Goal: Contribute content: Contribute content

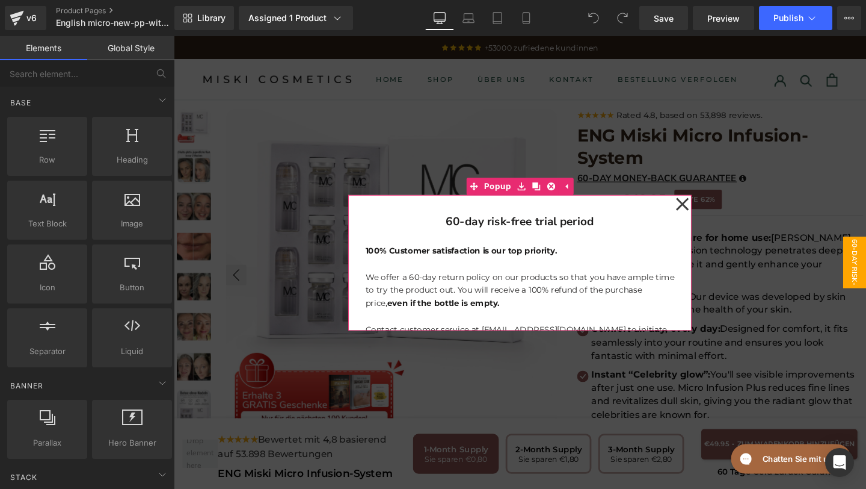
click at [706, 206] on icon at bounding box center [709, 212] width 14 height 60
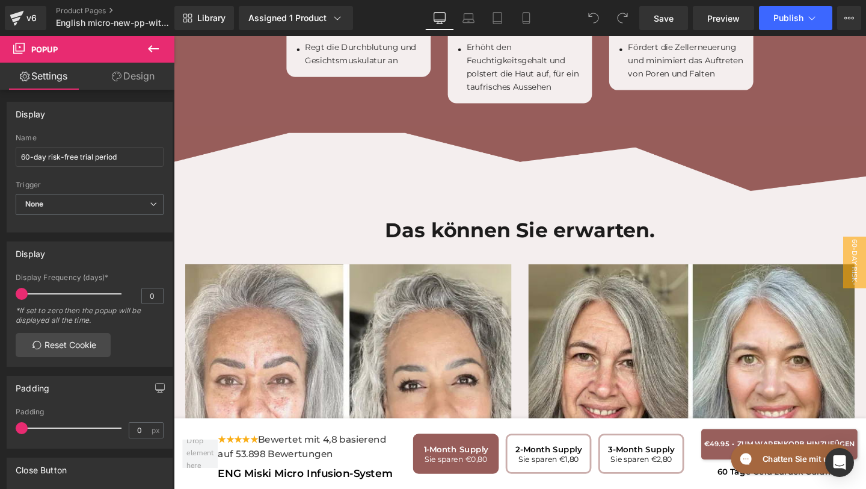
scroll to position [3626, 0]
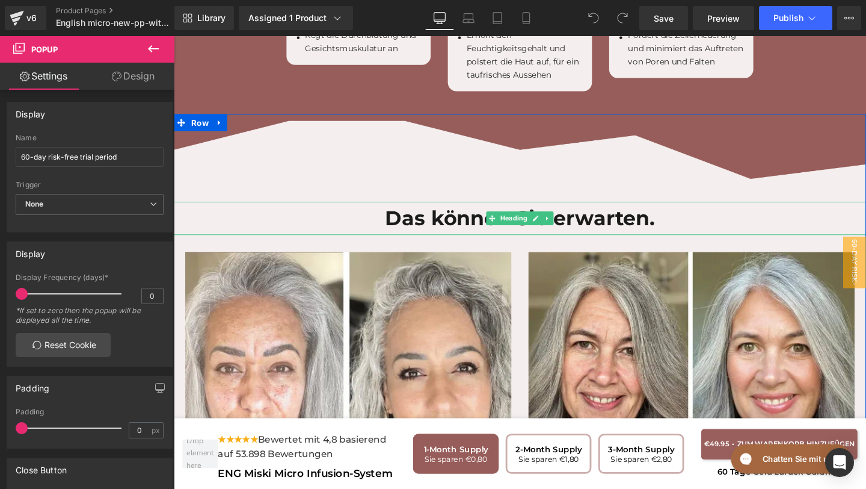
click at [676, 210] on h1 "Das können Sie erwarten." at bounding box center [538, 227] width 728 height 35
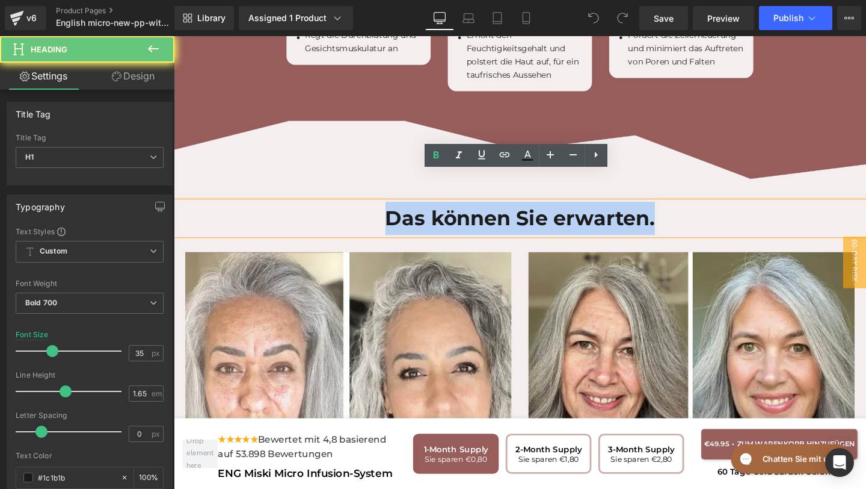
drag, startPoint x: 687, startPoint y: 199, endPoint x: 346, endPoint y: 196, distance: 341.2
click at [346, 210] on h1 "Das können Sie erwarten." at bounding box center [538, 227] width 728 height 35
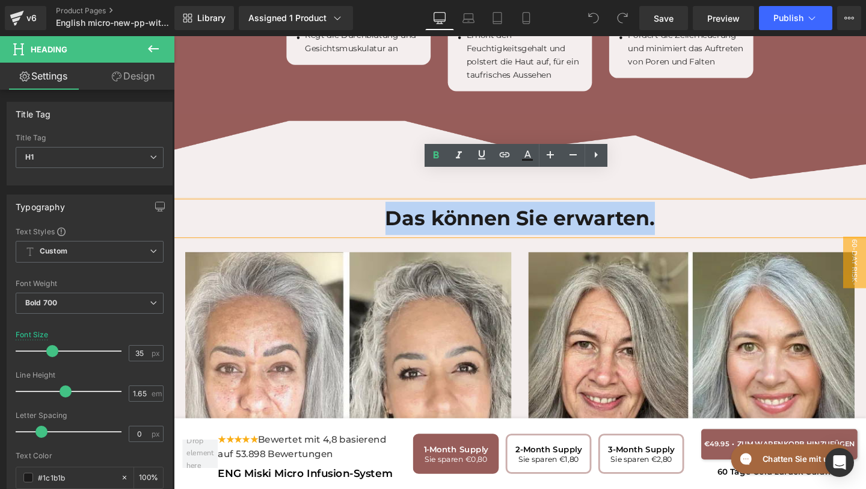
copy h1 "Das können Sie erwarten."
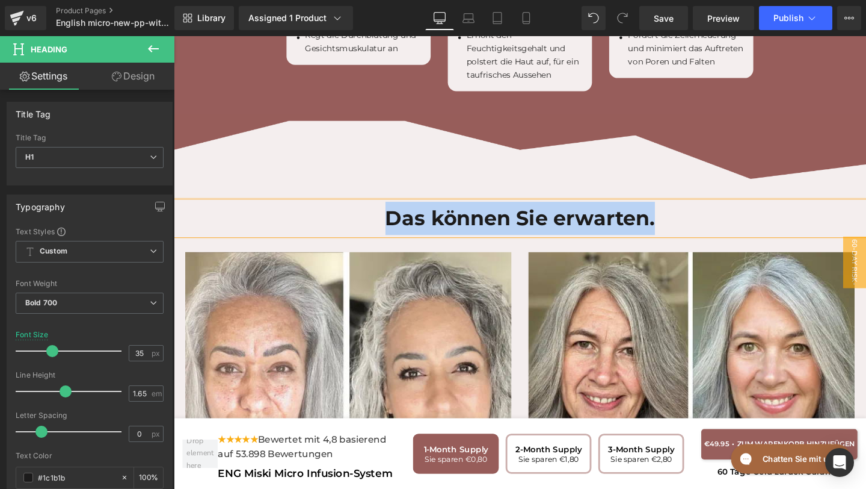
paste div
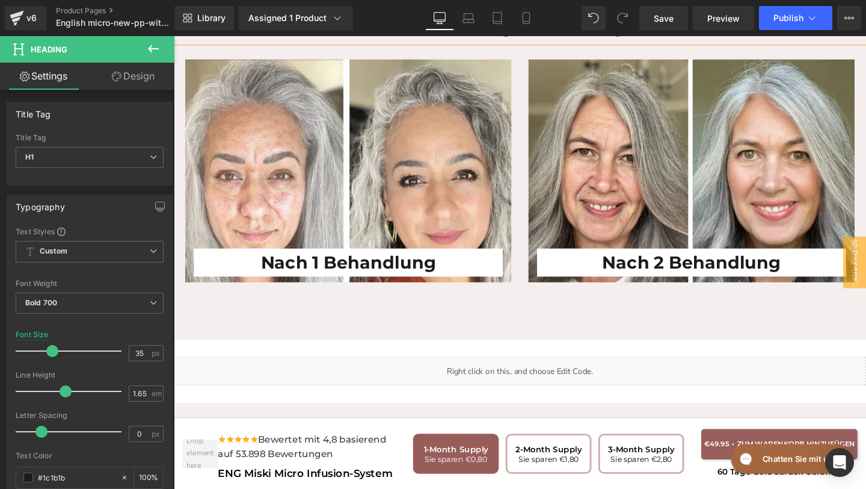
scroll to position [3834, 0]
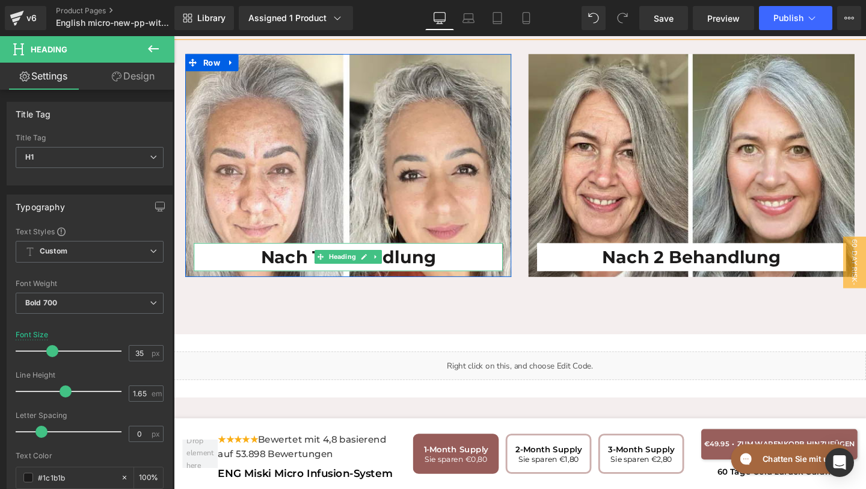
click at [434, 253] on h1 "Nach 1 Behandlung" at bounding box center [357, 268] width 325 height 30
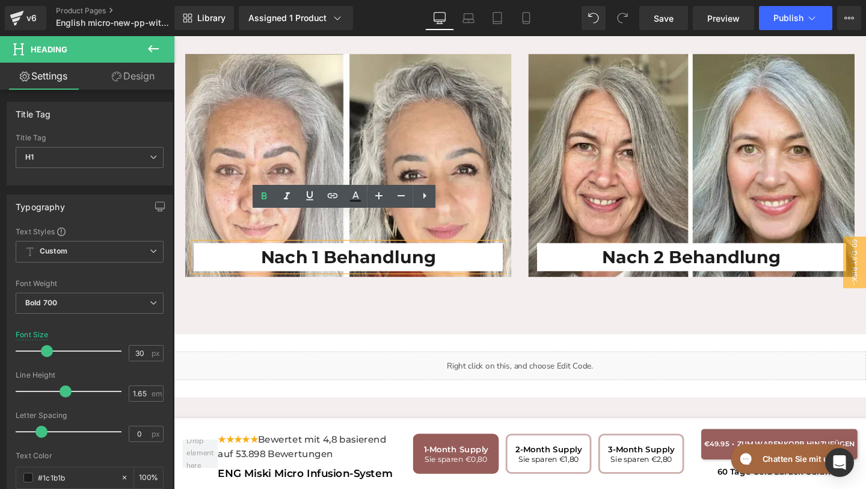
drag, startPoint x: 457, startPoint y: 236, endPoint x: 217, endPoint y: 221, distance: 241.1
click at [217, 253] on h1 "Nach 1 Behandlung" at bounding box center [357, 268] width 325 height 30
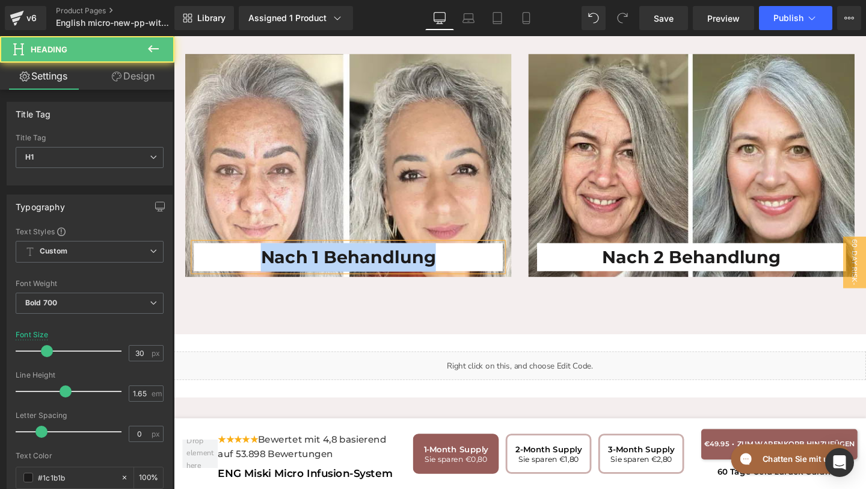
drag, startPoint x: 268, startPoint y: 234, endPoint x: 460, endPoint y: 234, distance: 192.5
click at [460, 253] on h1 "Nach 1 Behandlung" at bounding box center [357, 268] width 325 height 30
copy h1 "Nach 1 Behandlung"
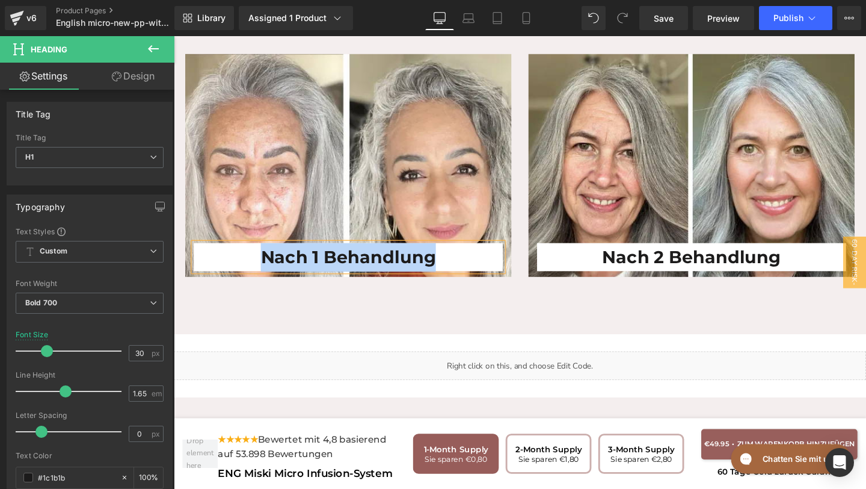
paste div
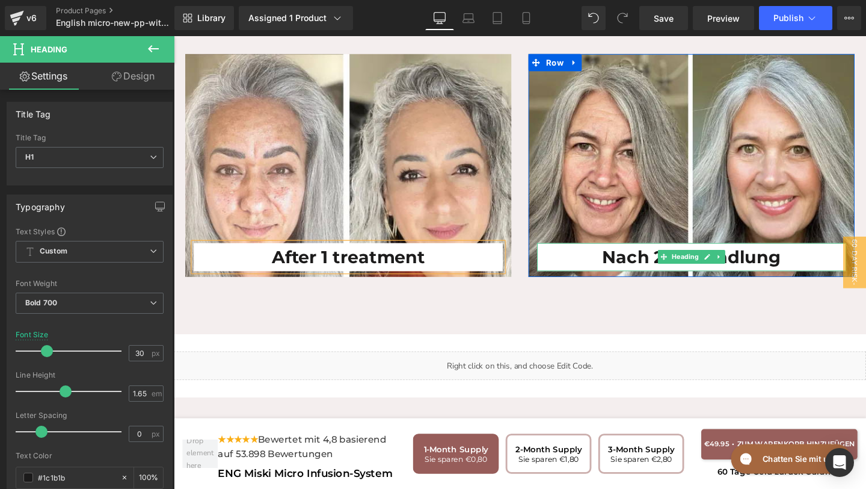
click at [818, 253] on h1 "Nach 2 Behandlung" at bounding box center [718, 268] width 325 height 30
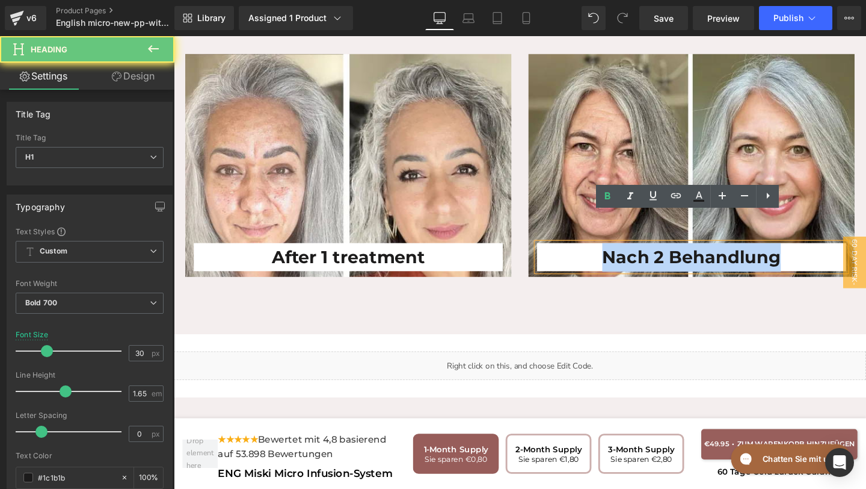
drag, startPoint x: 813, startPoint y: 238, endPoint x: 591, endPoint y: 225, distance: 222.4
click at [591, 253] on h1 "Nach 2 Behandlung" at bounding box center [718, 268] width 325 height 30
paste div
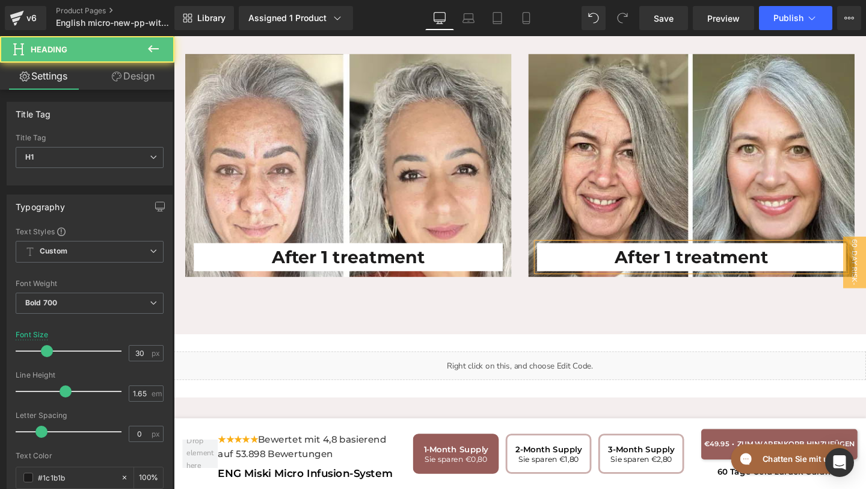
click at [703, 253] on h1 "After 1 treatment" at bounding box center [718, 268] width 325 height 30
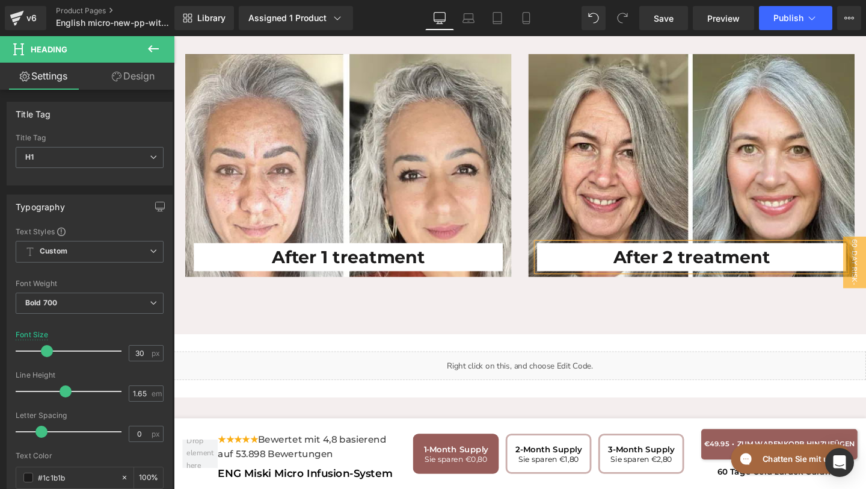
click at [810, 253] on h1 "After 2 treatment" at bounding box center [718, 268] width 325 height 30
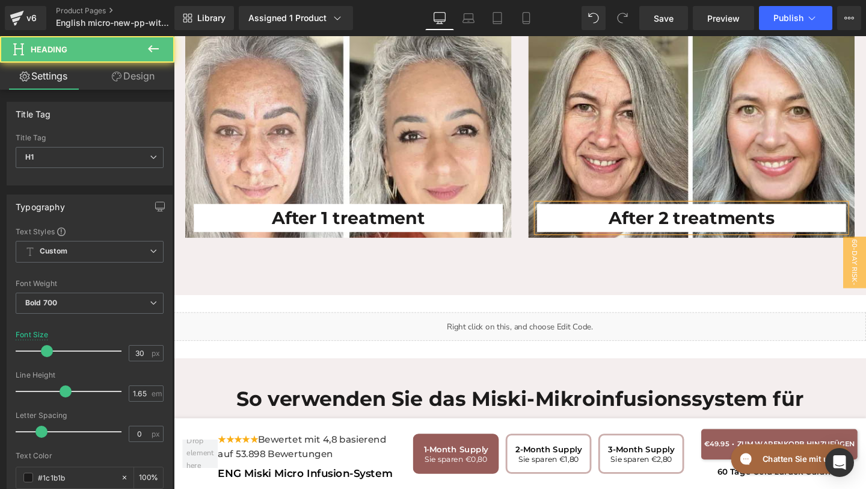
scroll to position [3916, 0]
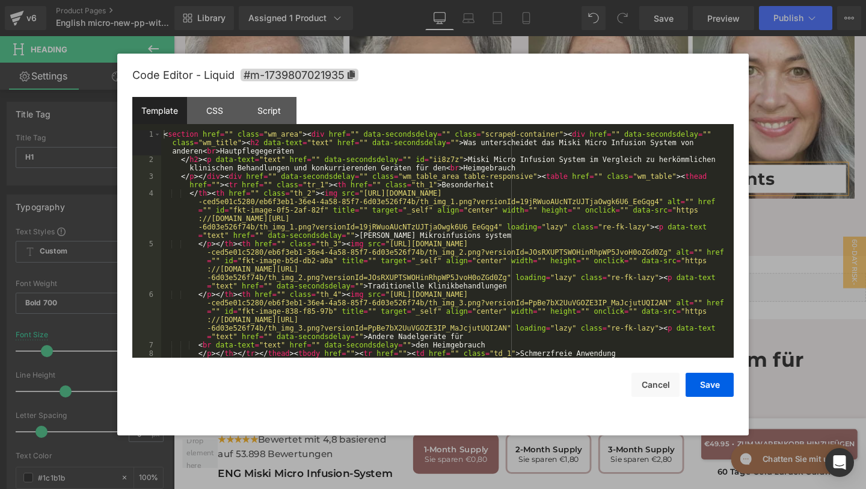
click at [540, 0] on div "You are previewing how the will restyle your page. You can not edit Elements in…" at bounding box center [433, 0] width 866 height 0
drag, startPoint x: 465, startPoint y: 142, endPoint x: 202, endPoint y: 151, distance: 263.7
click at [202, 151] on div "< section href = "" class = "wm_area" > < div href = "" data-secondsdelay = "" …" at bounding box center [445, 323] width 568 height 387
drag, startPoint x: 295, startPoint y: 151, endPoint x: 220, endPoint y: 151, distance: 75.8
click at [220, 151] on div "< section href = "" class = "wm_area" > < div href = "" data-secondsdelay = "" …" at bounding box center [445, 323] width 568 height 387
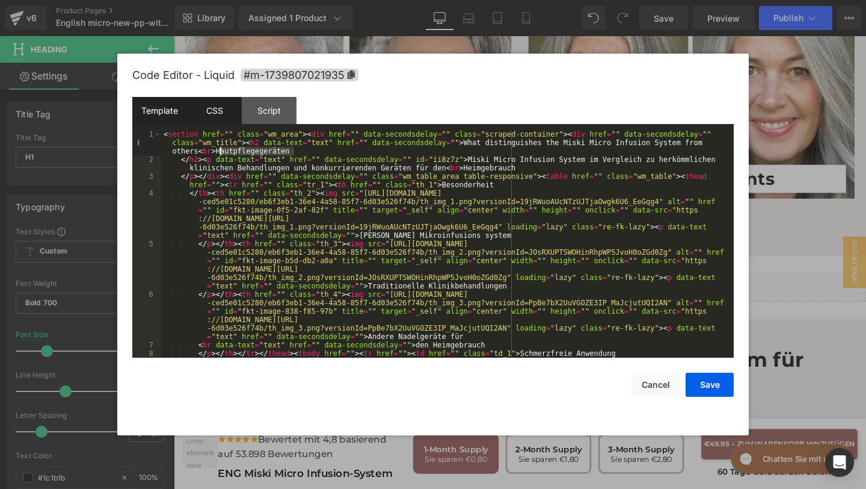
paste textarea
click at [221, 150] on div "< section href = "" class = "wm_area" > < div href = "" data-secondsdelay = "" …" at bounding box center [445, 323] width 568 height 387
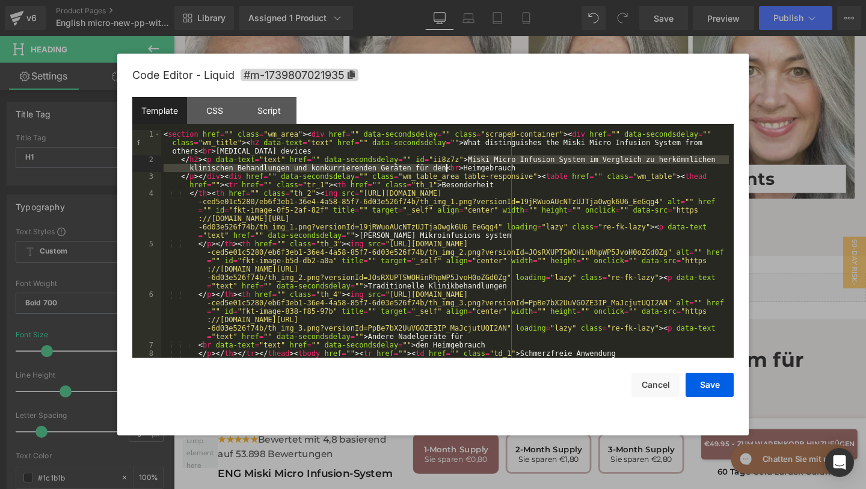
drag, startPoint x: 468, startPoint y: 161, endPoint x: 443, endPoint y: 165, distance: 25.7
click at [443, 166] on div "< section href = "" class = "wm_area" > < div href = "" data-secondsdelay = "" …" at bounding box center [445, 323] width 568 height 387
click at [466, 159] on div "< section href = "" class = "wm_area" > < div href = "" data-secondsdelay = "" …" at bounding box center [445, 243] width 568 height 227
drag, startPoint x: 466, startPoint y: 159, endPoint x: 445, endPoint y: 170, distance: 23.4
click at [445, 170] on div "< section href = "" class = "wm_area" > < div href = "" data-secondsdelay = "" …" at bounding box center [445, 323] width 568 height 387
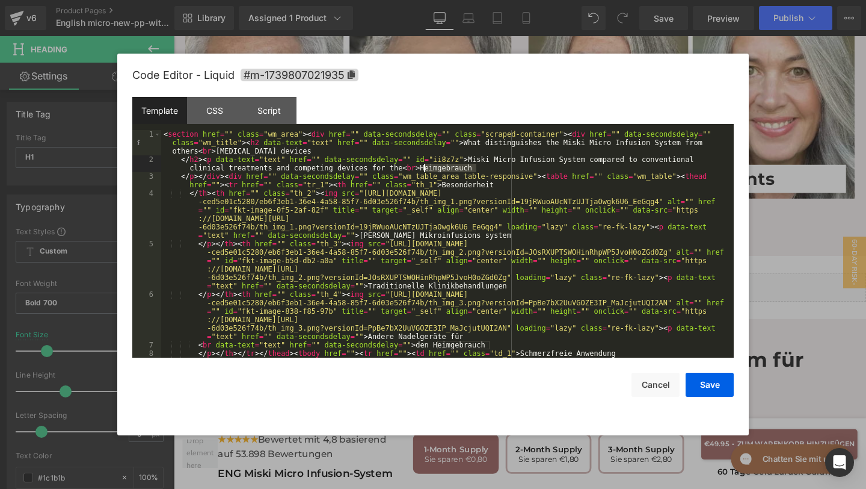
drag, startPoint x: 478, startPoint y: 169, endPoint x: 426, endPoint y: 166, distance: 52.4
click at [426, 167] on div "< section href = "" class = "wm_area" > < div href = "" data-secondsdelay = "" …" at bounding box center [445, 323] width 568 height 387
click at [401, 168] on div "< section href = "" class = "wm_area" > < div href = "" data-secondsdelay = "" …" at bounding box center [445, 323] width 568 height 387
drag, startPoint x: 499, startPoint y: 184, endPoint x: 445, endPoint y: 187, distance: 54.2
click at [445, 187] on div "< section href = "" class = "wm_area" > < div href = "" data-secondsdelay = "" …" at bounding box center [445, 323] width 568 height 387
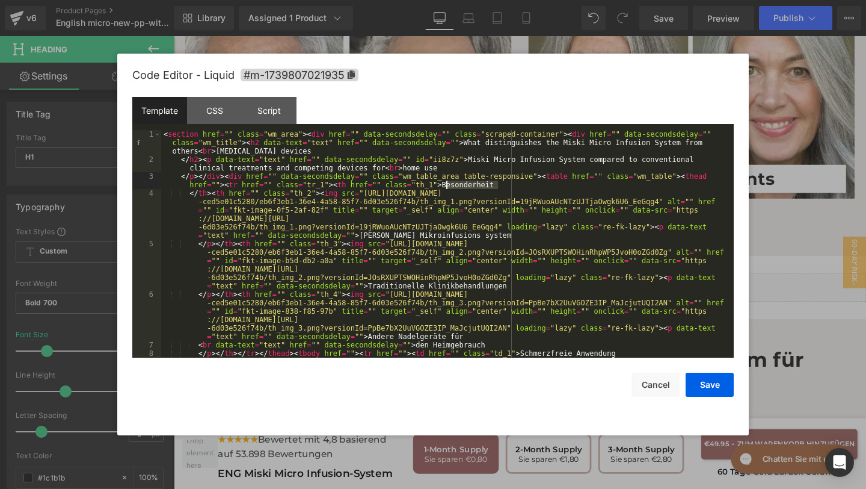
paste textarea
click at [452, 184] on div "< section href = "" class = "wm_area" > < div href = "" data-secondsdelay = "" …" at bounding box center [445, 323] width 568 height 387
drag, startPoint x: 489, startPoint y: 233, endPoint x: 357, endPoint y: 235, distance: 131.8
click at [357, 235] on div "< section href = "" class = "wm_area" > < div href = "" data-secondsdelay = "" …" at bounding box center [445, 323] width 568 height 387
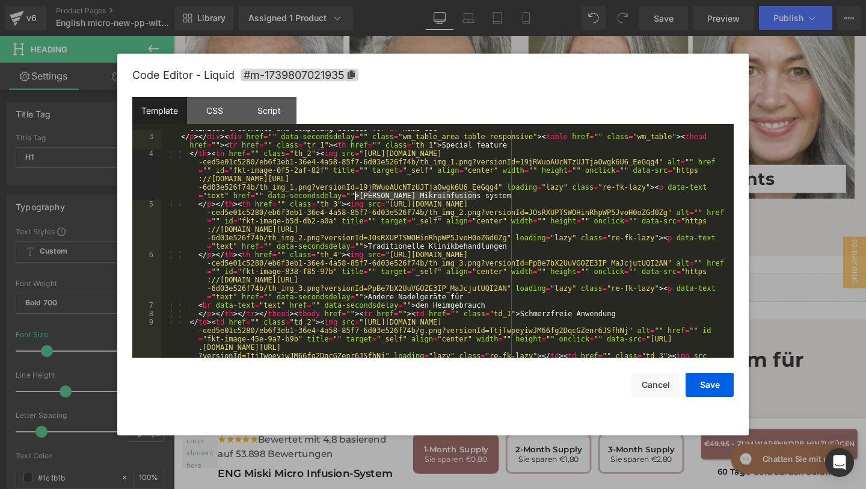
scroll to position [40, 0]
drag, startPoint x: 519, startPoint y: 246, endPoint x: 370, endPoint y: 242, distance: 149.3
click at [370, 242] on div "</ h2 > < p data-text = "text" href = "" data-secondsdelay = "" id = "ii8z7z" >…" at bounding box center [445, 304] width 568 height 379
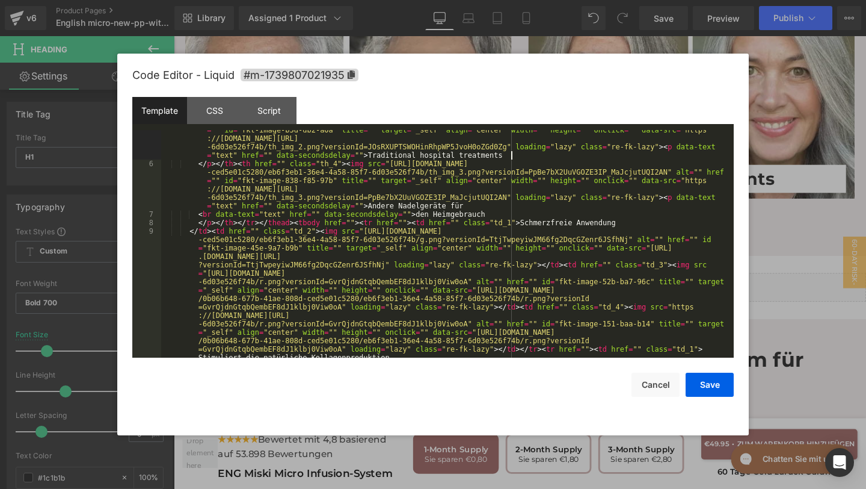
scroll to position [131, 0]
click at [458, 150] on div "</ p > </ th > < th href = "" class = "th_3" > < img src = "https://assets.chec…" at bounding box center [445, 315] width 568 height 413
click at [458, 155] on div "</ p > </ th > < th href = "" class = "th_3" > < img src = "https://assets.chec…" at bounding box center [445, 315] width 568 height 413
drag, startPoint x: 472, startPoint y: 203, endPoint x: 371, endPoint y: 201, distance: 101.1
click at [371, 203] on div "</ p > </ th > < th href = "" class = "th_3" > < img src = "https://assets.chec…" at bounding box center [445, 315] width 568 height 413
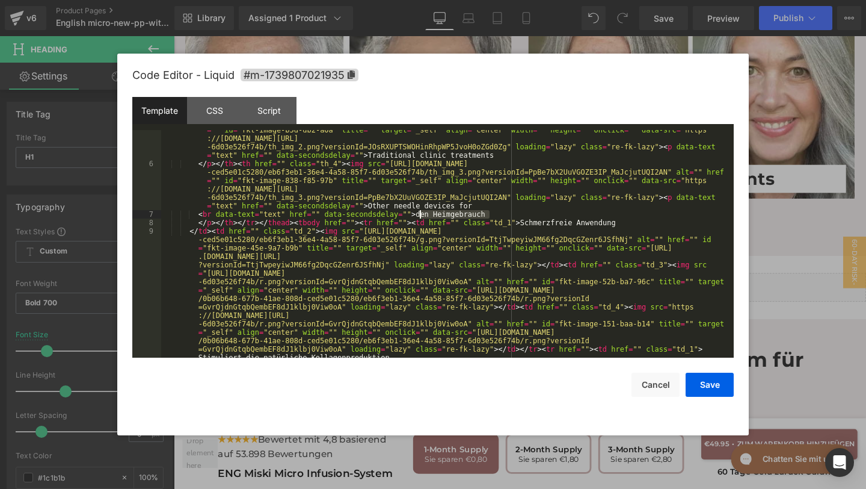
drag, startPoint x: 496, startPoint y: 214, endPoint x: 421, endPoint y: 214, distance: 75.2
click at [421, 214] on div "</ p > </ th > < th href = "" class = "th_3" > < img src = "https://assets.chec…" at bounding box center [445, 315] width 568 height 413
drag, startPoint x: 628, startPoint y: 223, endPoint x: 527, endPoint y: 221, distance: 101.1
click at [527, 221] on div "</ p > </ th > < th href = "" class = "th_3" > < img src = "https://assets.chec…" at bounding box center [445, 315] width 568 height 413
drag, startPoint x: 526, startPoint y: 224, endPoint x: 629, endPoint y: 222, distance: 102.9
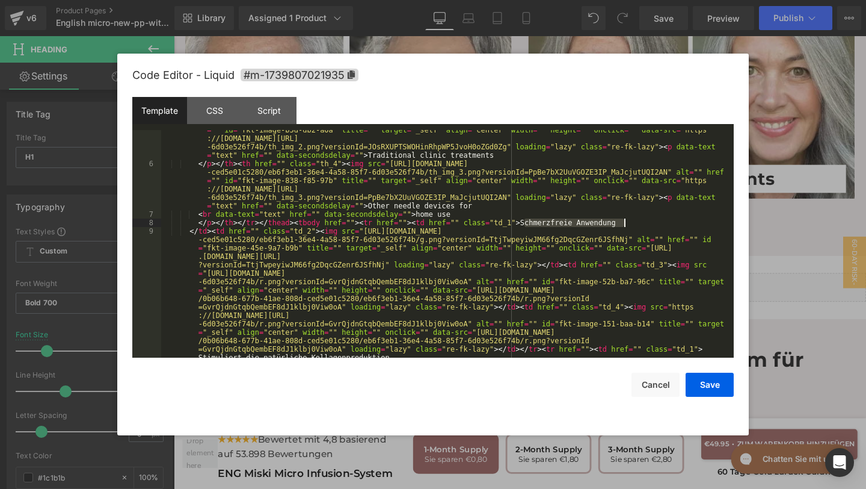
click at [629, 223] on div "</ p > </ th > < th href = "" class = "th_3" > < img src = "https://assets.chec…" at bounding box center [445, 315] width 568 height 413
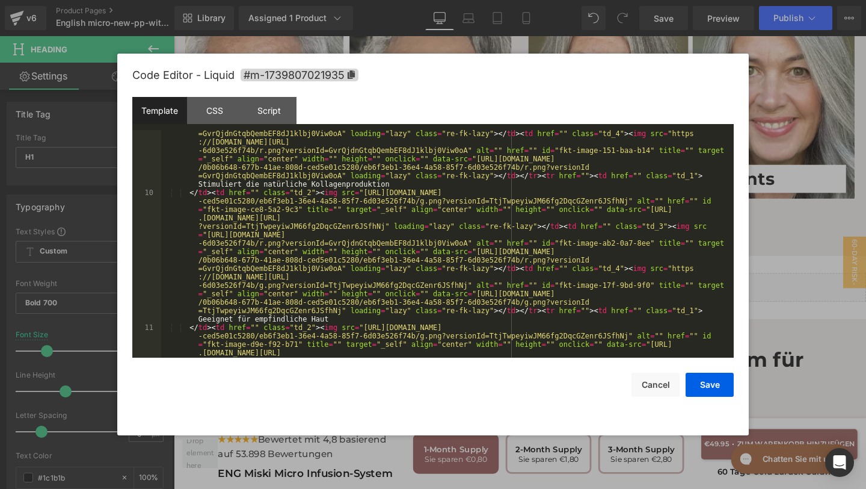
scroll to position [307, 0]
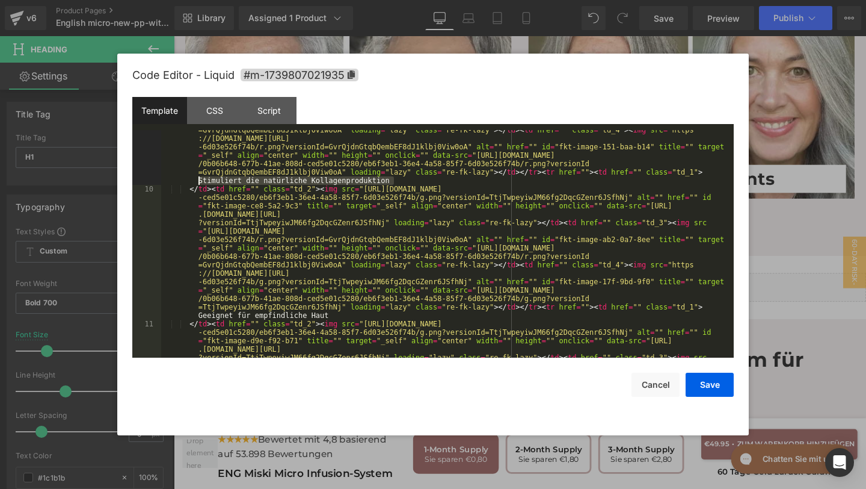
drag, startPoint x: 393, startPoint y: 182, endPoint x: 197, endPoint y: 183, distance: 196.1
click at [197, 183] on div "</ td > < td href = "" class = "td_2" > < img src = "https://assets.checkoutcha…" at bounding box center [445, 298] width 568 height 497
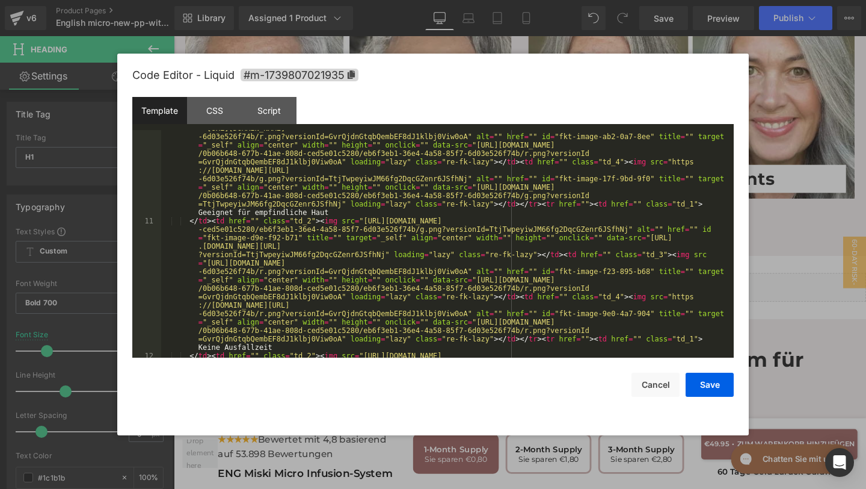
scroll to position [410, 0]
drag, startPoint x: 332, startPoint y: 213, endPoint x: 193, endPoint y: 211, distance: 138.4
click at [193, 212] on div "</ td > < td href = "" class = "td_2" > < img src = "https://assets.checkoutcha…" at bounding box center [445, 330] width 568 height 497
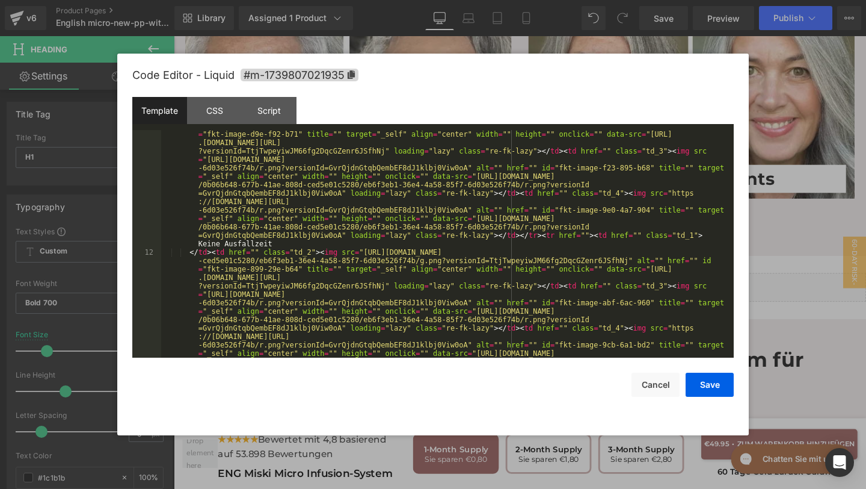
scroll to position [514, 0]
drag, startPoint x: 280, startPoint y: 241, endPoint x: 197, endPoint y: 239, distance: 83.7
click at [197, 240] on div "</ td > < td href = "" class = "td_2" > < img src = "https://assets.checkoutcha…" at bounding box center [445, 361] width 568 height 497
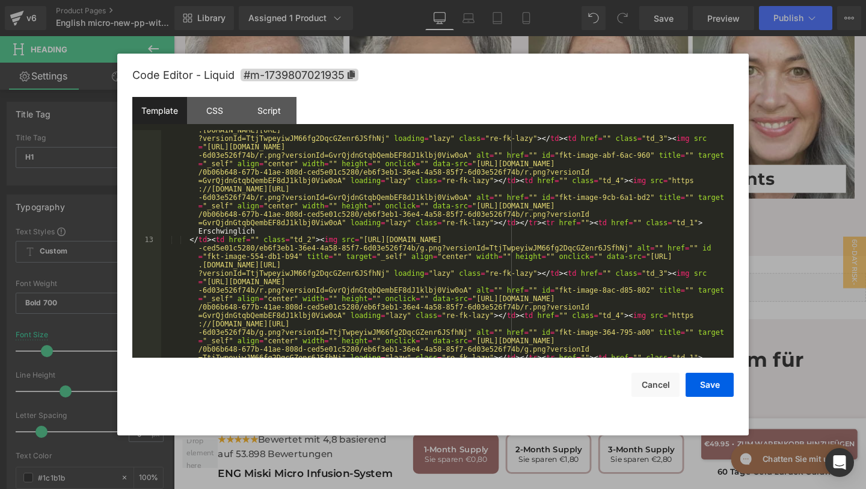
scroll to position [662, 0]
drag, startPoint x: 261, startPoint y: 232, endPoint x: 193, endPoint y: 227, distance: 68.1
click at [193, 227] on div "</ td > < td href = "" class = "td_2" > < img src = "https://assets.checkoutcha…" at bounding box center [445, 347] width 568 height 497
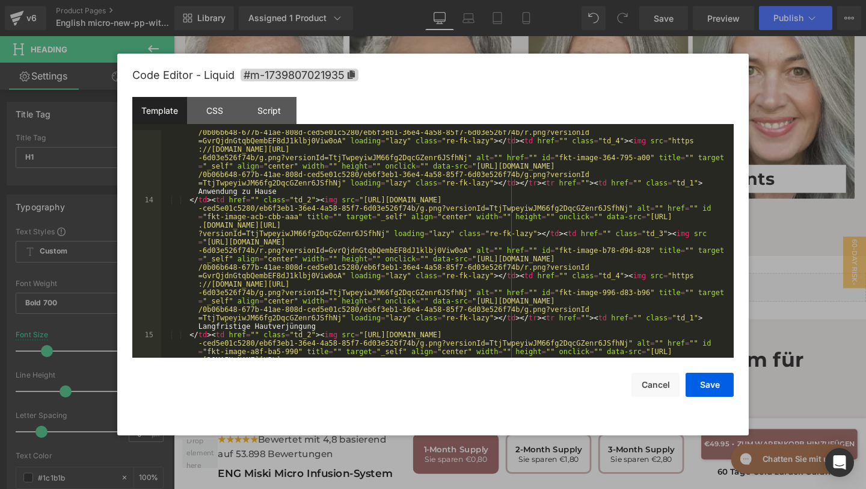
scroll to position [836, 0]
drag, startPoint x: 280, startPoint y: 187, endPoint x: 190, endPoint y: 188, distance: 90.3
click at [190, 188] on div "</ td > < td href = "" class = "td_2" > < img src = "https://assets.checkoutcha…" at bounding box center [445, 309] width 568 height 497
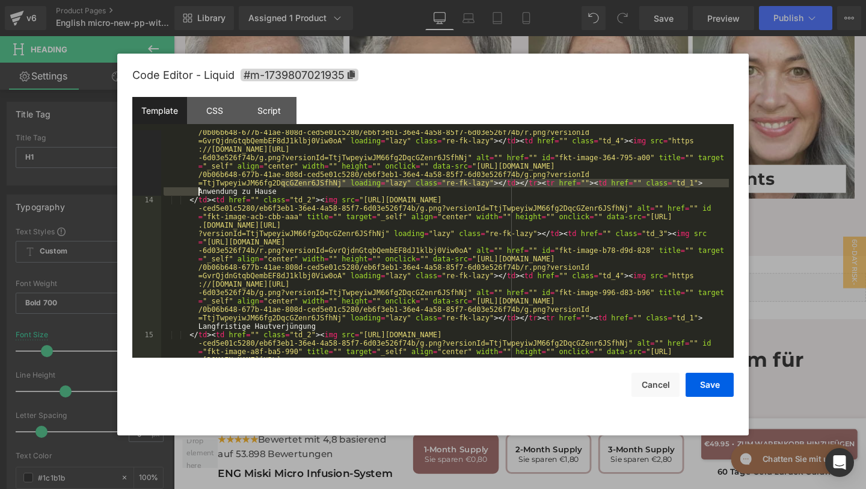
click at [192, 191] on div "</ td > < td href = "" class = "td_2" > < img src = "https://assets.checkoutcha…" at bounding box center [445, 309] width 568 height 497
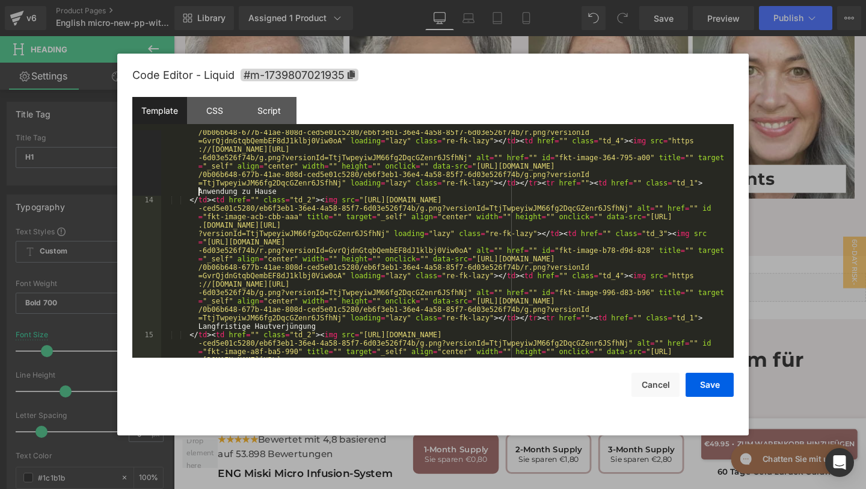
click at [200, 192] on div "</ td > < td href = "" class = "td_2" > < img src = "https://assets.checkoutcha…" at bounding box center [445, 309] width 568 height 497
drag, startPoint x: 277, startPoint y: 190, endPoint x: 190, endPoint y: 190, distance: 87.2
click at [190, 190] on div "</ td > < td href = "" class = "td_2" > < img src = "https://assets.checkoutcha…" at bounding box center [445, 309] width 568 height 497
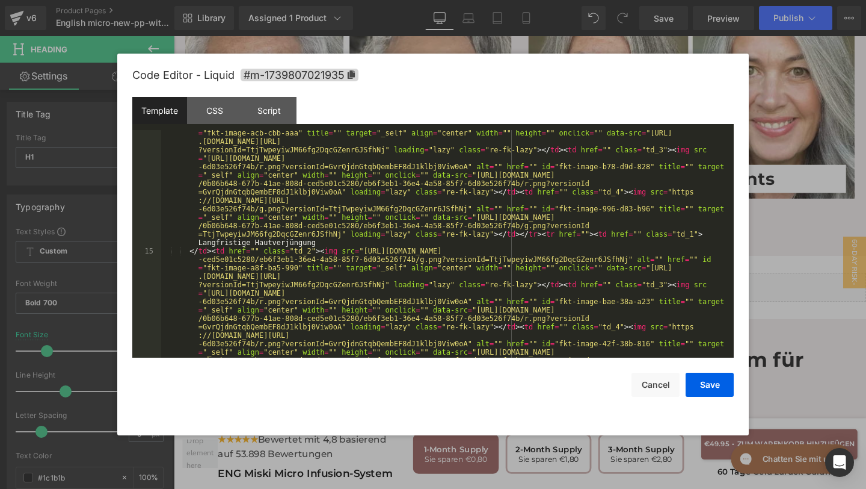
scroll to position [941, 0]
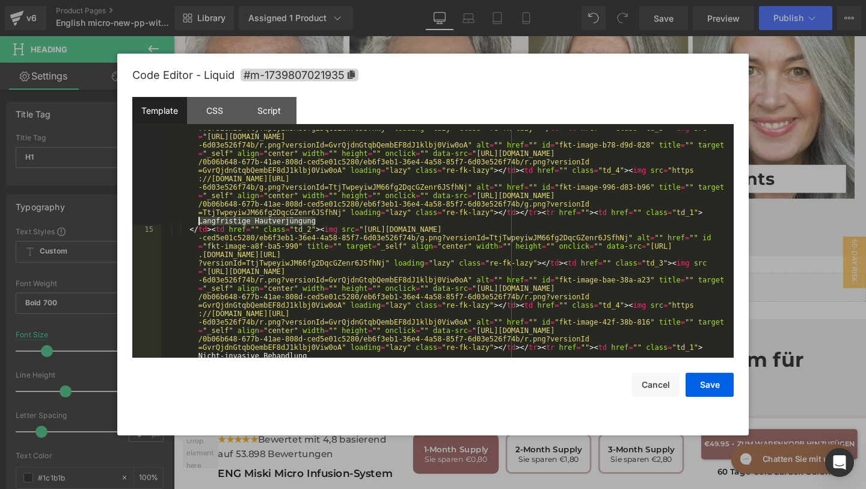
drag, startPoint x: 318, startPoint y: 223, endPoint x: 194, endPoint y: 220, distance: 124.0
click at [193, 220] on div "</ td > < td href = "" class = "td_2" > < img src = "https://assets.checkoutcha…" at bounding box center [445, 338] width 568 height 497
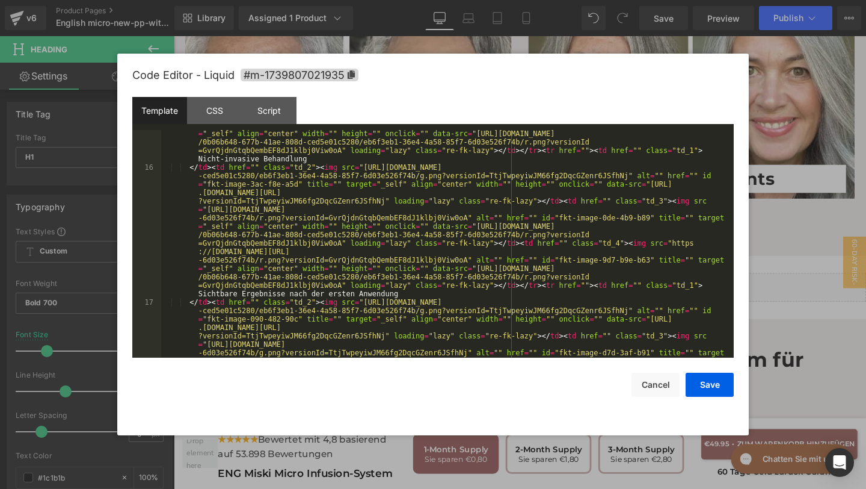
scroll to position [1125, 0]
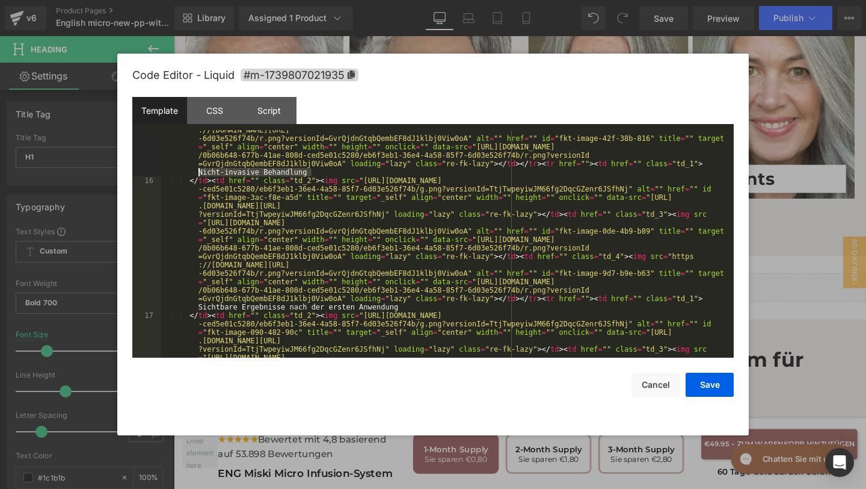
drag, startPoint x: 315, startPoint y: 169, endPoint x: 196, endPoint y: 170, distance: 119.1
click at [196, 170] on div "</ td > < td href = "" class = "td_2" > < img src = "https://assets.checkoutcha…" at bounding box center [445, 290] width 568 height 497
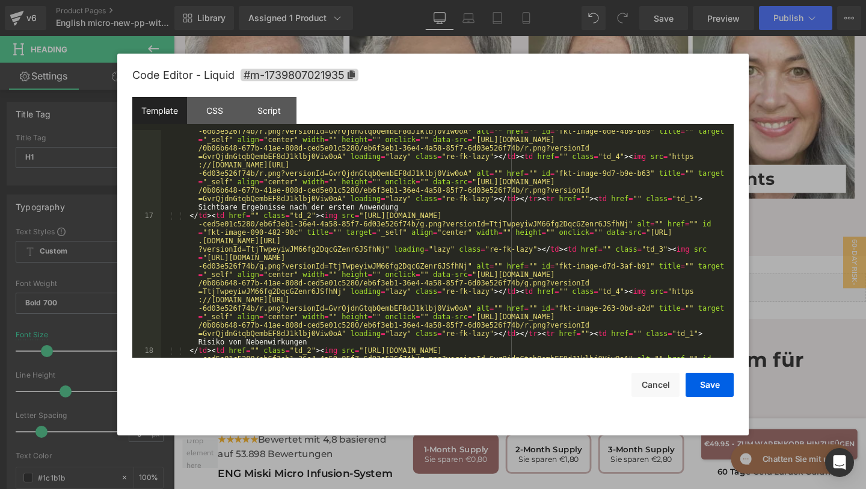
scroll to position [1224, 0]
drag, startPoint x: 410, startPoint y: 208, endPoint x: 182, endPoint y: 205, distance: 228.0
click at [182, 205] on div "</ td > < td href = "" class = "td_2" > < img src = "https://assets.checkoutcha…" at bounding box center [445, 324] width 568 height 497
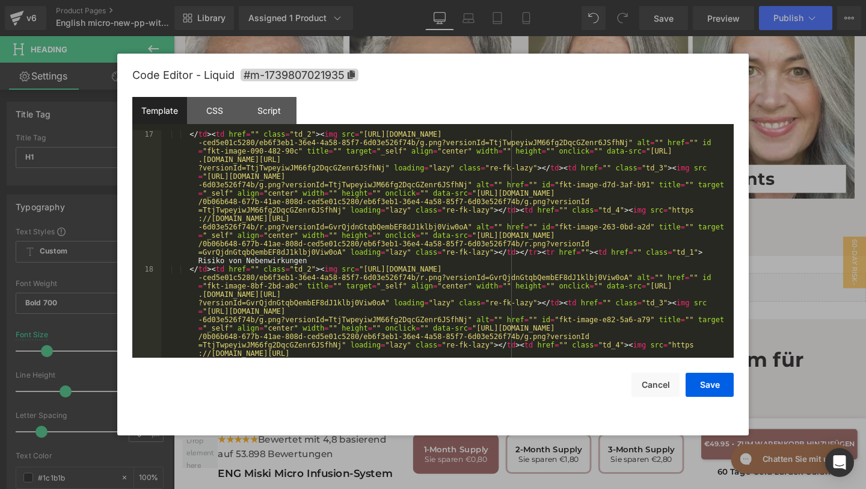
scroll to position [1306, 0]
drag, startPoint x: 313, startPoint y: 257, endPoint x: 196, endPoint y: 258, distance: 117.3
click at [196, 259] on div "</ td > < td href = "" class = "td_2" > < img src = "https://assets.checkoutcha…" at bounding box center [445, 378] width 568 height 497
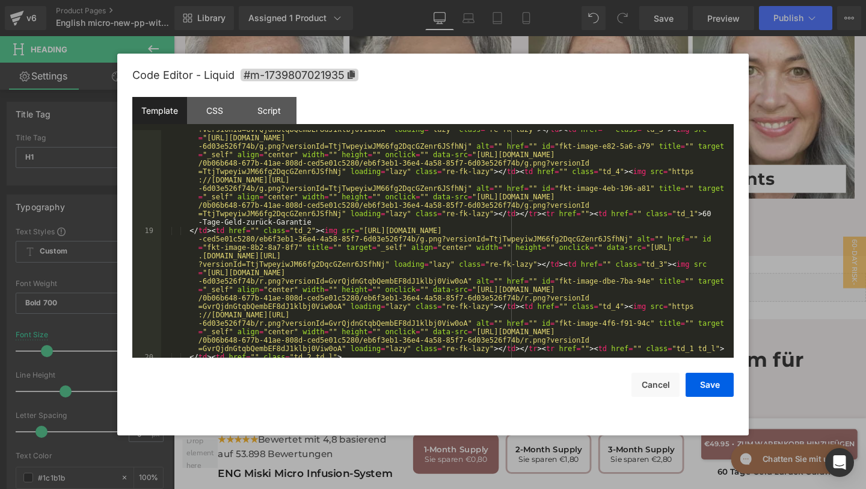
scroll to position [1480, 0]
drag, startPoint x: 709, startPoint y: 212, endPoint x: 363, endPoint y: 222, distance: 345.5
click at [363, 223] on div "</ td > < td href = "" class = "td_2" > < img src = "https://assets.checkoutcha…" at bounding box center [445, 276] width 568 height 371
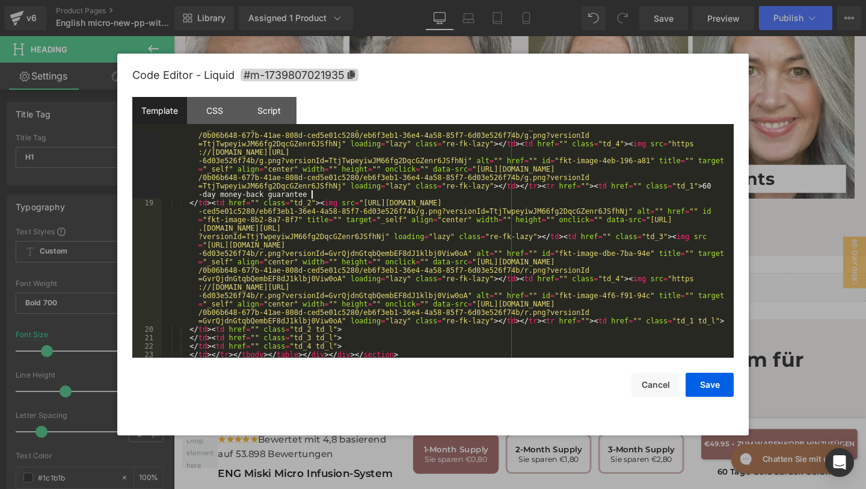
scroll to position [1508, 0]
click at [229, 128] on div "Template CSS Script Data" at bounding box center [433, 113] width 602 height 33
click at [225, 119] on div "CSS" at bounding box center [214, 110] width 55 height 27
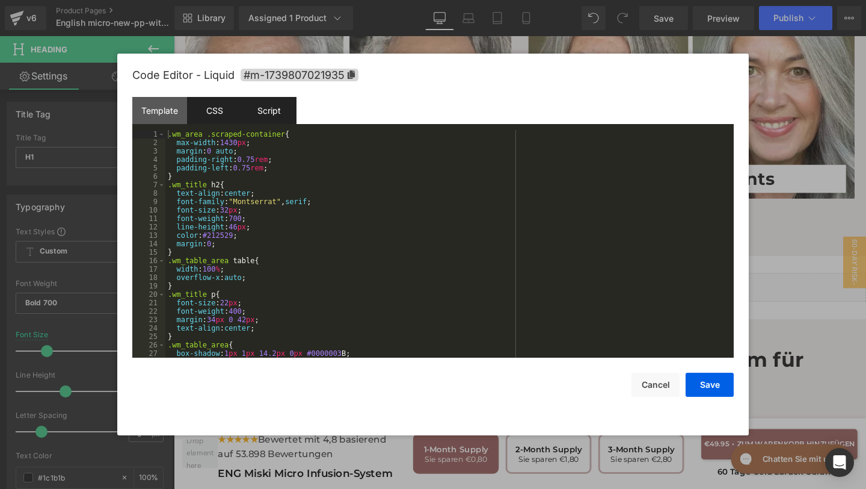
click at [278, 120] on div "Script" at bounding box center [269, 110] width 55 height 27
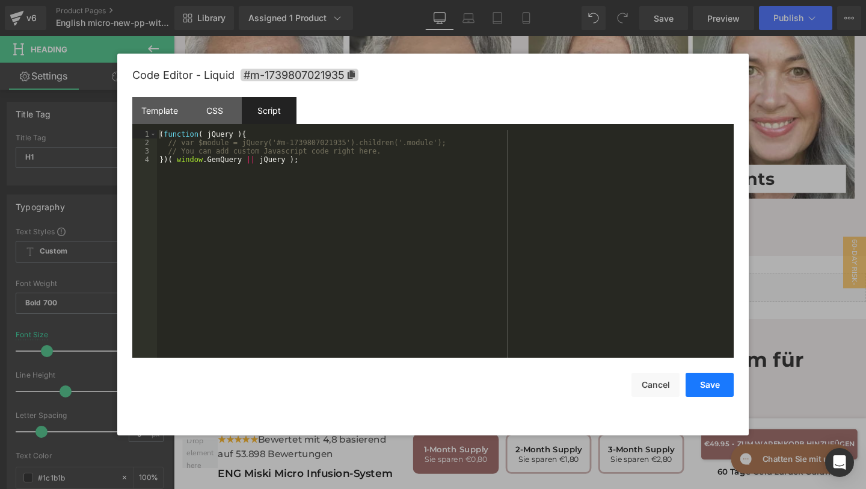
click at [707, 378] on button "Save" at bounding box center [710, 384] width 48 height 24
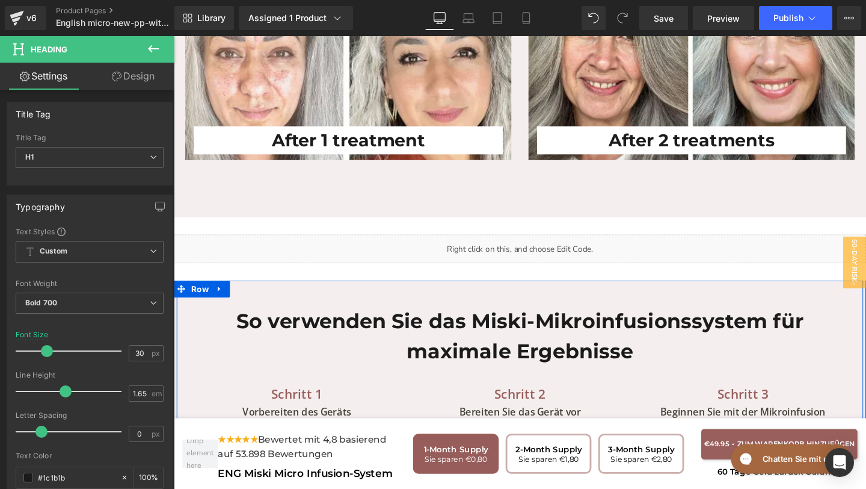
scroll to position [3972, 0]
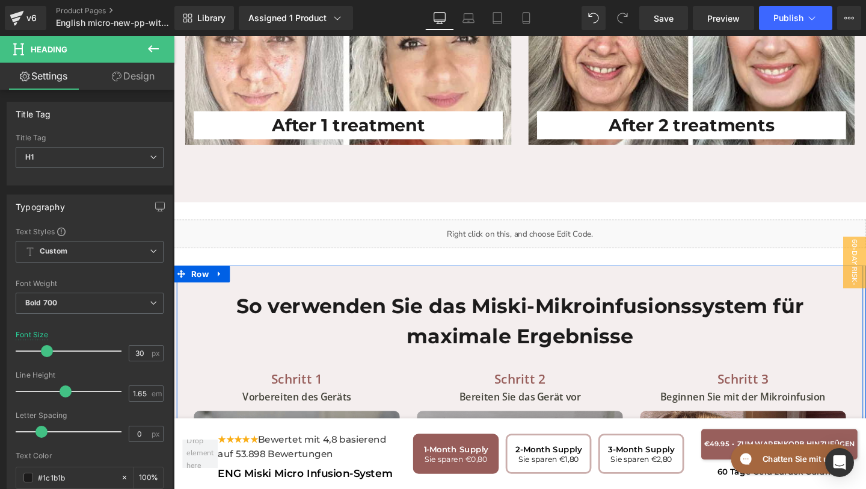
click at [606, 316] on h1 "So verwenden Sie das Miski-Mikroinfusionssystem für maximale Ergebnisse" at bounding box center [538, 335] width 704 height 63
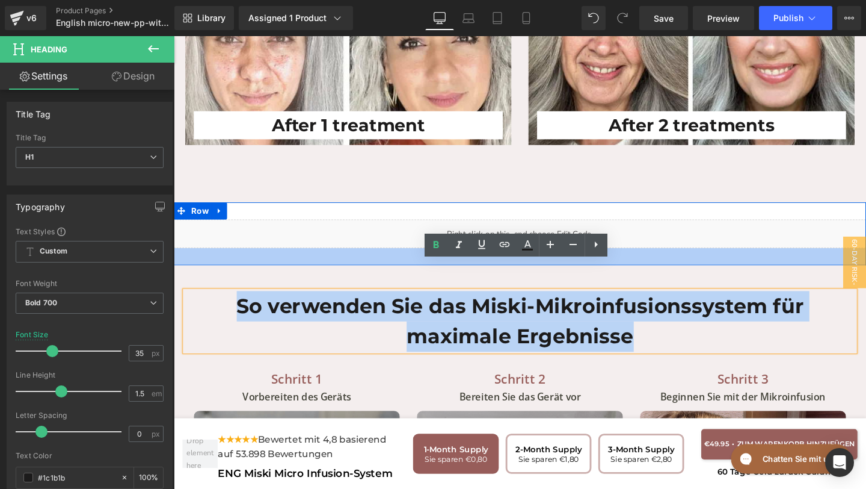
drag, startPoint x: 666, startPoint y: 324, endPoint x: 230, endPoint y: 244, distance: 443.5
copy h1 "So verwenden Sie das Miski-Mikroinfusionssystem für maximale Ergebnisse"
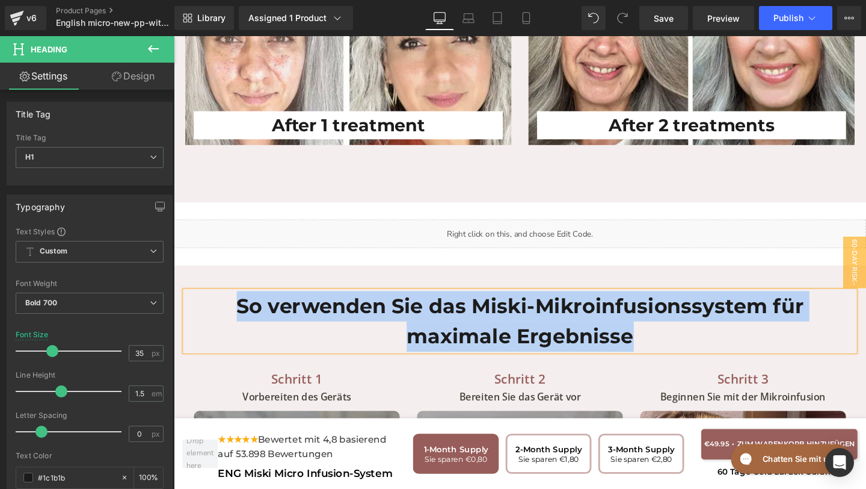
paste div
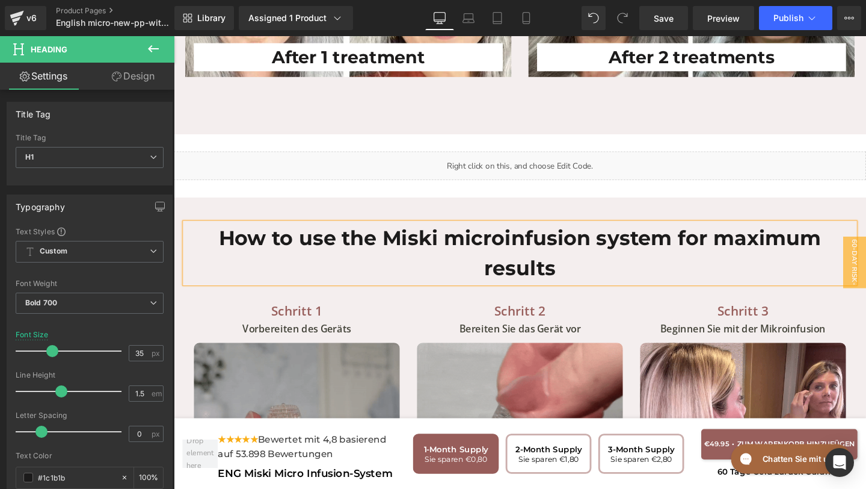
scroll to position [4061, 0]
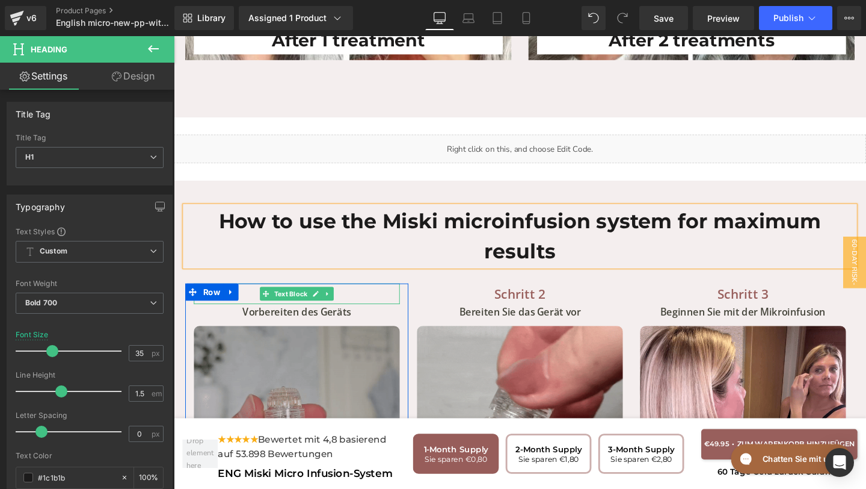
click at [350, 296] on p "Schritt 1" at bounding box center [303, 307] width 217 height 22
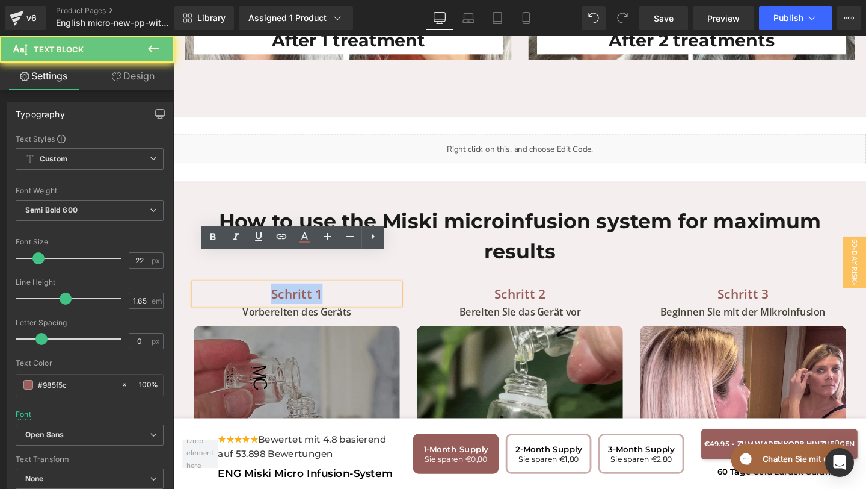
drag, startPoint x: 334, startPoint y: 276, endPoint x: 248, endPoint y: 275, distance: 85.4
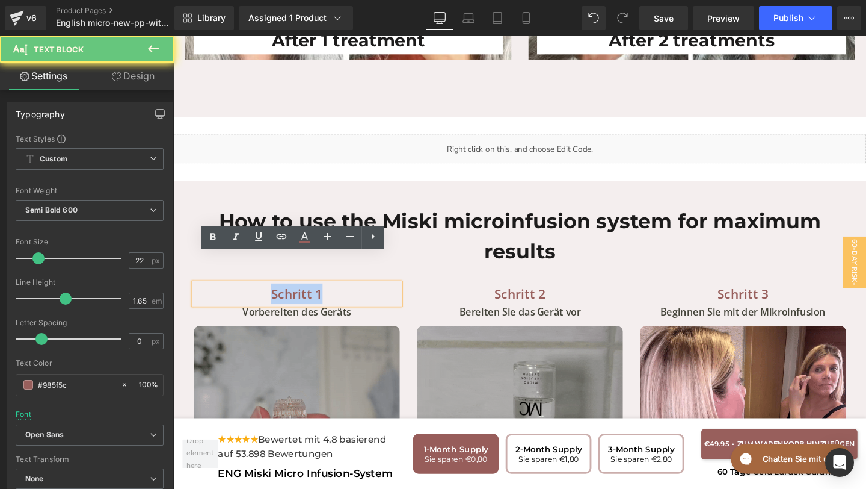
click at [248, 296] on p "Schritt 1" at bounding box center [303, 307] width 217 height 22
copy p "Schritt 1"
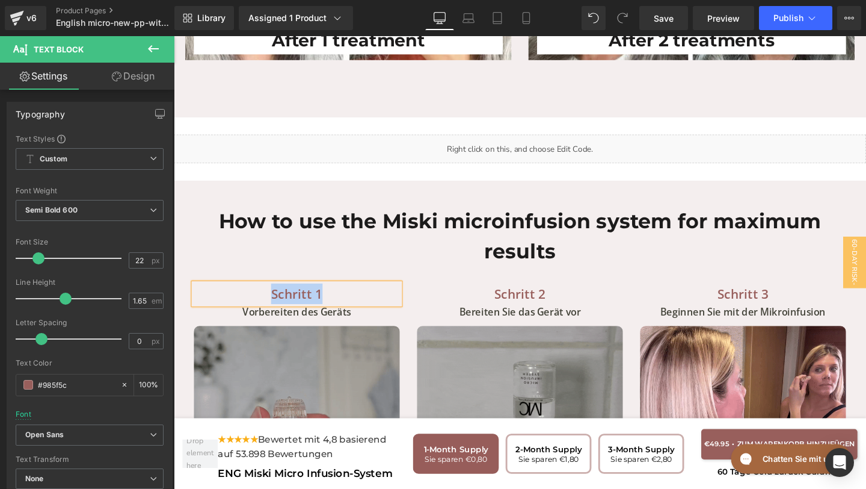
paste div
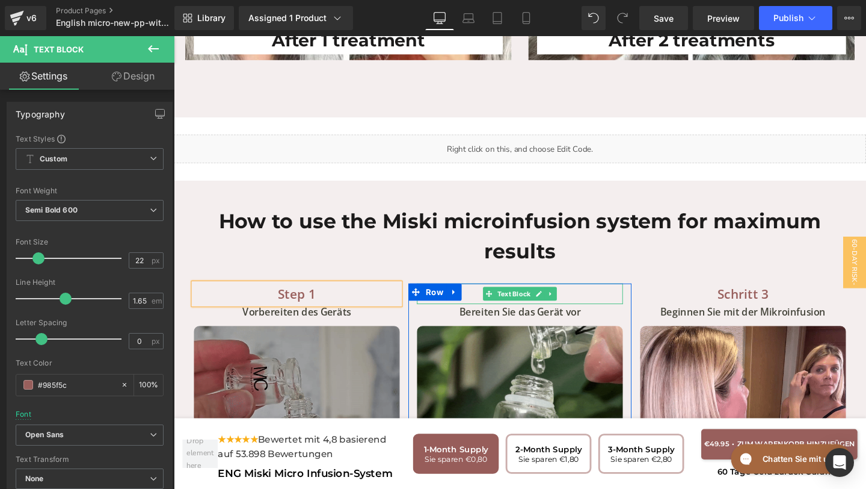
click at [591, 296] on p "Schritt 2" at bounding box center [538, 307] width 217 height 22
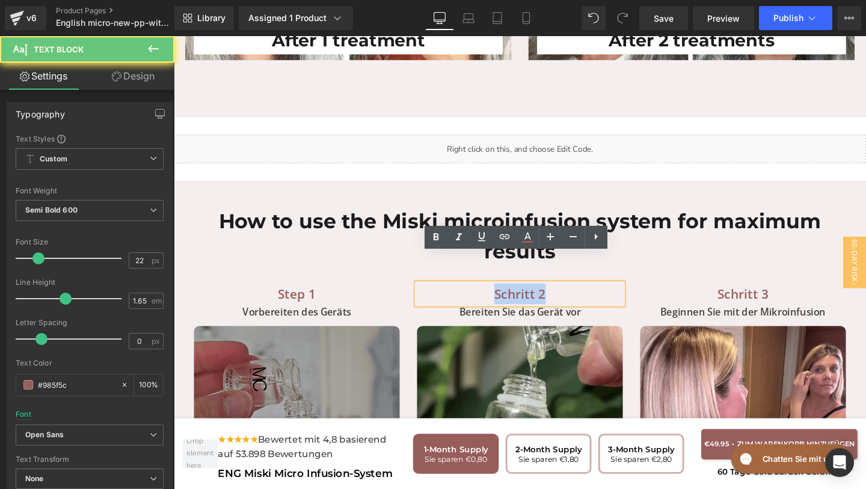
drag, startPoint x: 587, startPoint y: 275, endPoint x: 491, endPoint y: 274, distance: 95.7
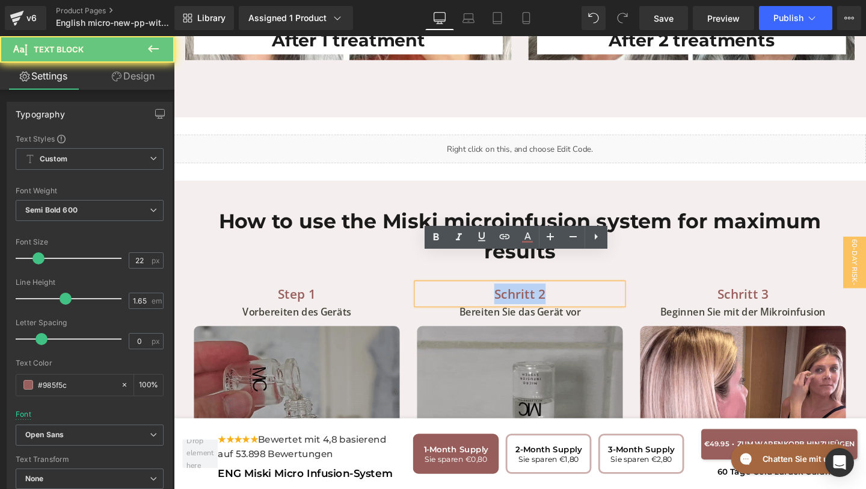
click at [492, 296] on p "Schritt 2" at bounding box center [538, 307] width 217 height 22
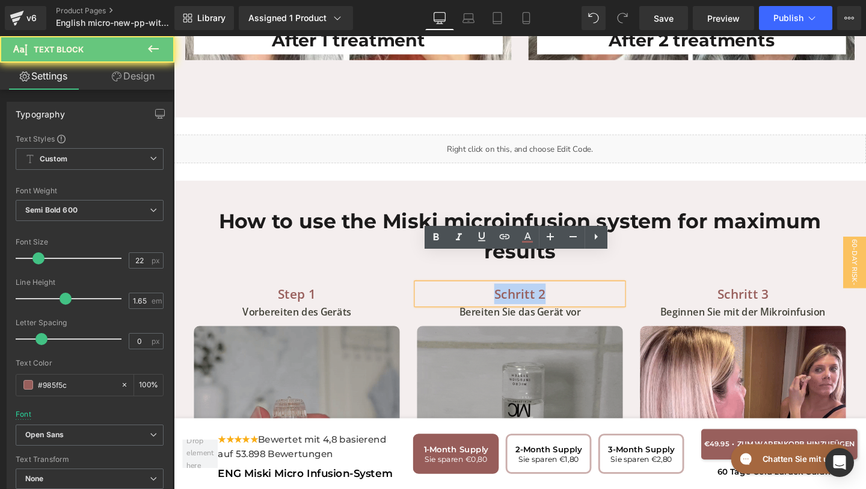
paste div
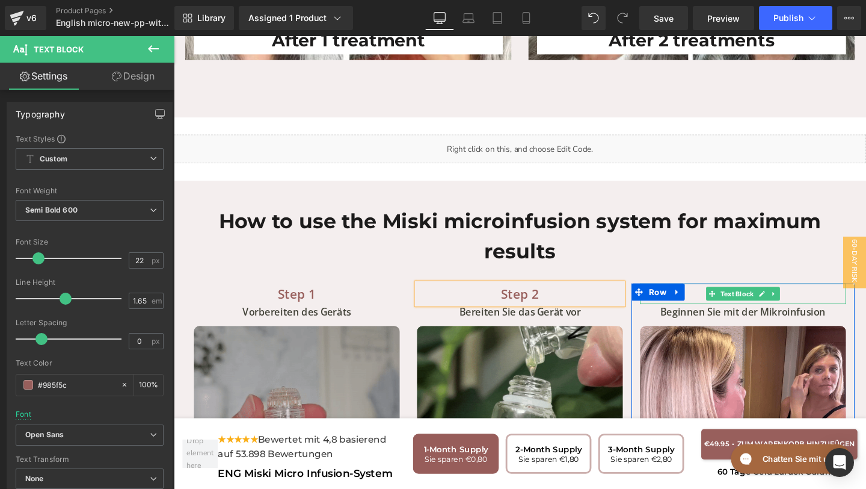
click at [822, 296] on p "Schritt 3" at bounding box center [772, 307] width 217 height 22
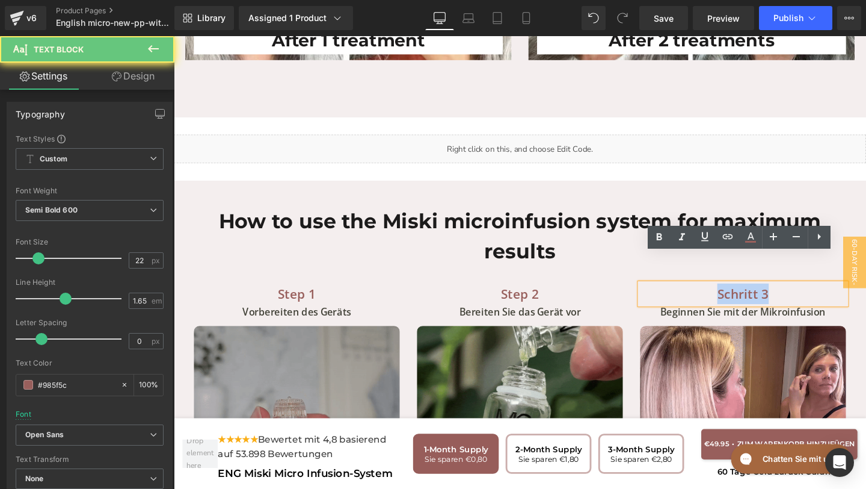
drag, startPoint x: 810, startPoint y: 277, endPoint x: 702, endPoint y: 273, distance: 107.8
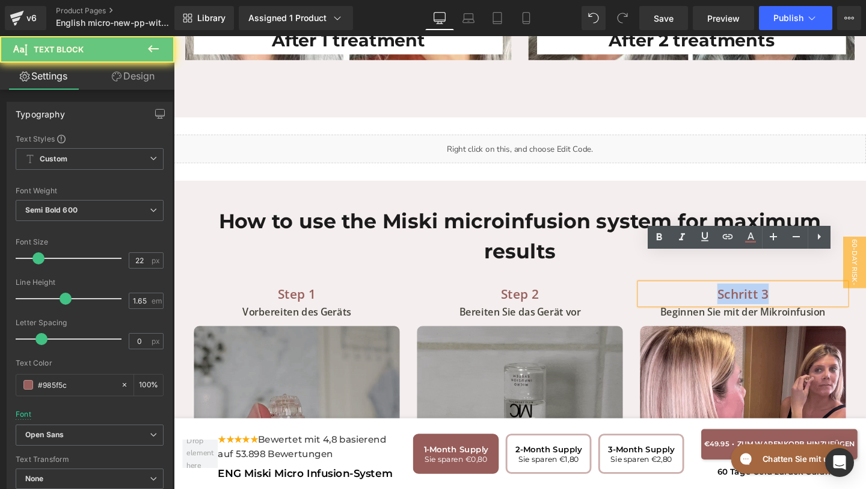
click at [702, 296] on p "Schritt 3" at bounding box center [772, 307] width 217 height 22
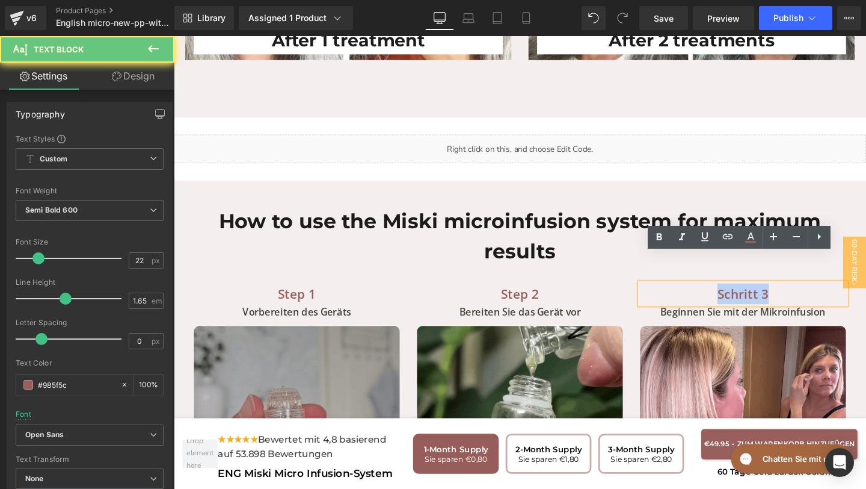
paste div
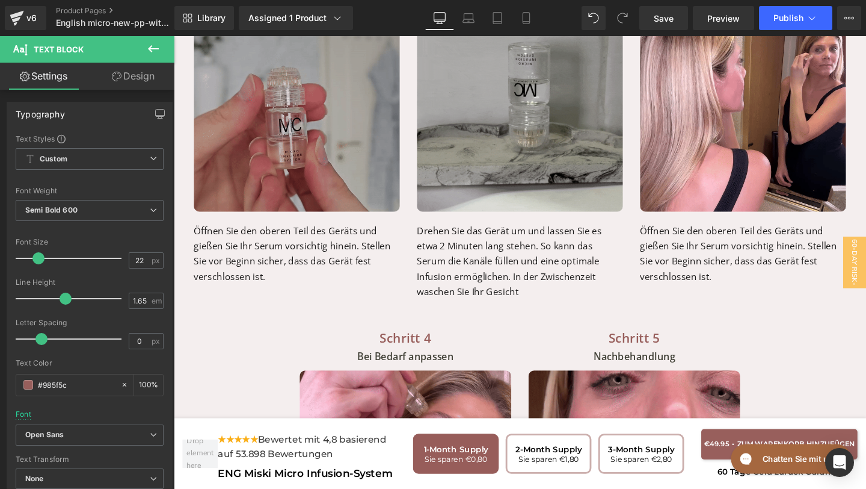
scroll to position [4401, 0]
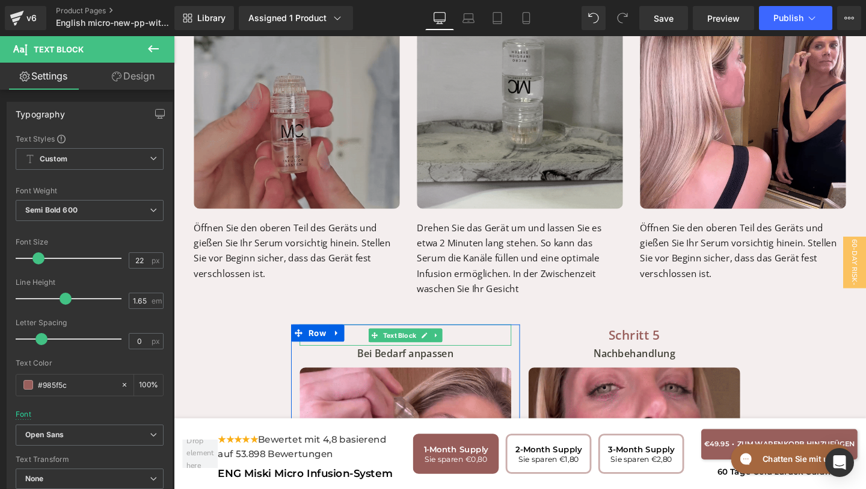
click at [465, 339] on p "Schritt 4" at bounding box center [417, 350] width 223 height 22
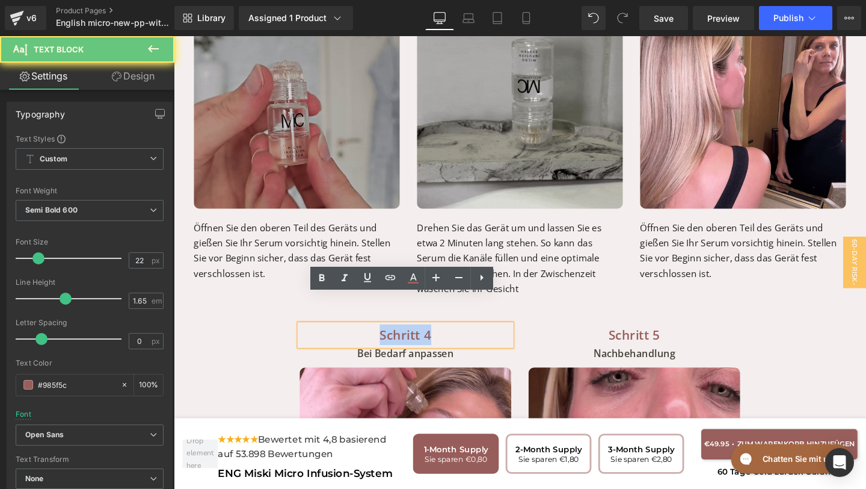
drag, startPoint x: 452, startPoint y: 319, endPoint x: 350, endPoint y: 319, distance: 102.9
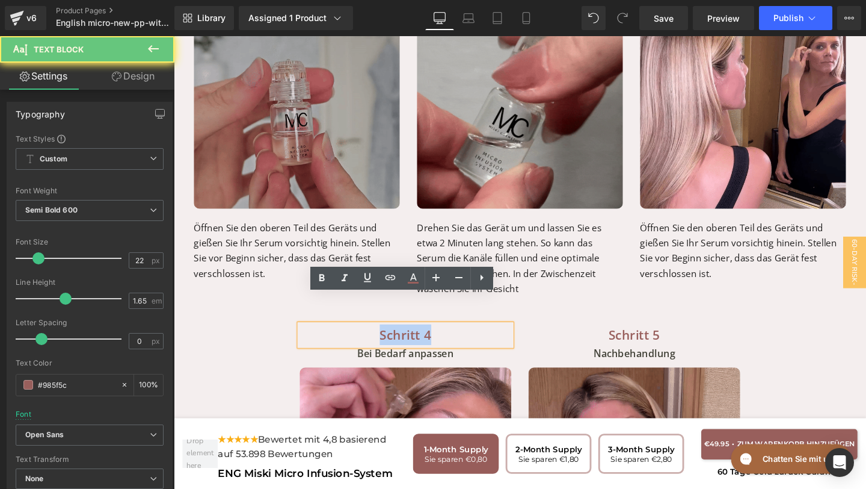
click at [351, 339] on p "Schritt 4" at bounding box center [417, 350] width 223 height 22
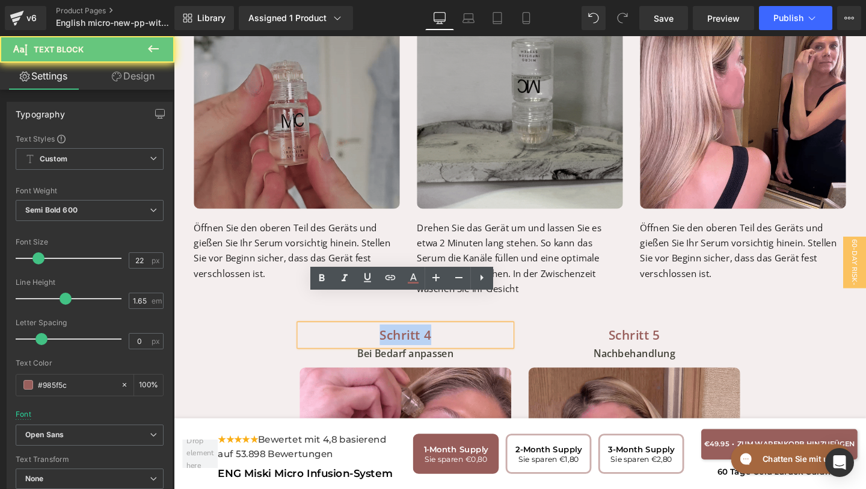
paste div
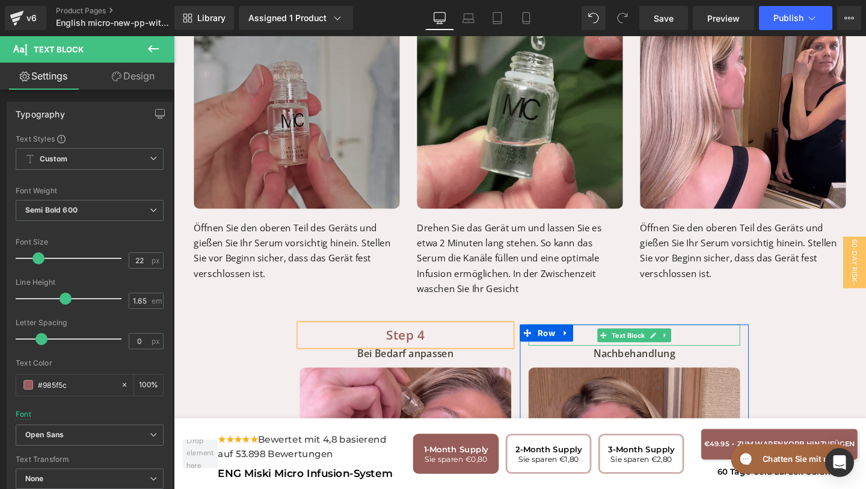
click at [718, 339] on p "Schritt 5" at bounding box center [658, 350] width 223 height 22
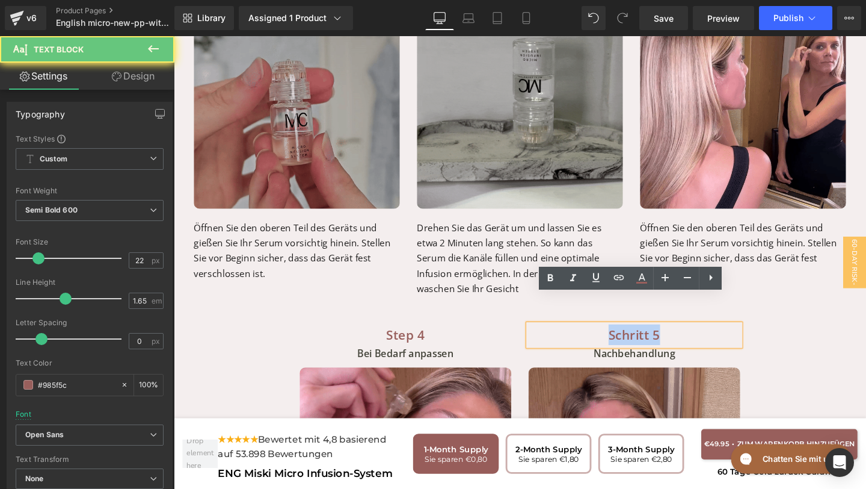
drag, startPoint x: 705, startPoint y: 318, endPoint x: 569, endPoint y: 313, distance: 135.5
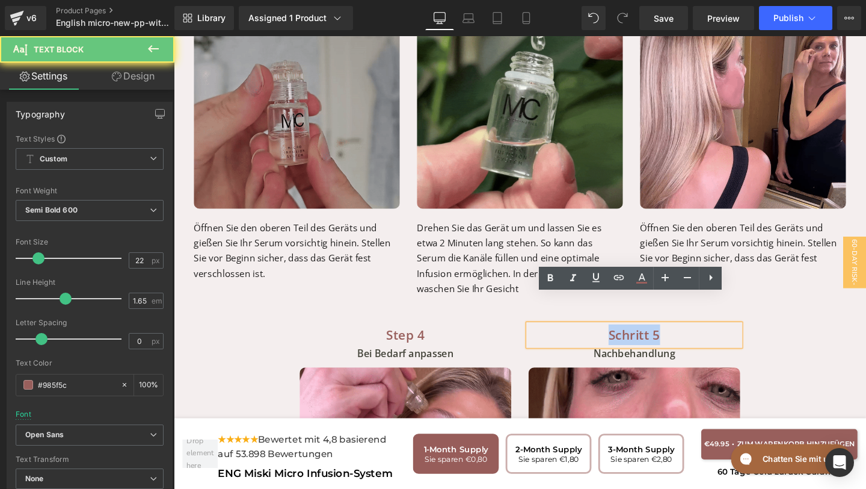
click at [574, 339] on p "Schritt 5" at bounding box center [658, 350] width 223 height 22
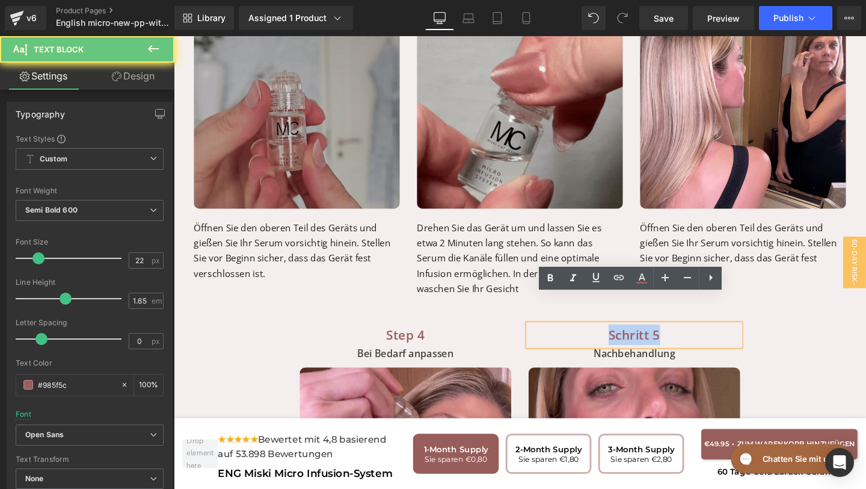
paste div
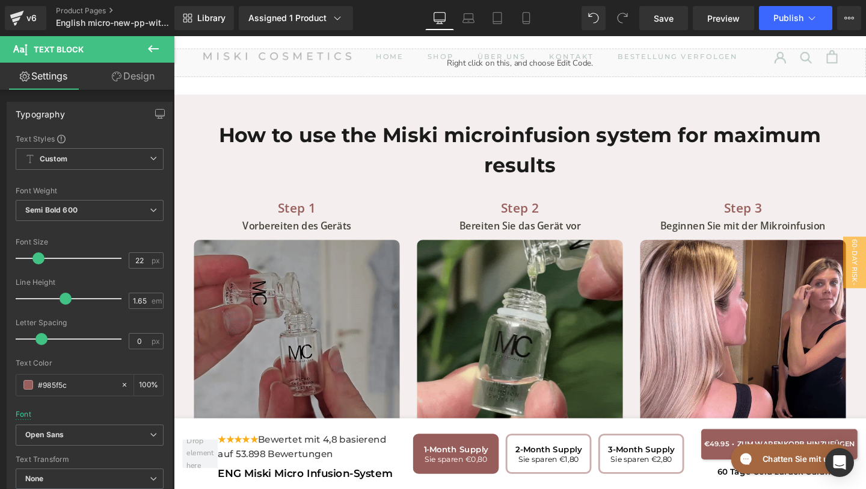
scroll to position [4147, 0]
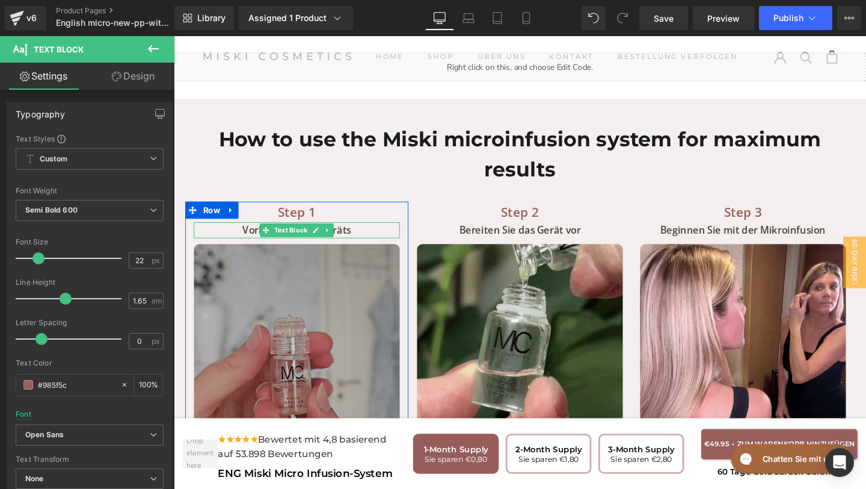
click at [360, 232] on p "Vorbereiten des Geräts" at bounding box center [303, 240] width 217 height 17
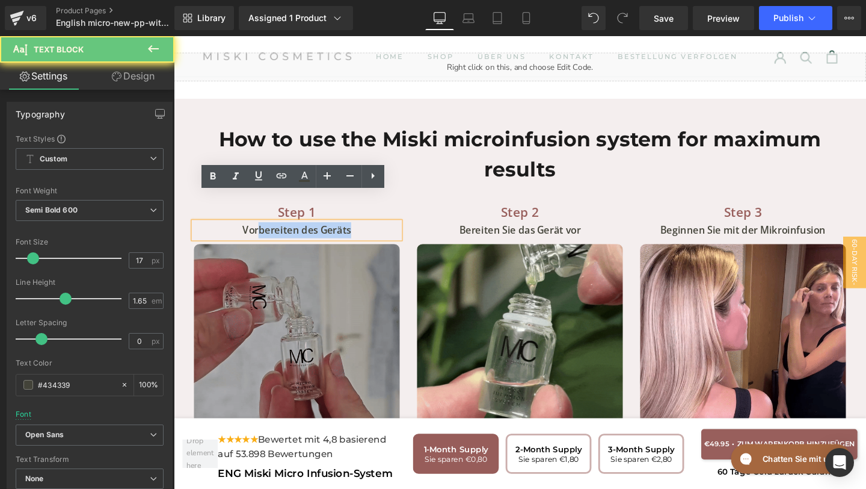
drag, startPoint x: 377, startPoint y: 210, endPoint x: 262, endPoint y: 209, distance: 114.9
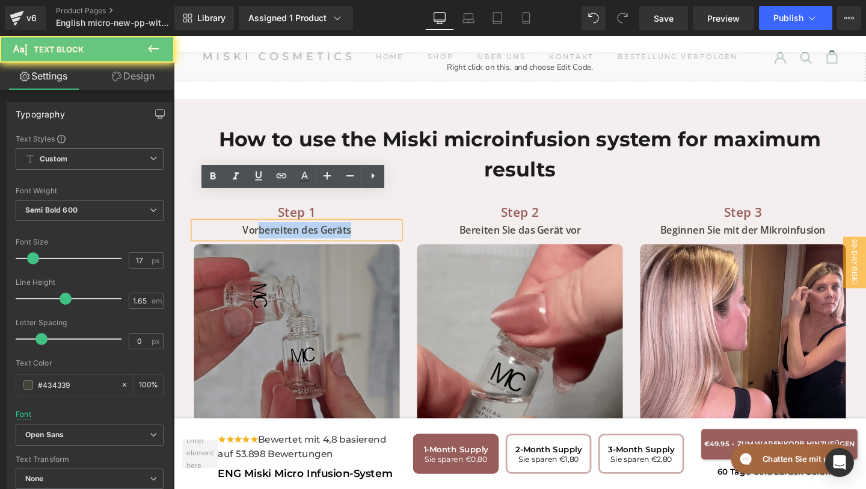
click at [263, 232] on p "Vorbereiten des Geräts" at bounding box center [303, 240] width 217 height 17
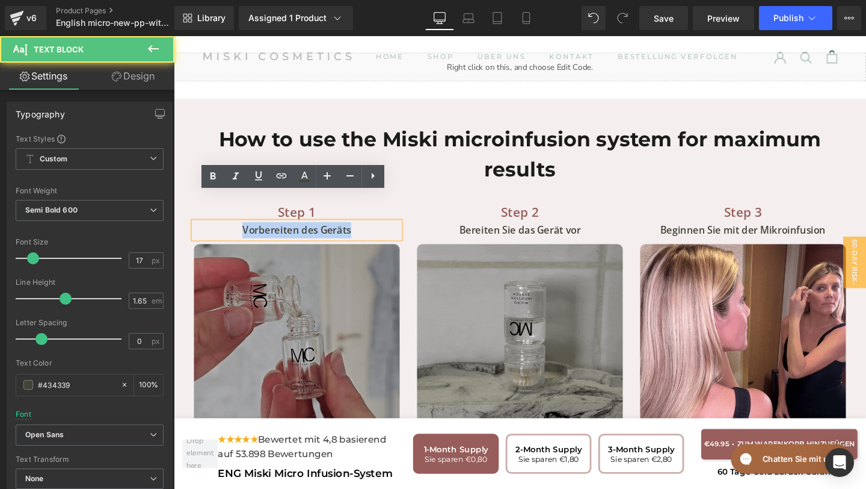
drag, startPoint x: 244, startPoint y: 210, endPoint x: 389, endPoint y: 208, distance: 145.0
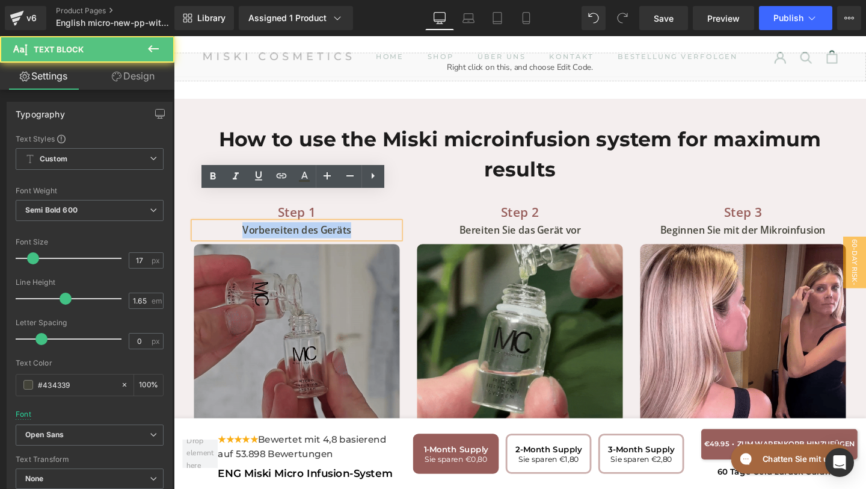
click at [389, 232] on p "Vorbereiten des Geräts" at bounding box center [303, 240] width 217 height 17
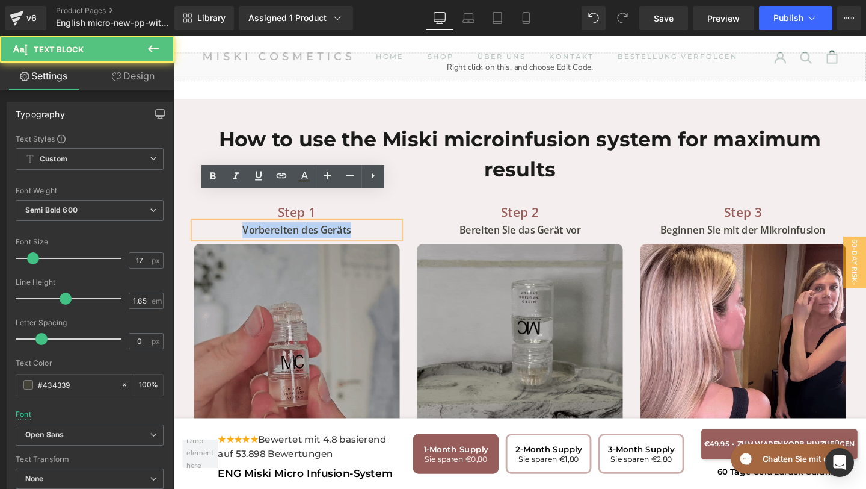
copy p "Vorbereiten des Geräts"
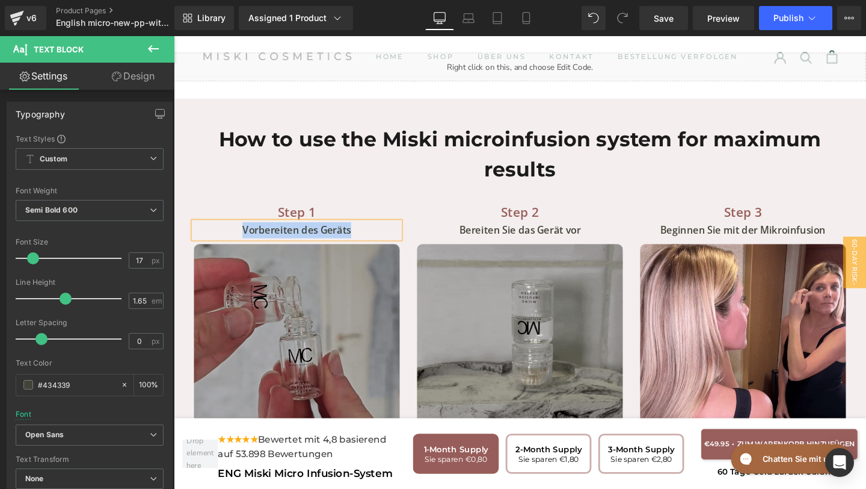
paste div
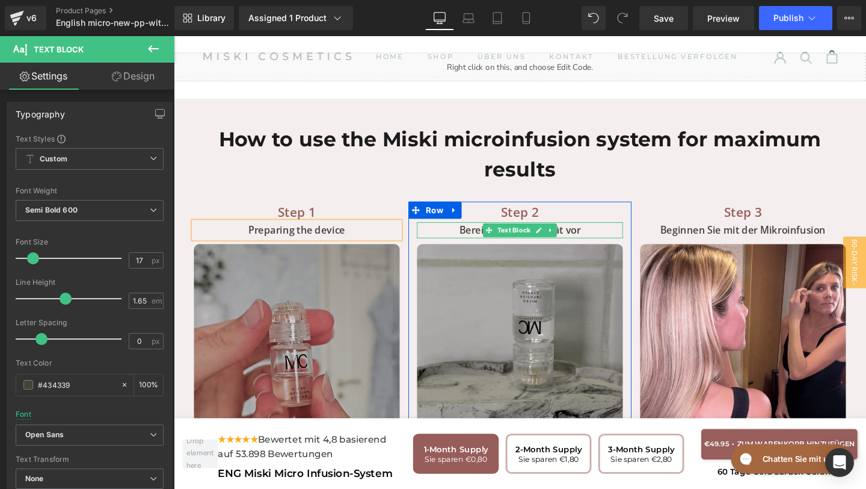
click at [610, 232] on p "Bereiten Sie das Gerät vor" at bounding box center [538, 240] width 217 height 17
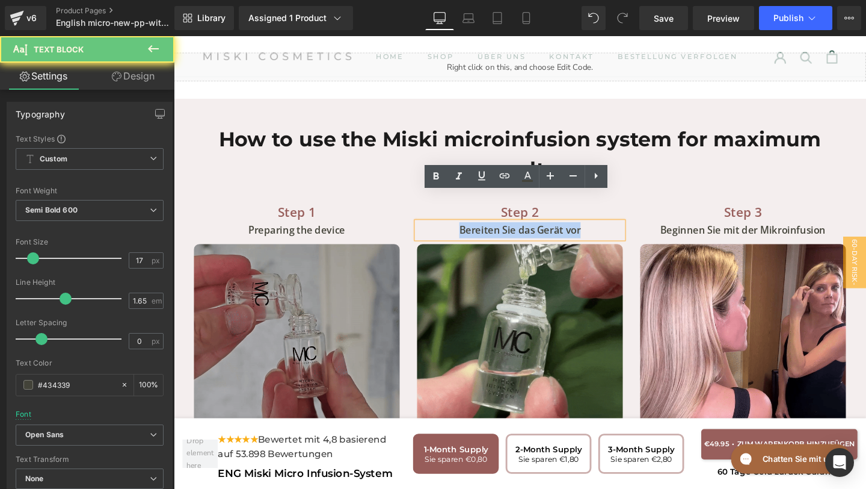
drag, startPoint x: 608, startPoint y: 214, endPoint x: 415, endPoint y: 203, distance: 193.4
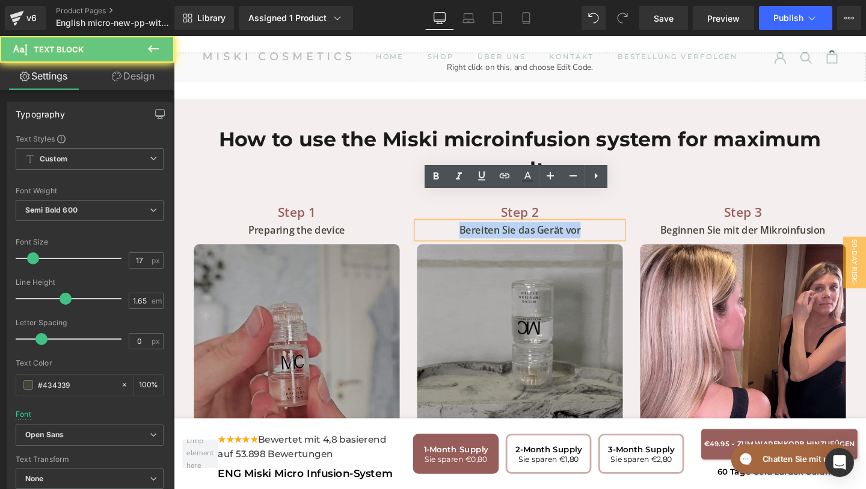
click at [415, 203] on div "Step 1 Text Block Preparing the device Text Block Image Vorbereiten des Geräts …" at bounding box center [538, 380] width 704 height 377
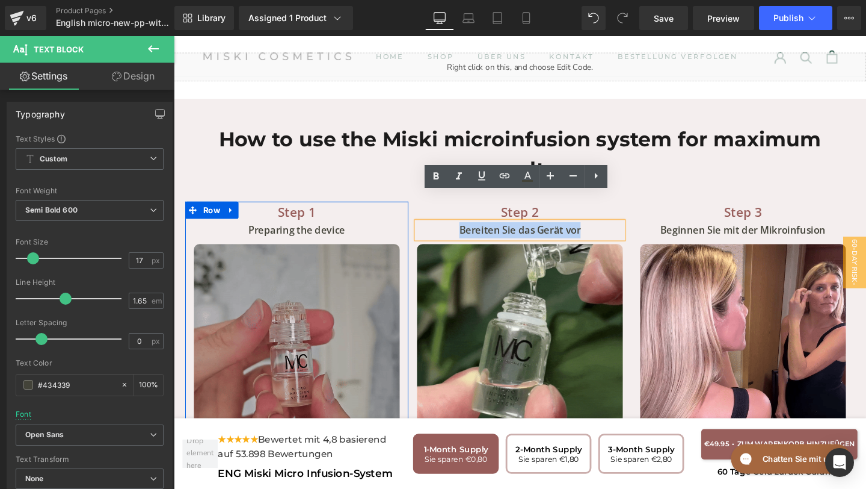
copy p "Bereiten Sie das Gerät vor"
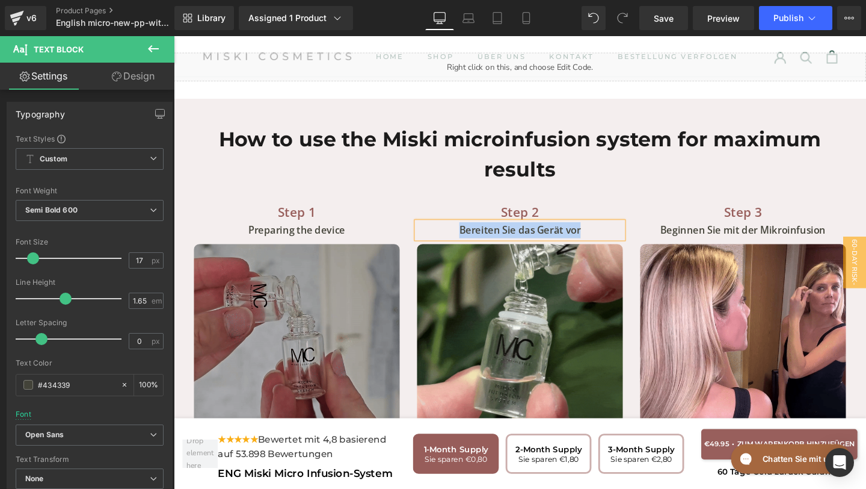
paste div
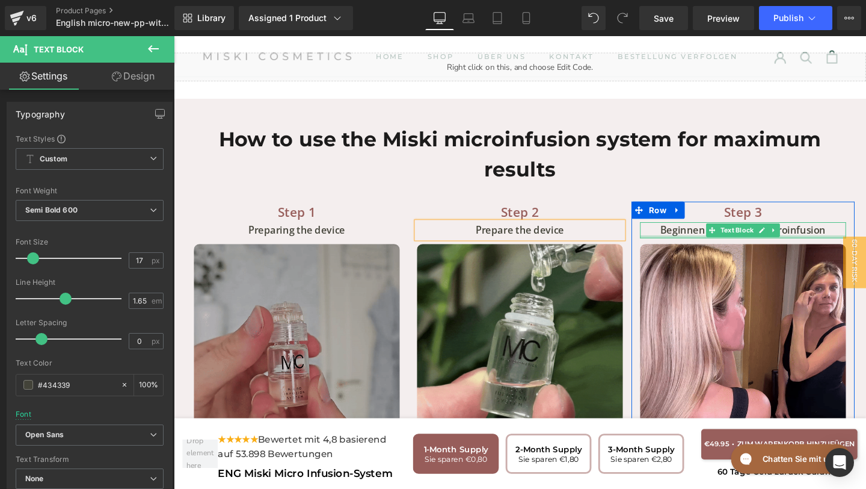
drag, startPoint x: 847, startPoint y: 215, endPoint x: 863, endPoint y: 215, distance: 16.9
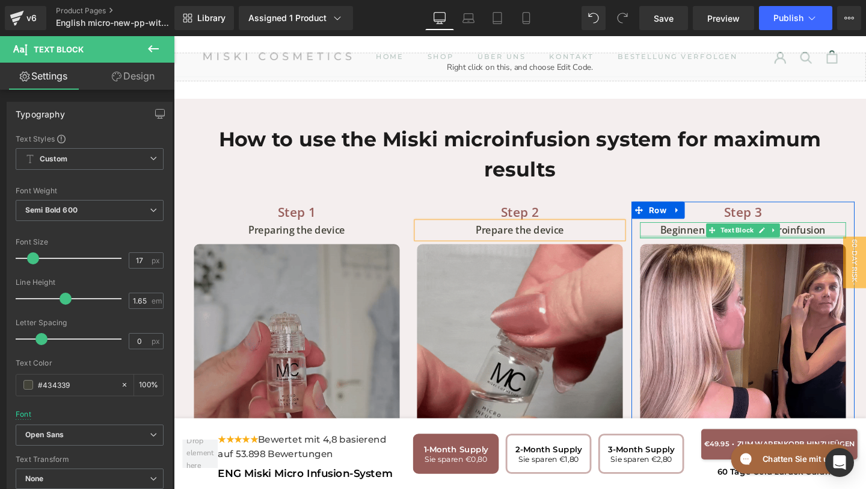
click at [847, 232] on div "Beginnen Sie mit der Mikroinfusion Text Block" at bounding box center [772, 240] width 217 height 17
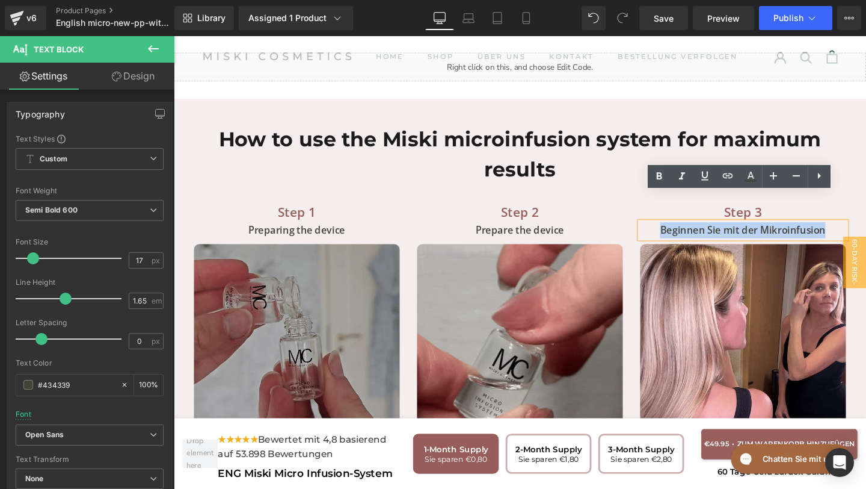
drag, startPoint x: 865, startPoint y: 214, endPoint x: 668, endPoint y: 210, distance: 196.8
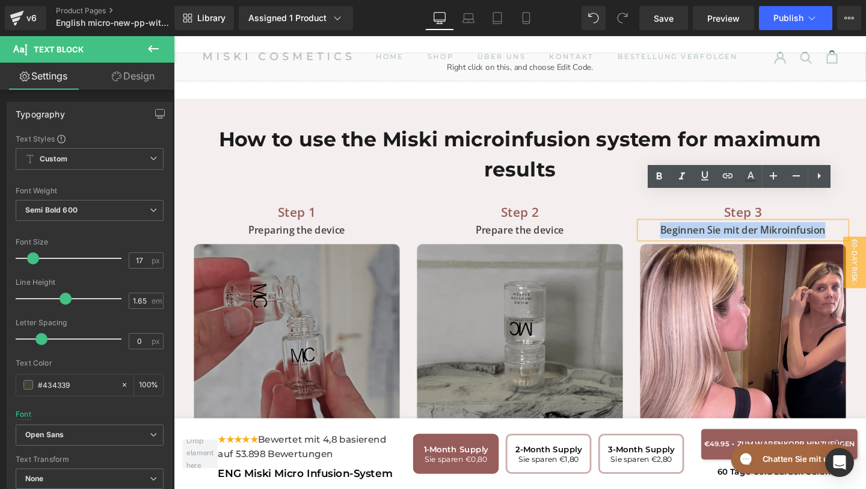
click at [668, 232] on p "Beginnen Sie mit der Mikroinfusion" at bounding box center [772, 240] width 217 height 17
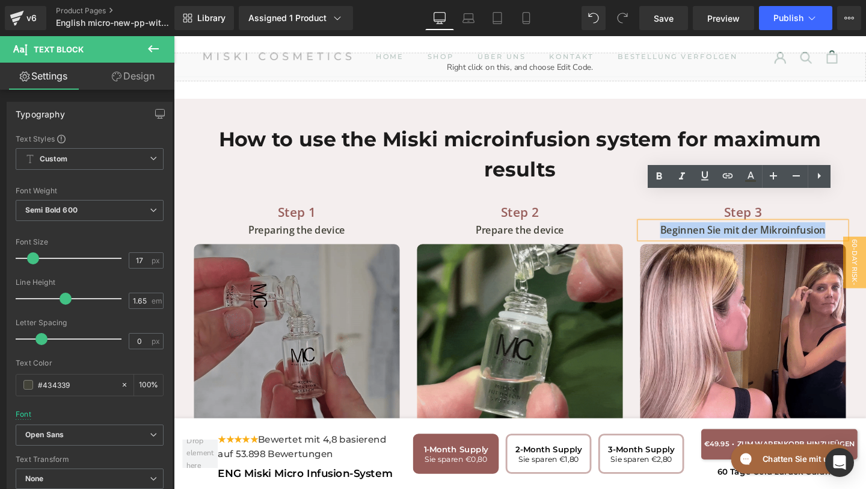
copy p "Beginnen Sie mit der Mikroinfusion"
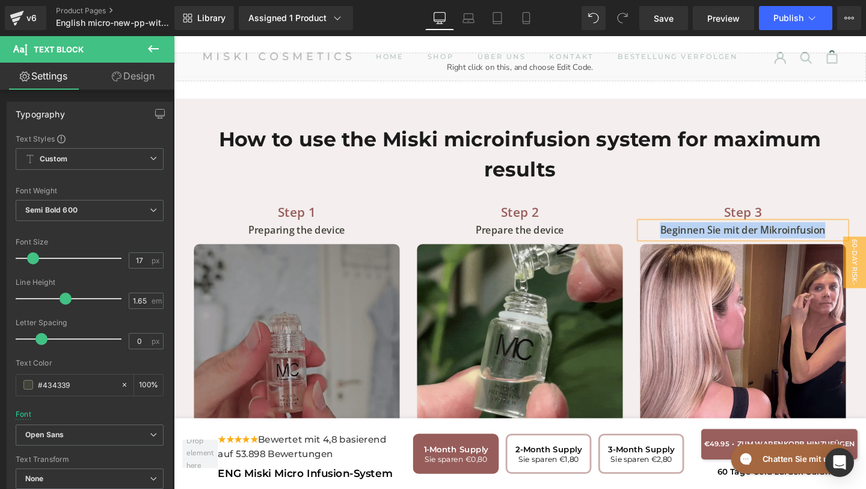
paste div
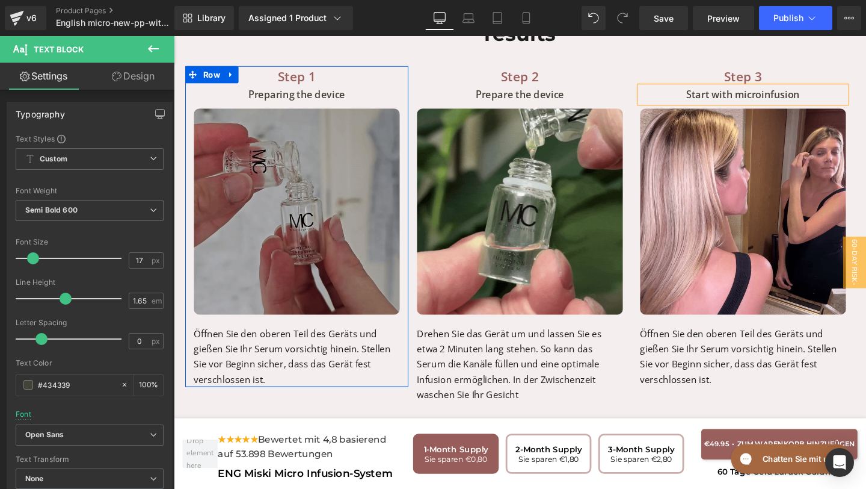
scroll to position [4297, 0]
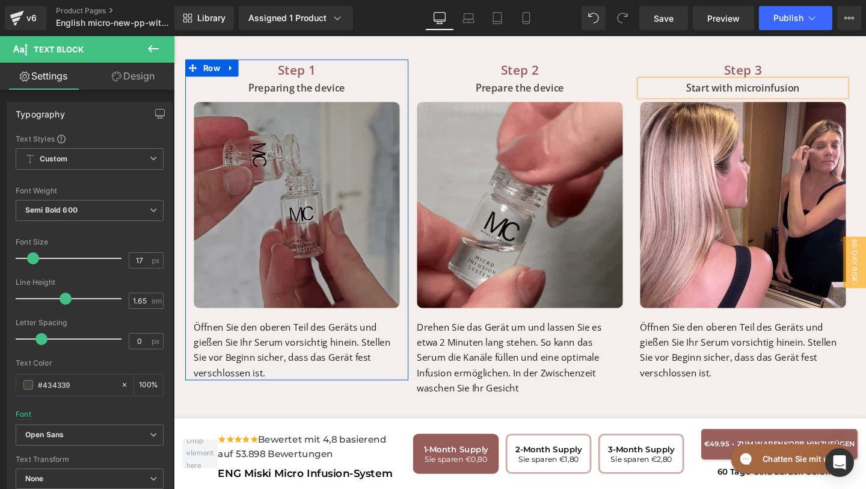
click at [287, 362] on p "Öffnen Sie den oberen Teil des Geräts und gießen Sie Ihr Serum vorsichtig hinei…" at bounding box center [303, 366] width 217 height 64
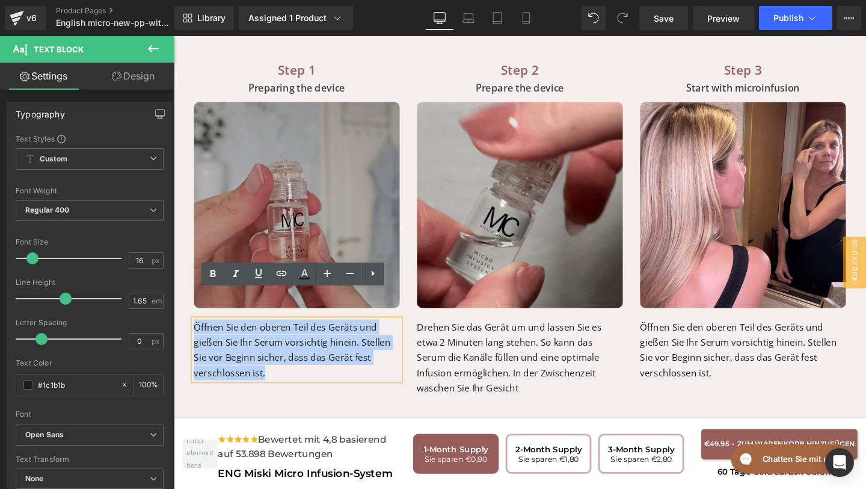
drag, startPoint x: 280, startPoint y: 362, endPoint x: 197, endPoint y: 315, distance: 95.9
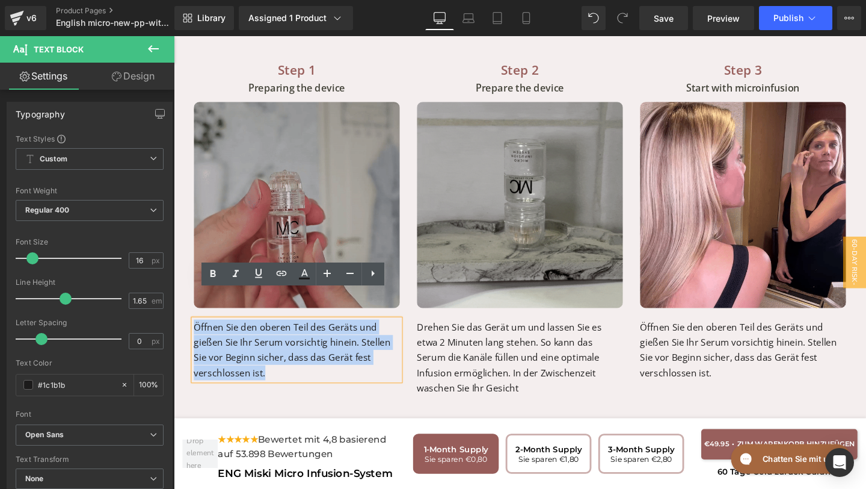
click at [197, 334] on p "Öffnen Sie den oberen Teil des Geräts und gießen Sie Ihr Serum vorsichtig hinei…" at bounding box center [303, 366] width 217 height 64
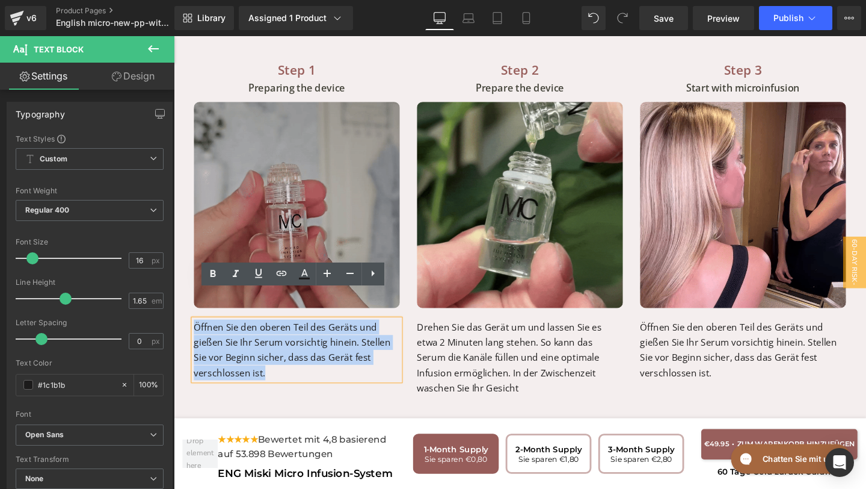
copy p "Öffnen Sie den oberen Teil des Geräts und gießen Sie Ihr Serum vorsichtig hinei…"
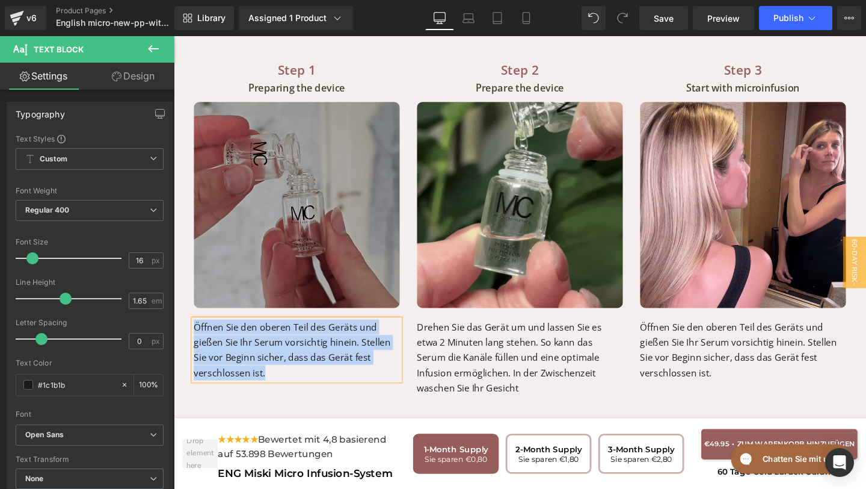
paste div
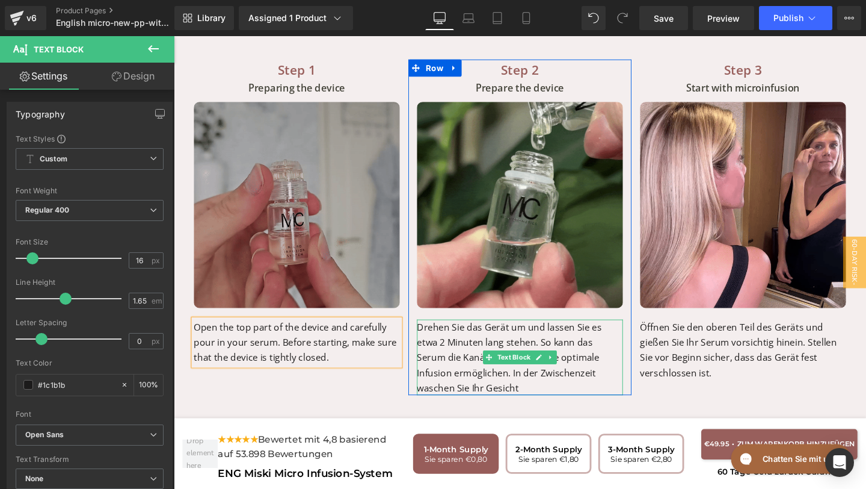
click at [498, 362] on p "Drehen Sie das Gerät um und lassen Sie es etwa 2 Minuten lang stehen. So kann d…" at bounding box center [538, 373] width 217 height 79
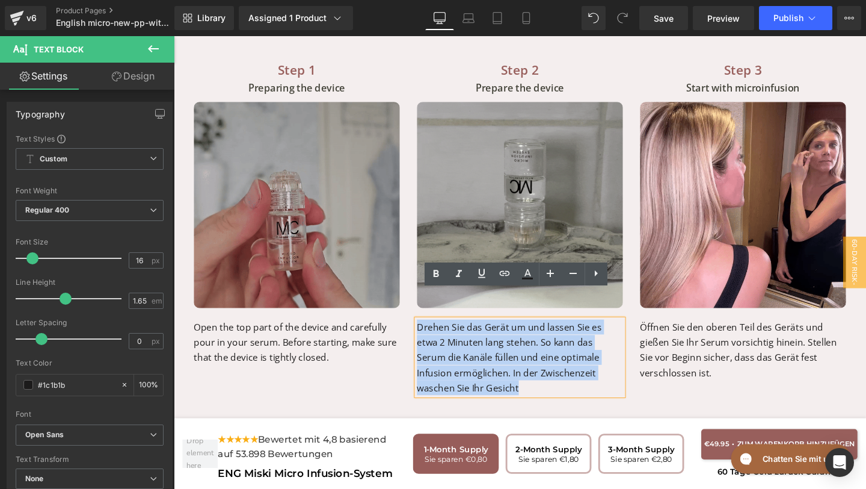
drag, startPoint x: 479, startPoint y: 376, endPoint x: 430, endPoint y: 307, distance: 84.5
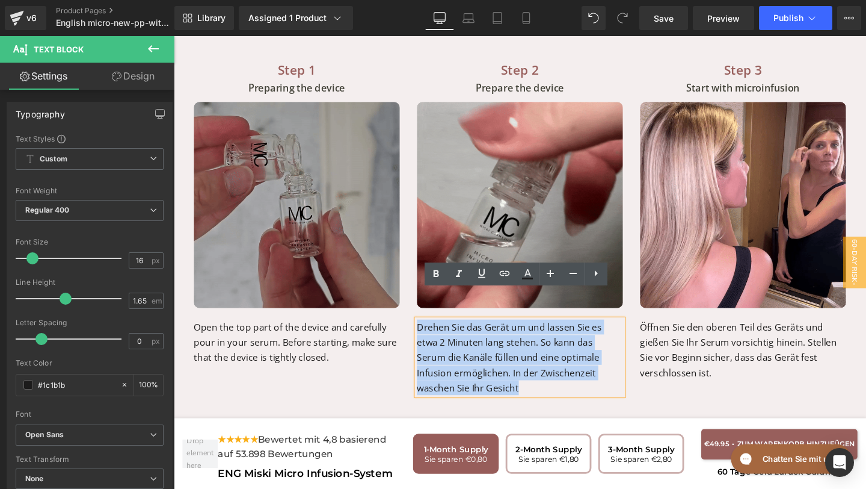
click at [430, 334] on p "Drehen Sie das Gerät um und lassen Sie es etwa 2 Minuten lang stehen. So kann d…" at bounding box center [538, 373] width 217 height 79
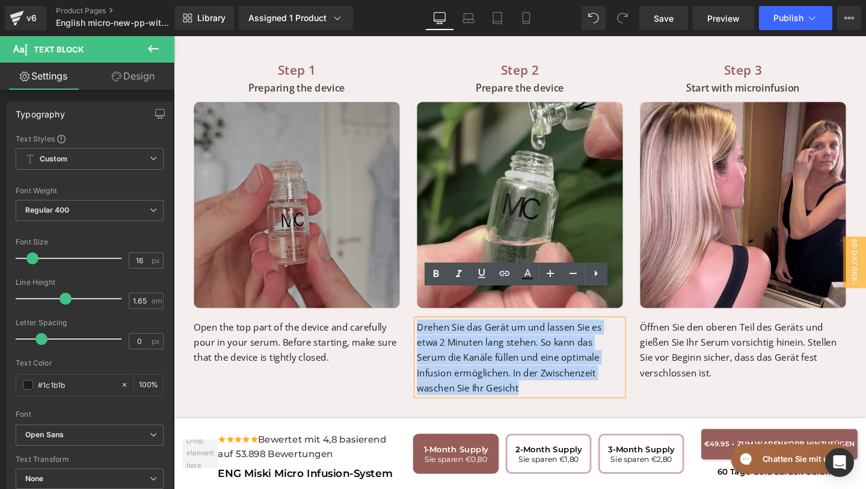
copy p "Drehen Sie das Gerät um und lassen Sie es etwa 2 Minuten lang stehen. So kann d…"
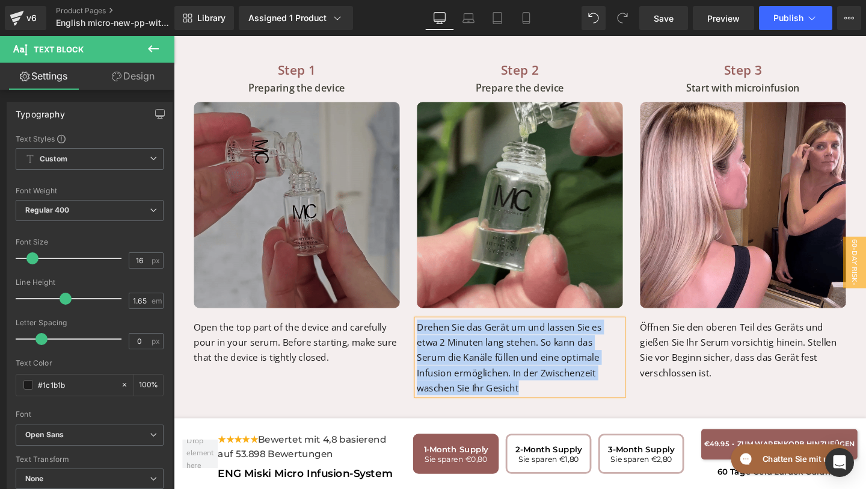
paste div
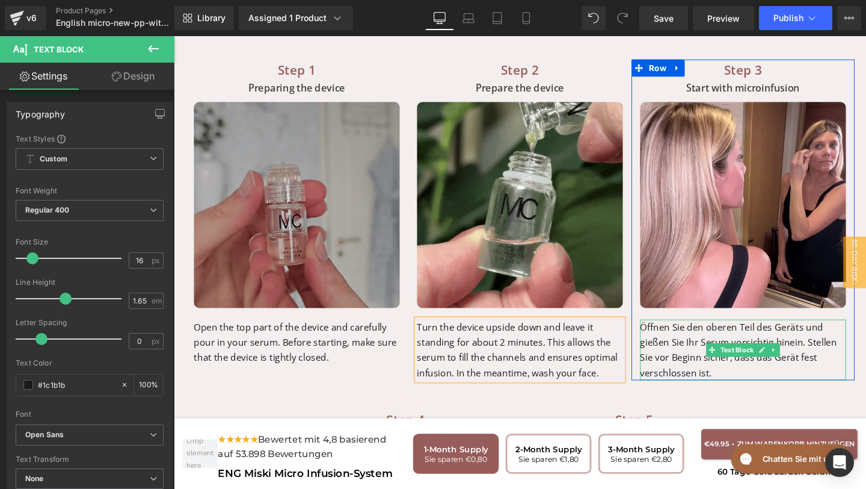
click at [739, 357] on p "Öffnen Sie den oberen Teil des Geräts und gießen Sie Ihr Serum vorsichtig hinei…" at bounding box center [772, 366] width 217 height 64
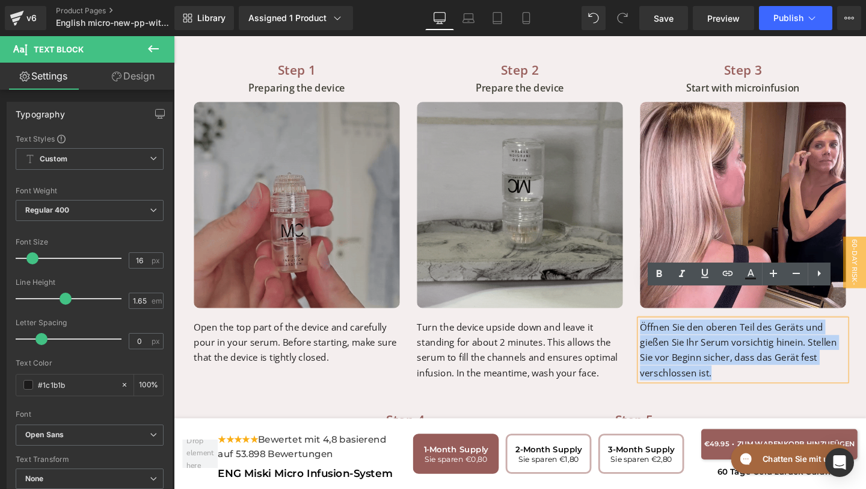
drag, startPoint x: 750, startPoint y: 360, endPoint x: 664, endPoint y: 304, distance: 103.1
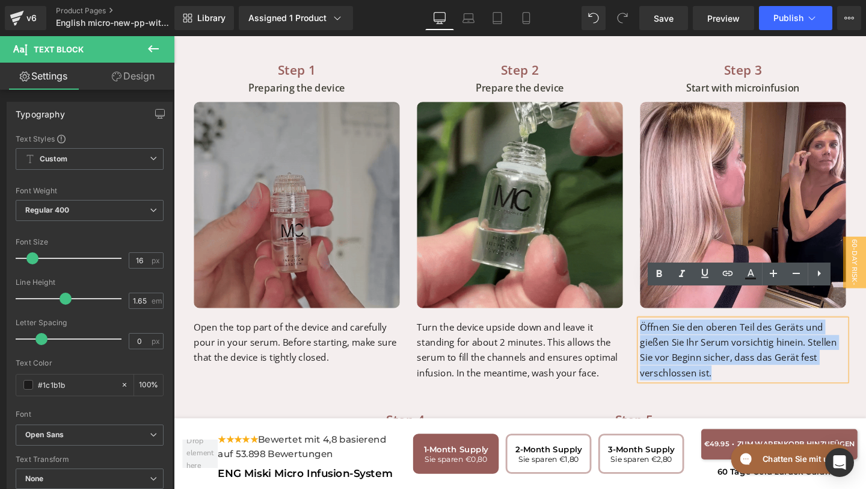
click at [664, 334] on p "Öffnen Sie den oberen Teil des Geräts und gießen Sie Ihr Serum vorsichtig hinei…" at bounding box center [772, 366] width 217 height 64
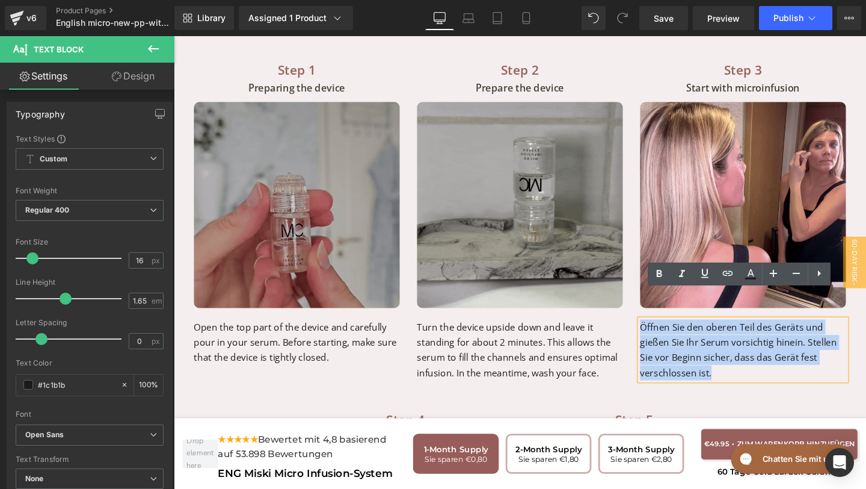
copy p "Öffnen Sie den oberen Teil des Geräts und gießen Sie Ihr Serum vorsichtig hinei…"
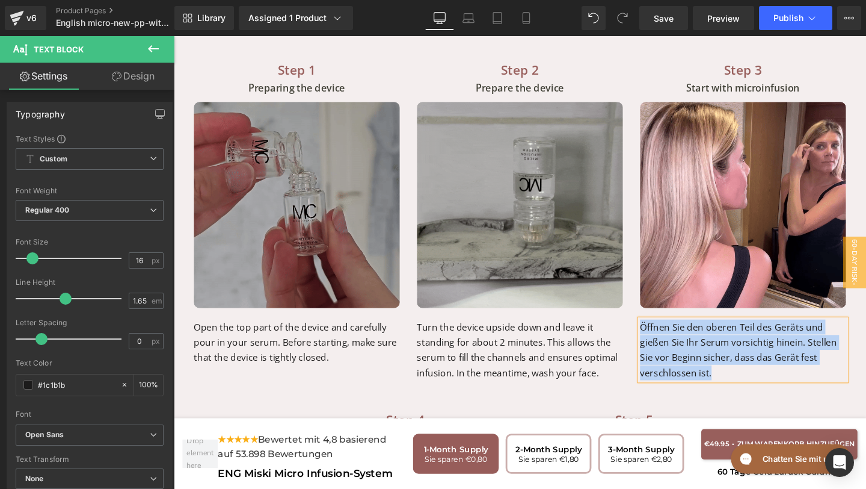
paste div
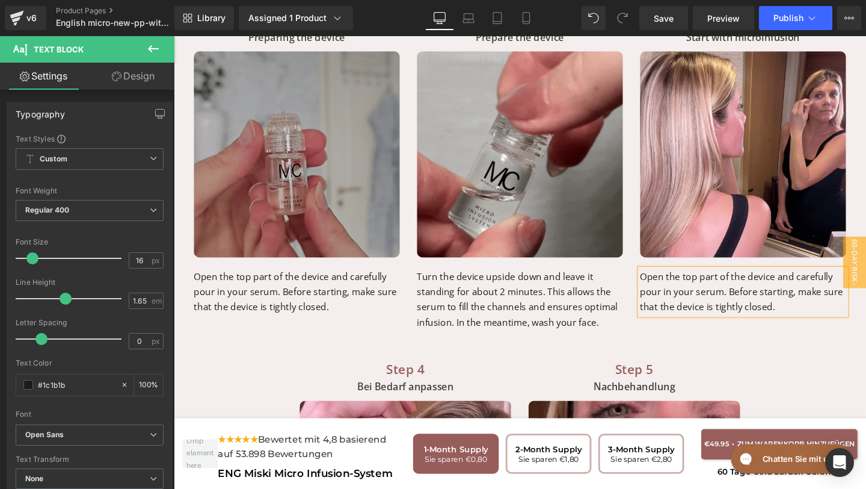
scroll to position [4362, 0]
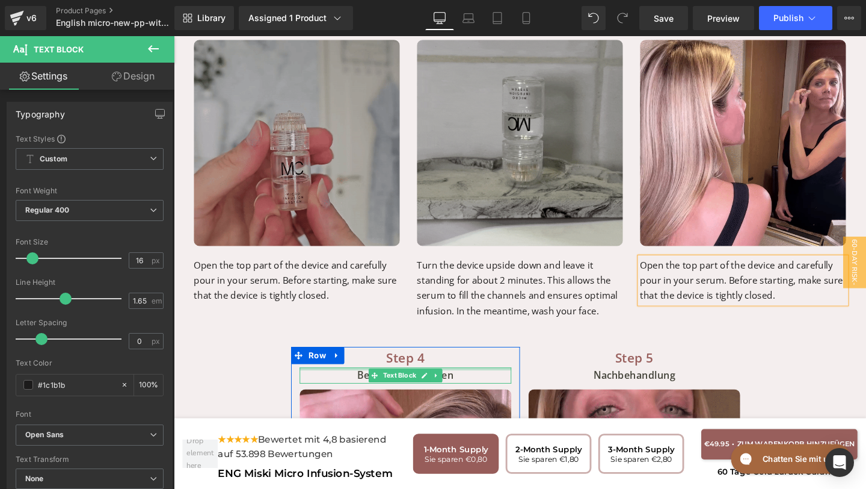
click at [478, 384] on p "Bei Bedarf anpassen" at bounding box center [417, 392] width 223 height 17
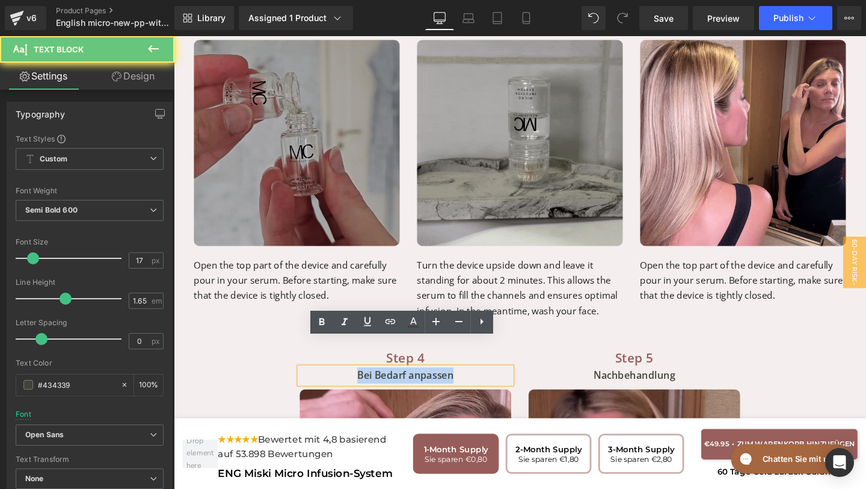
drag, startPoint x: 478, startPoint y: 359, endPoint x: 345, endPoint y: 360, distance: 132.4
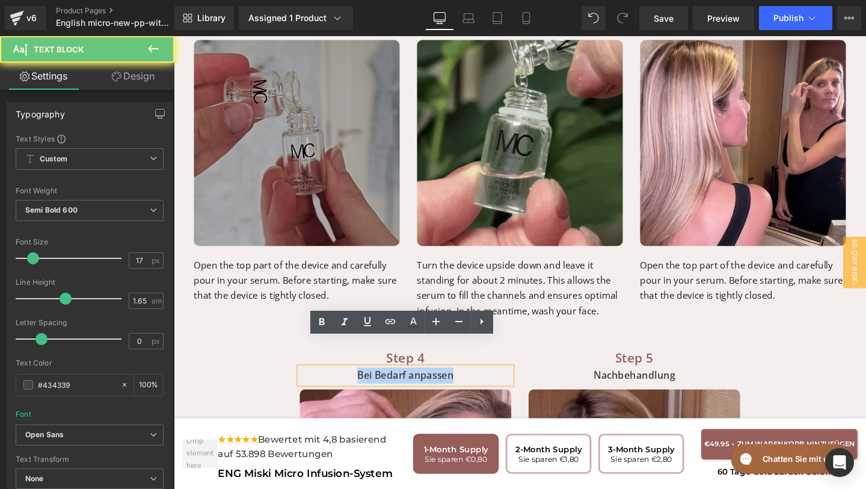
click at [345, 384] on p "Bei Bedarf anpassen" at bounding box center [417, 392] width 223 height 17
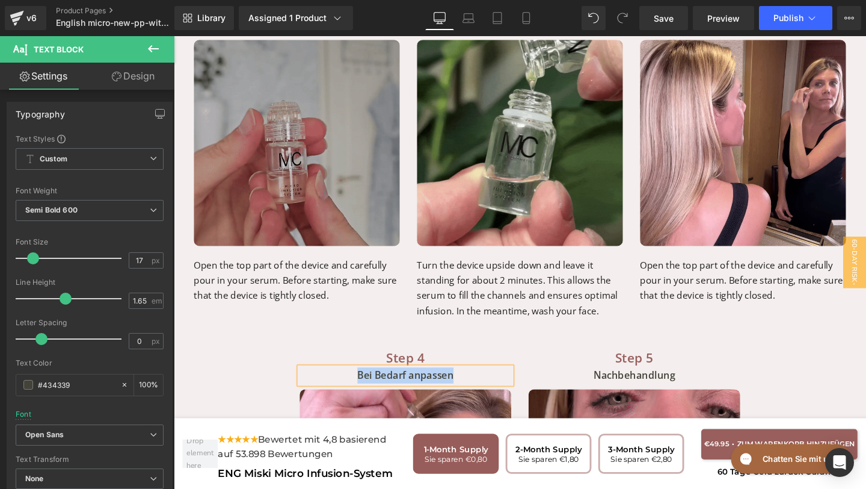
paste div
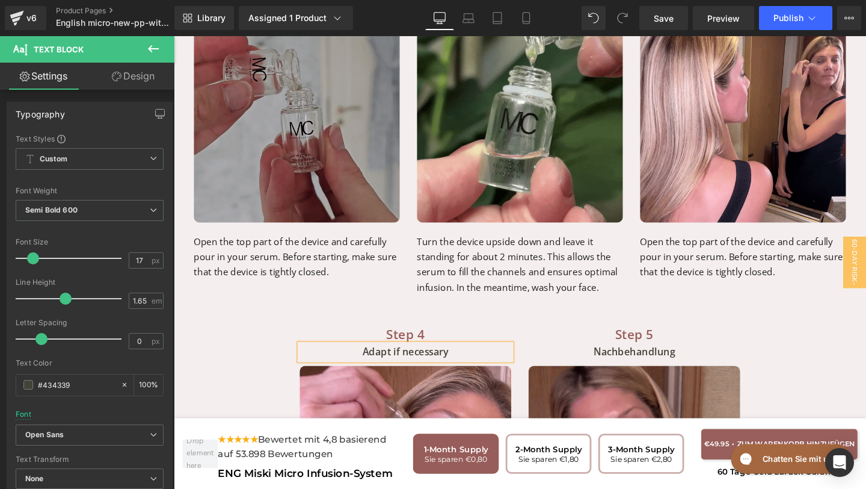
scroll to position [4392, 0]
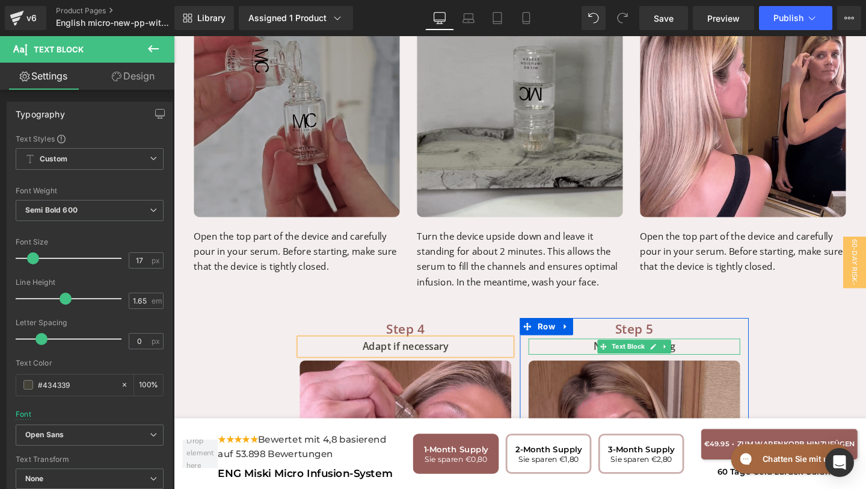
click at [721, 354] on p "Nachbehandlung" at bounding box center [658, 362] width 223 height 17
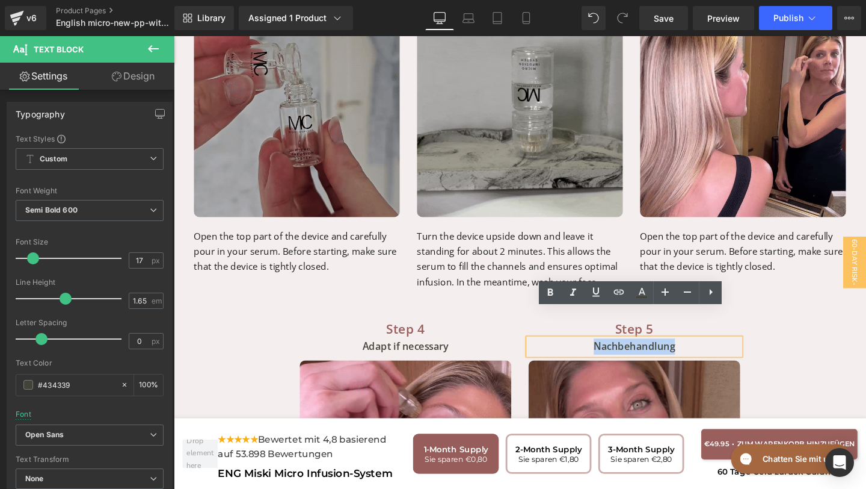
drag, startPoint x: 710, startPoint y: 335, endPoint x: 605, endPoint y: 334, distance: 104.7
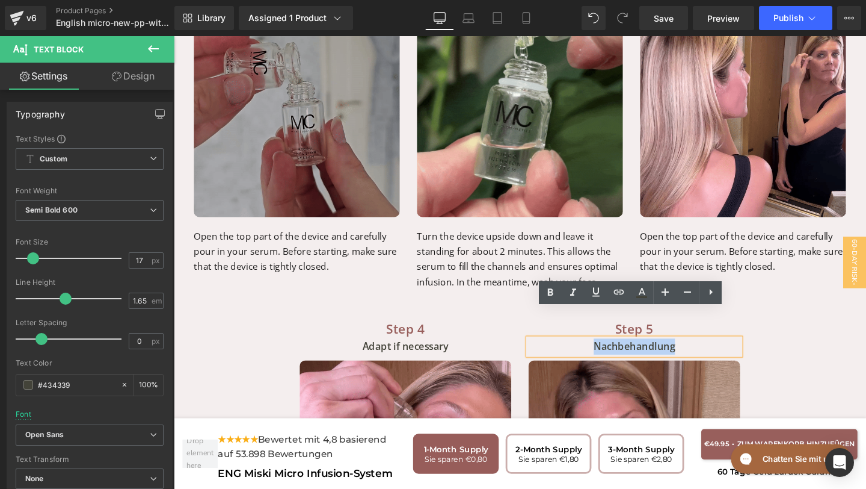
click at [605, 354] on p "Nachbehandlung" at bounding box center [658, 362] width 223 height 17
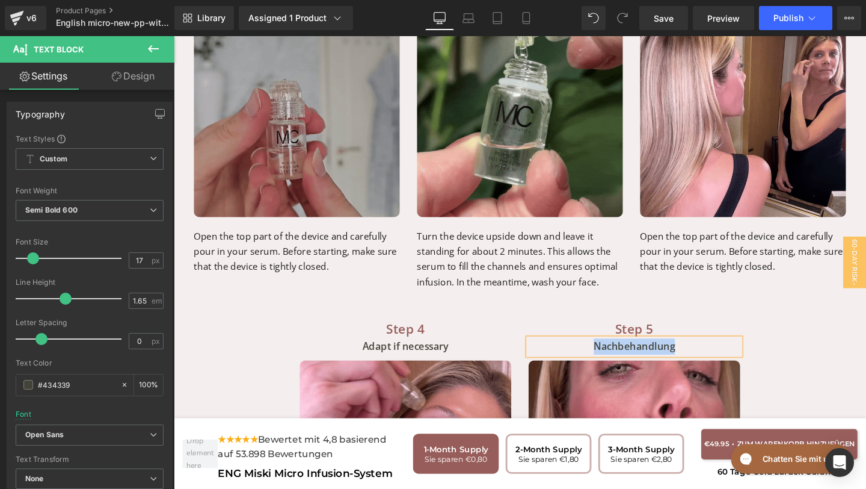
paste div
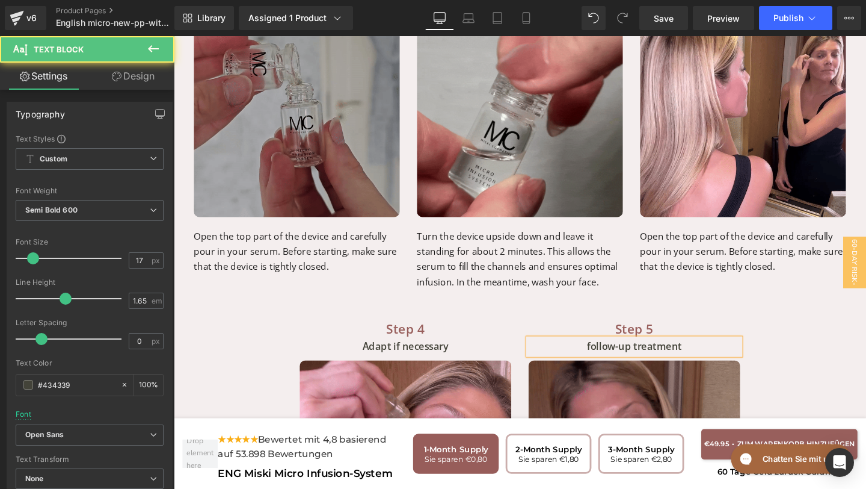
drag, startPoint x: 613, startPoint y: 330, endPoint x: 613, endPoint y: 348, distance: 18.7
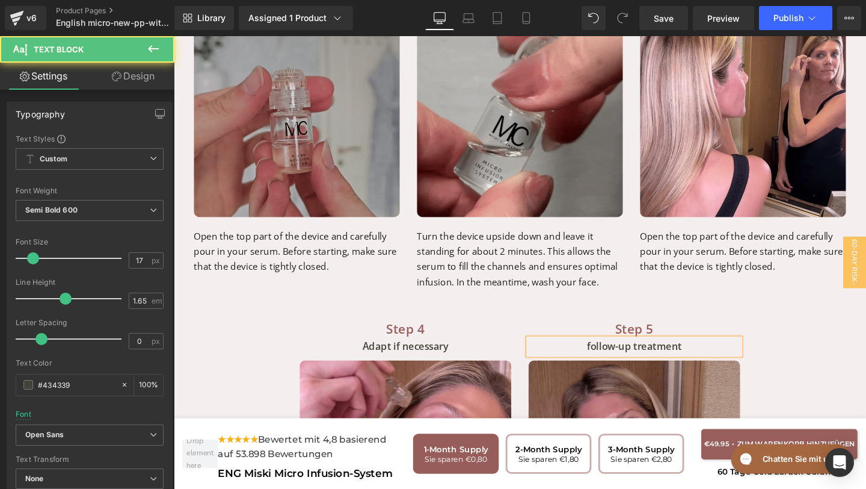
click at [613, 354] on p "follow-up treatment" at bounding box center [658, 362] width 223 height 17
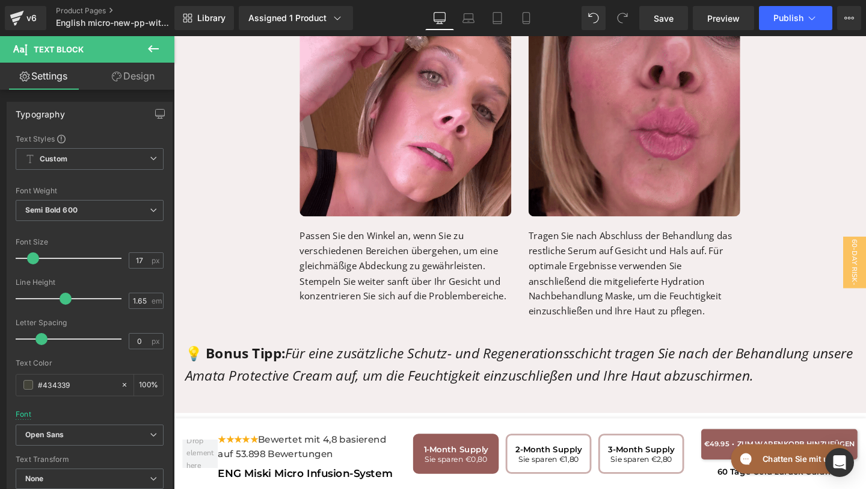
scroll to position [4773, 0]
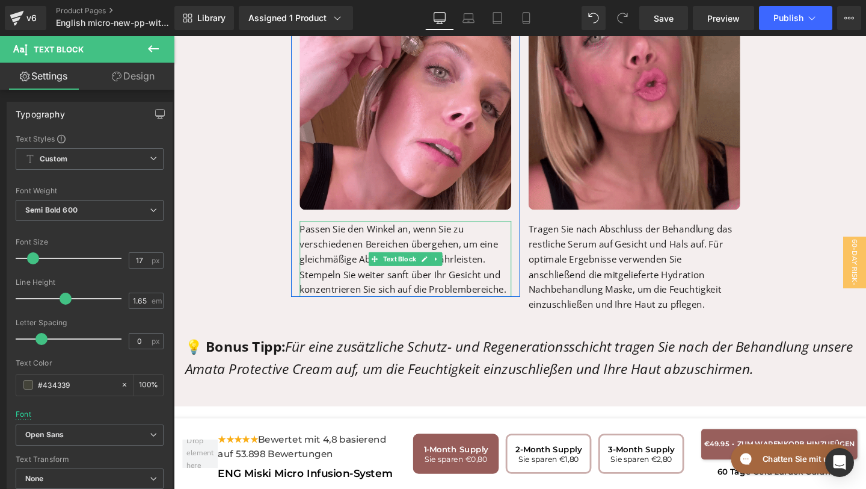
click at [477, 268] on p "Passen Sie den Winkel an, wenn Sie zu verschiedenen Bereichen übergehen, um ein…" at bounding box center [417, 269] width 223 height 79
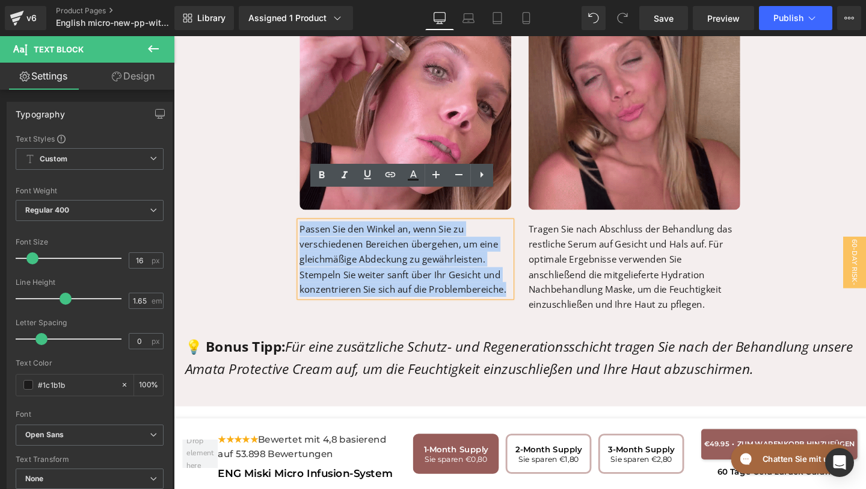
drag, startPoint x: 522, startPoint y: 272, endPoint x: 306, endPoint y: 205, distance: 226.3
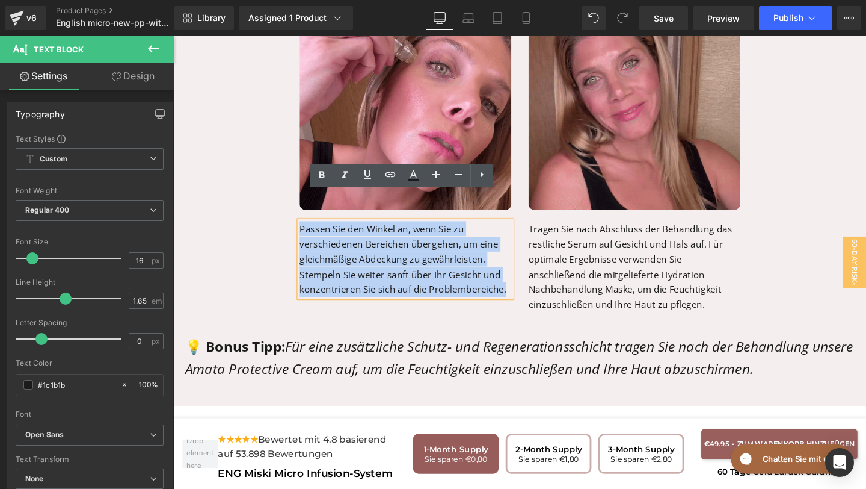
click at [306, 230] on p "Passen Sie den Winkel an, wenn Sie zu verschiedenen Bereichen übergehen, um ein…" at bounding box center [417, 269] width 223 height 79
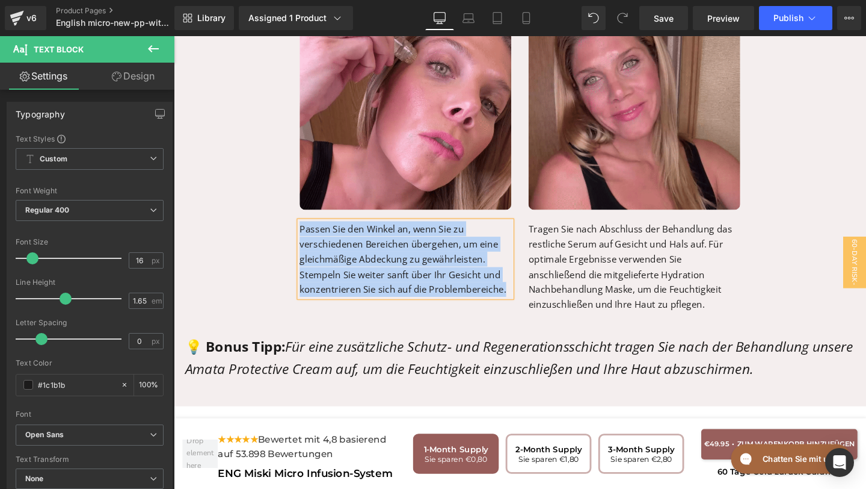
paste div
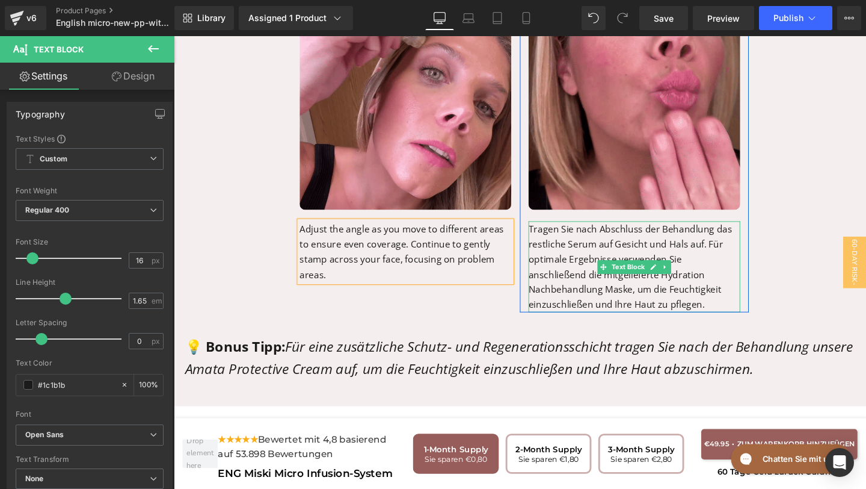
click at [640, 283] on p "Tragen Sie nach Abschluss der Behandlung das restliche Serum auf Gesicht und Ha…" at bounding box center [658, 277] width 223 height 95
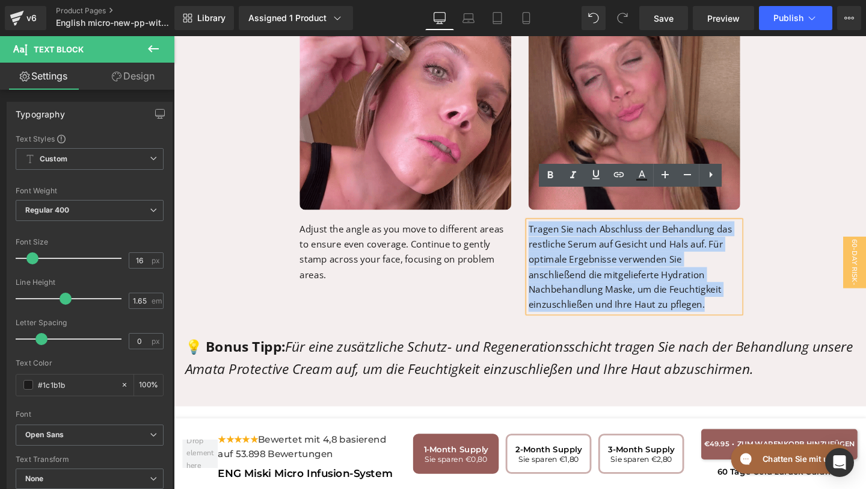
drag, startPoint x: 644, startPoint y: 287, endPoint x: 552, endPoint y: 193, distance: 131.9
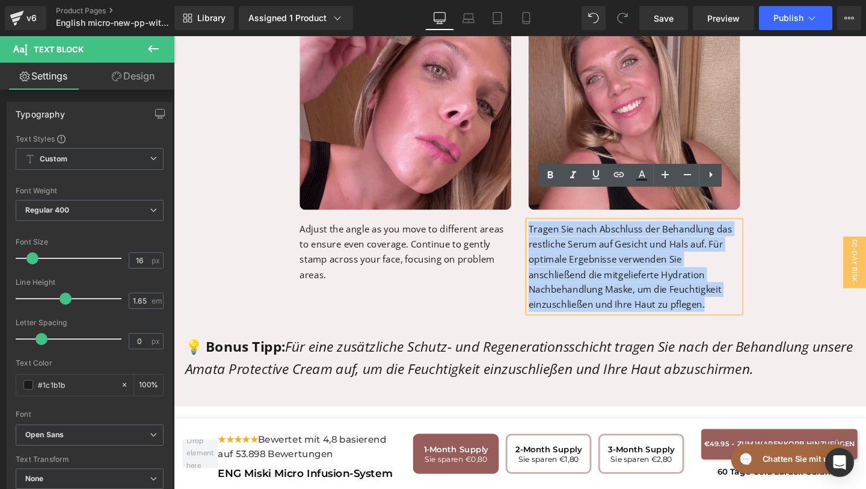
click at [552, 193] on div "Step 5 Text Block Follow-up treatment Text Block Image Nachbehandlung Text Bloc…" at bounding box center [658, 138] width 241 height 375
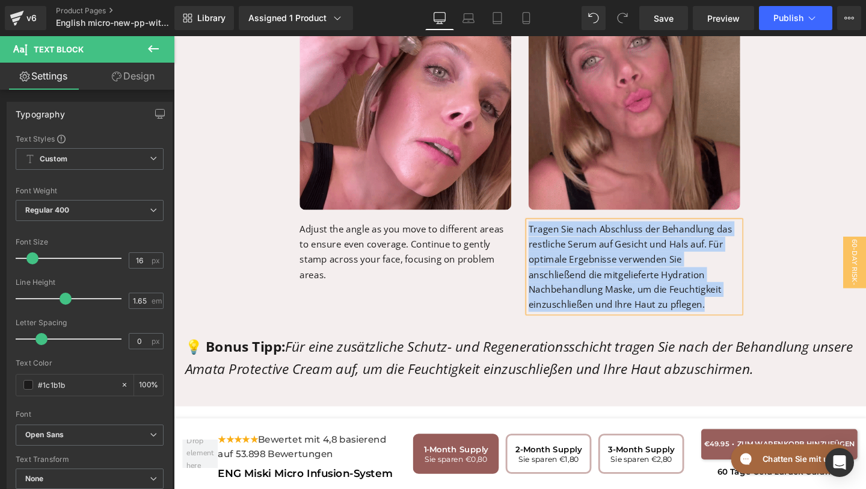
paste div
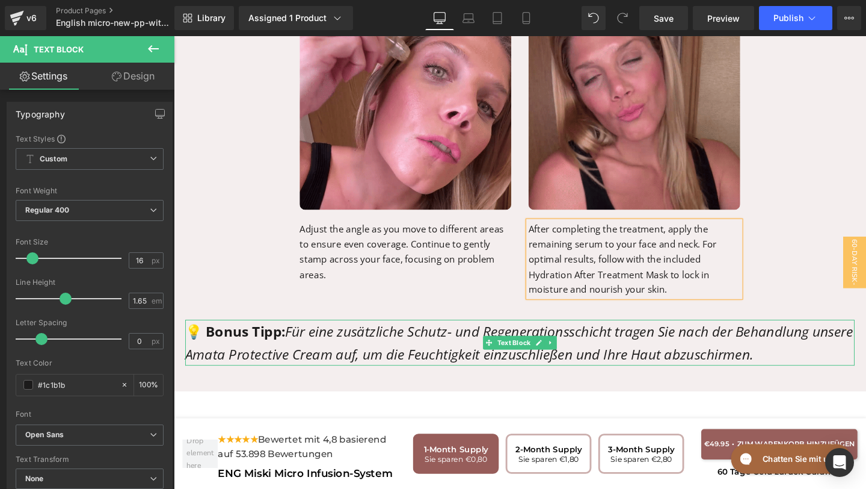
click at [409, 336] on icon "Für eine zusätzliche Schutz- und Regenerationsschicht tragen Sie nach der Behan…" at bounding box center [537, 358] width 702 height 44
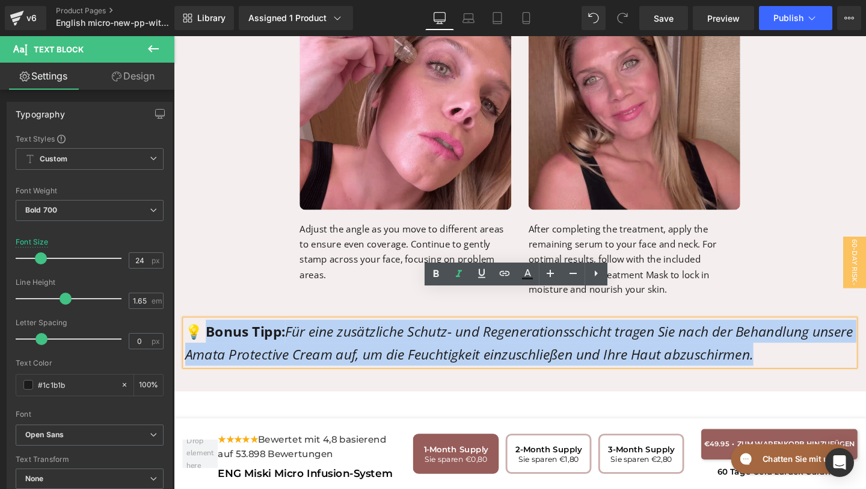
drag, startPoint x: 802, startPoint y: 339, endPoint x: 201, endPoint y: 319, distance: 601.4
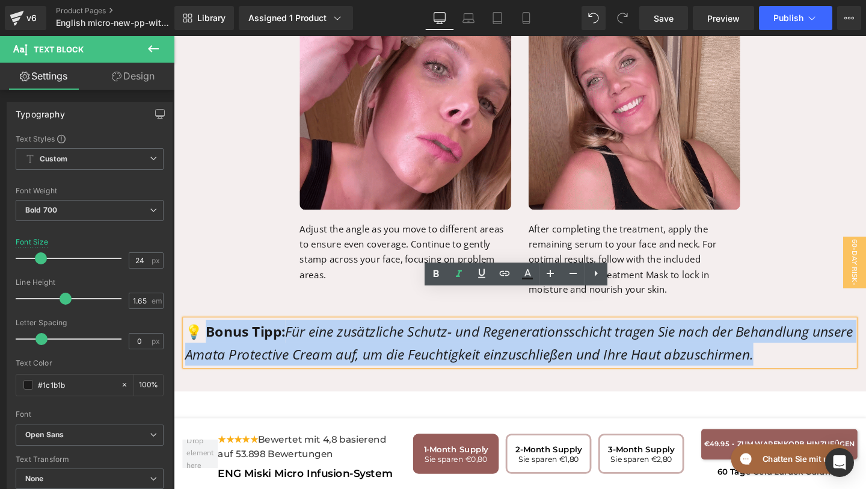
click at [202, 334] on p "💡 Bonus Tipp: Für eine zusätzliche Schutz- und Regenerationsschicht tragen Sie …" at bounding box center [538, 358] width 704 height 48
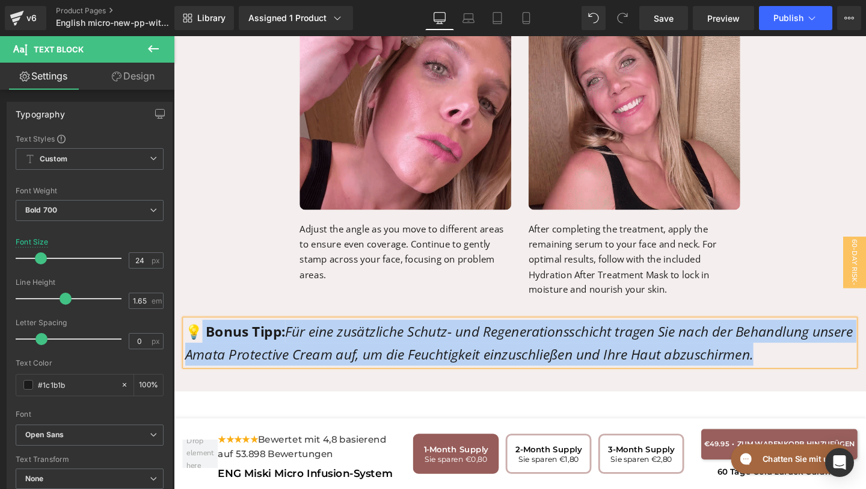
paste div
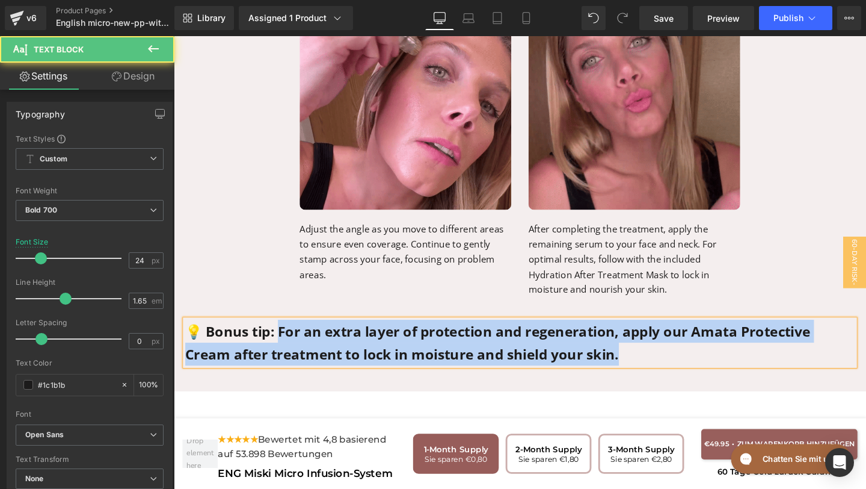
drag, startPoint x: 281, startPoint y: 314, endPoint x: 723, endPoint y: 360, distance: 444.1
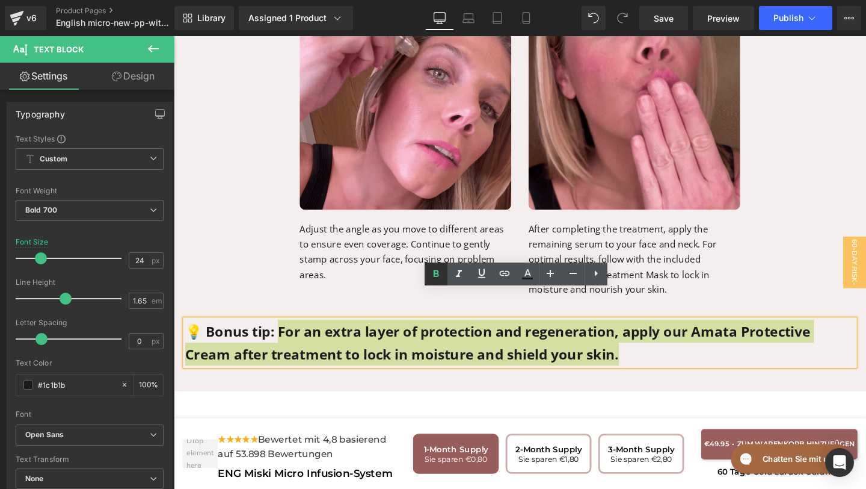
click at [433, 275] on icon at bounding box center [436, 274] width 14 height 14
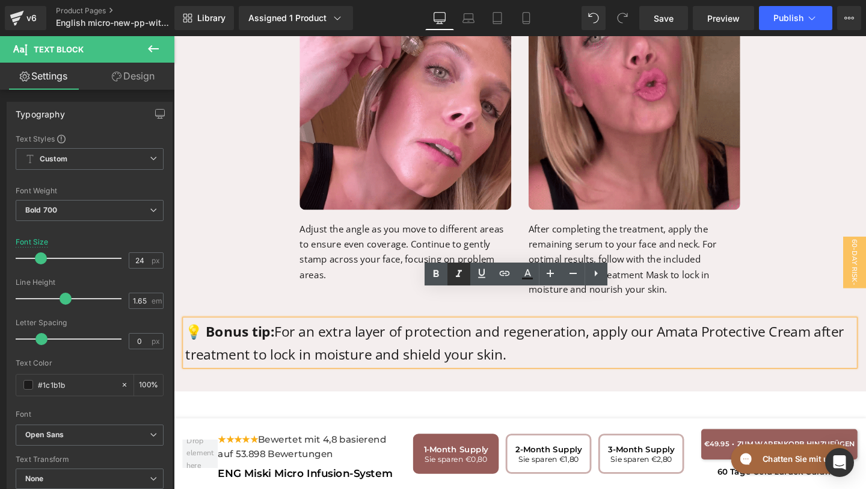
click at [455, 276] on icon at bounding box center [459, 274] width 14 height 14
click at [460, 276] on icon at bounding box center [459, 274] width 14 height 14
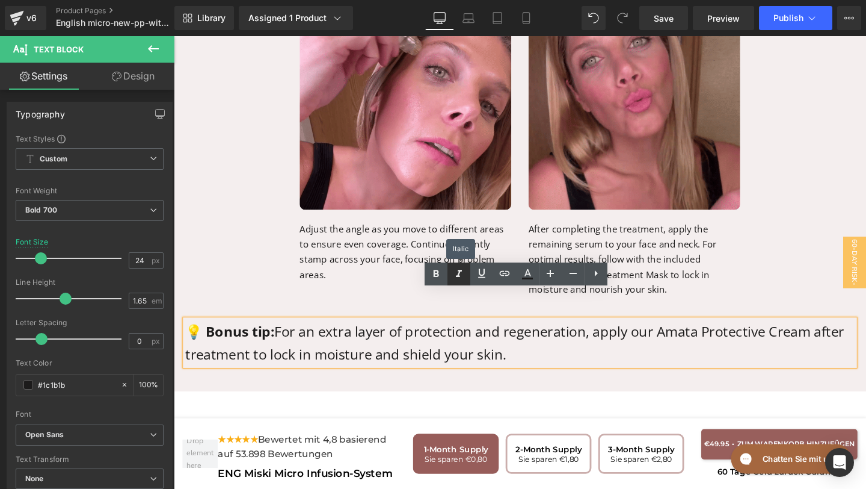
click at [460, 276] on icon at bounding box center [459, 274] width 14 height 14
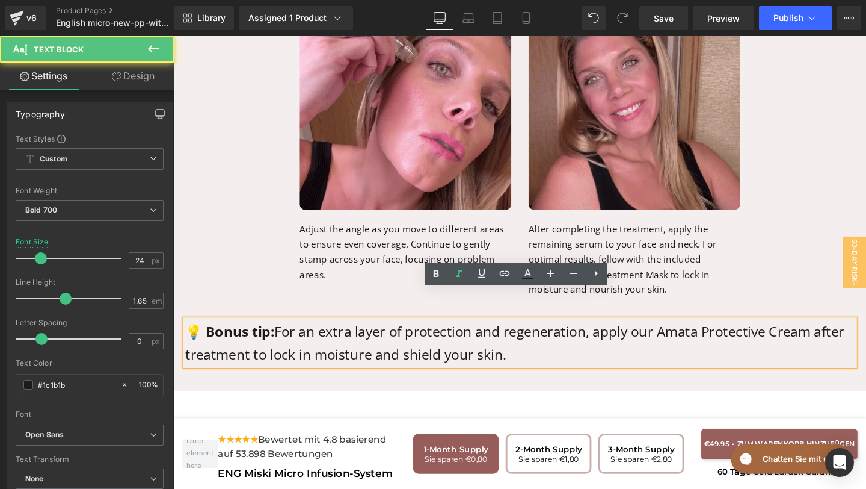
click at [284, 336] on span "For an extra layer of protection and regeneration, apply our Amata Protective C…" at bounding box center [532, 358] width 693 height 44
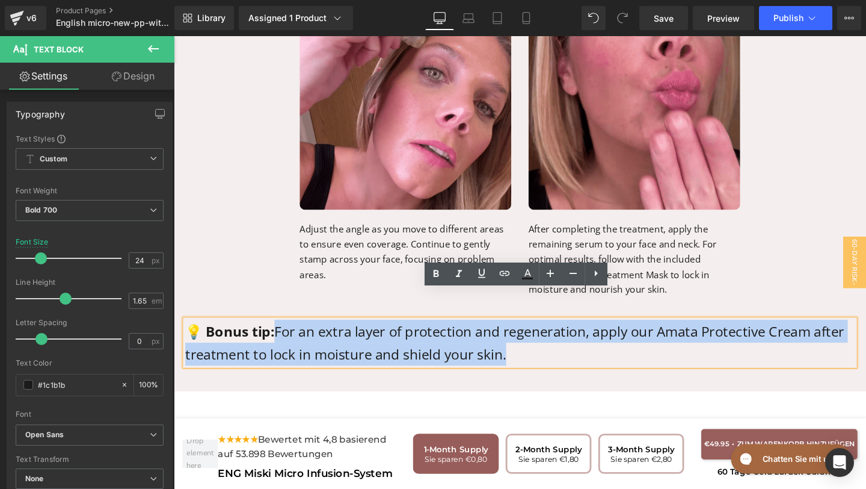
drag, startPoint x: 282, startPoint y: 312, endPoint x: 538, endPoint y: 369, distance: 262.7
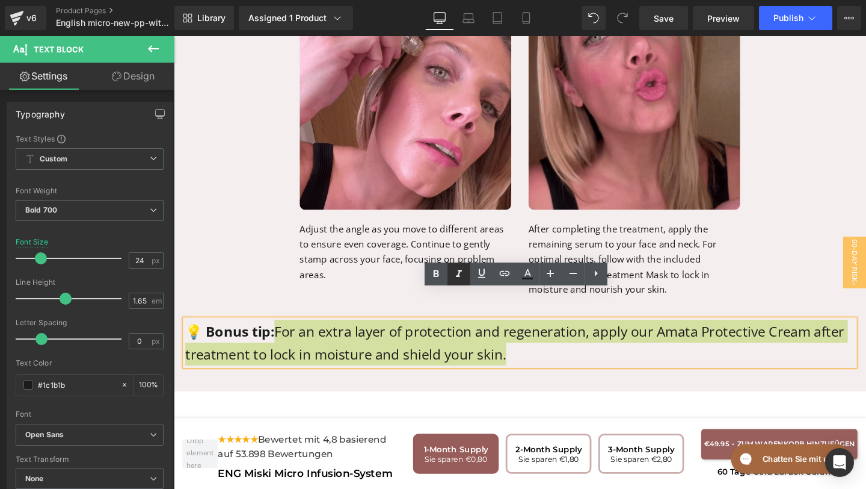
click at [457, 277] on icon at bounding box center [459, 274] width 14 height 14
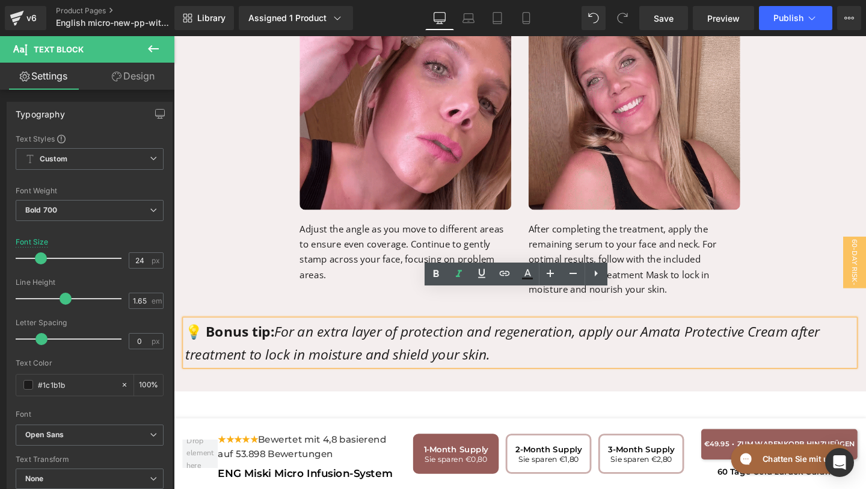
click at [534, 342] on p "💡 Bonus tip: For an extra layer of protection and regeneration, apply our Amata…" at bounding box center [538, 358] width 704 height 48
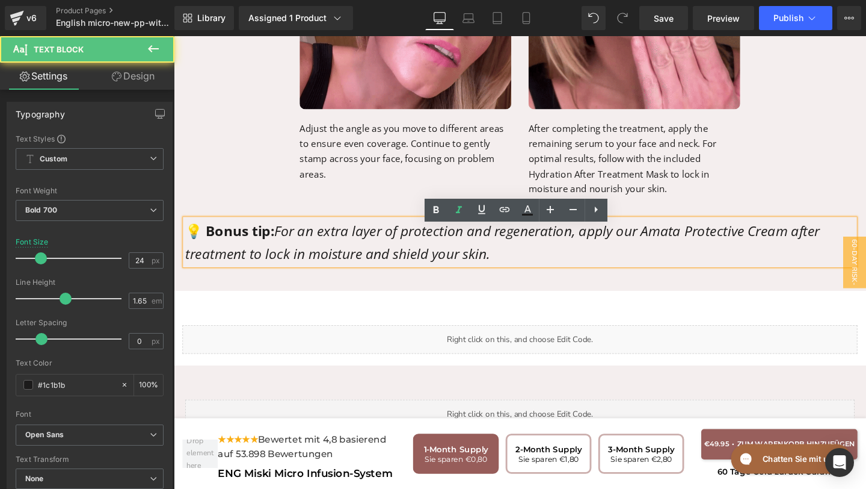
scroll to position [4898, 0]
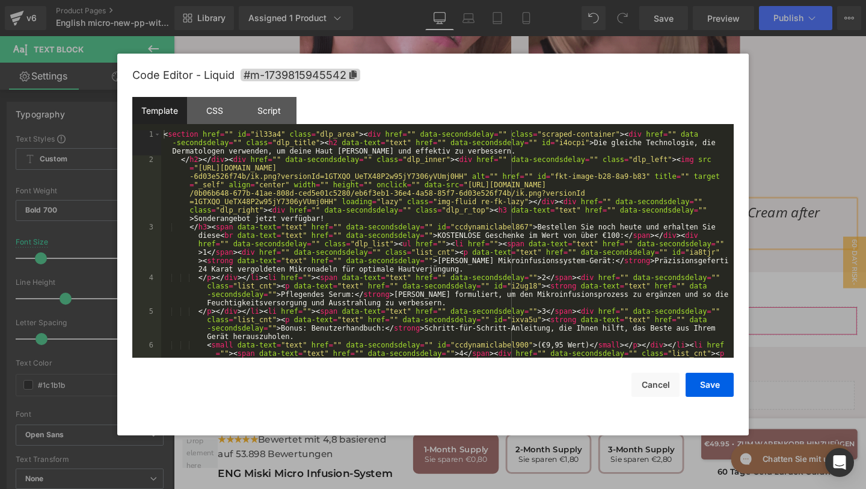
click at [455, 0] on div "You are previewing how the will restyle your page. You can not edit Elements in…" at bounding box center [433, 0] width 866 height 0
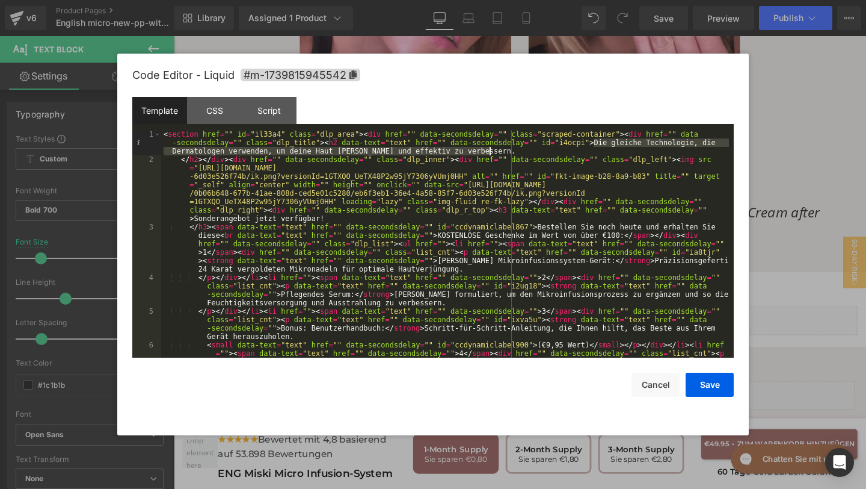
drag, startPoint x: 596, startPoint y: 142, endPoint x: 558, endPoint y: 152, distance: 39.1
click at [558, 152] on div "< section href = "" id = "il33a4" class = "dlp_area" > < div href = "" data-sec…" at bounding box center [445, 277] width 568 height 295
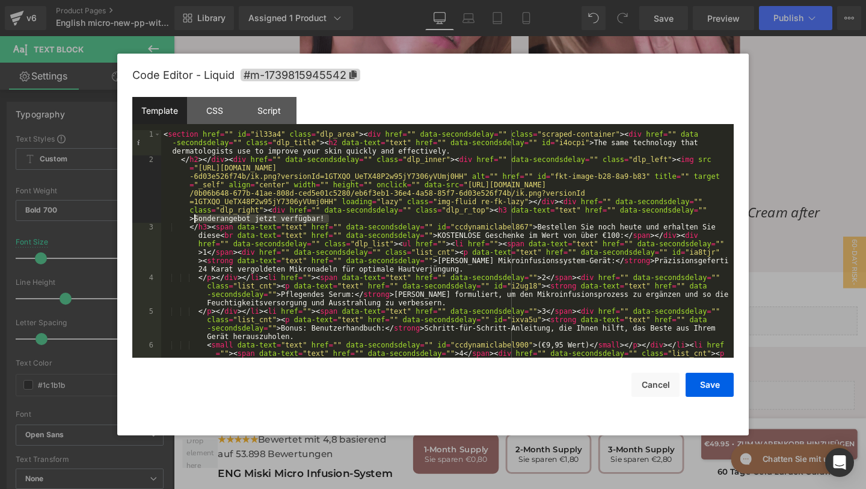
drag, startPoint x: 330, startPoint y: 219, endPoint x: 195, endPoint y: 217, distance: 135.4
click at [194, 217] on div "< section href = "" id = "il33a4" class = "dlp_area" > < div href = "" data-sec…" at bounding box center [445, 277] width 568 height 295
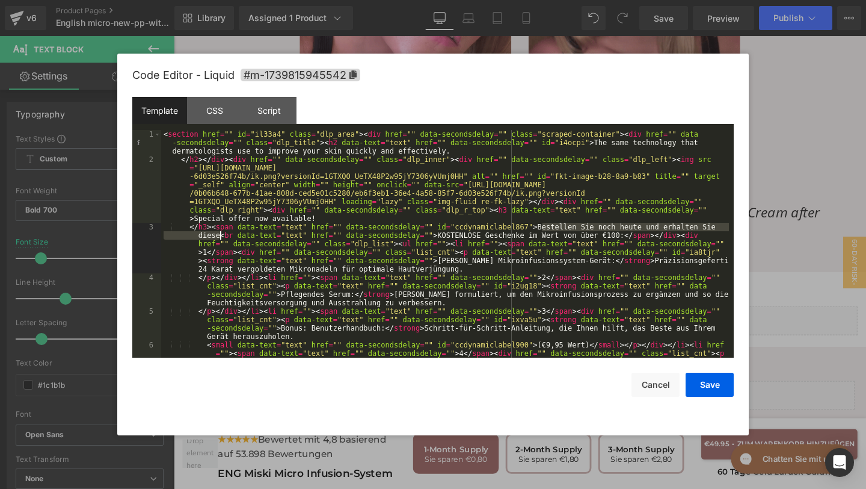
drag, startPoint x: 542, startPoint y: 226, endPoint x: 220, endPoint y: 236, distance: 322.7
click at [220, 236] on div "< section href = "" id = "il33a4" class = "dlp_area" > < div href = "" data-sec…" at bounding box center [445, 277] width 568 height 295
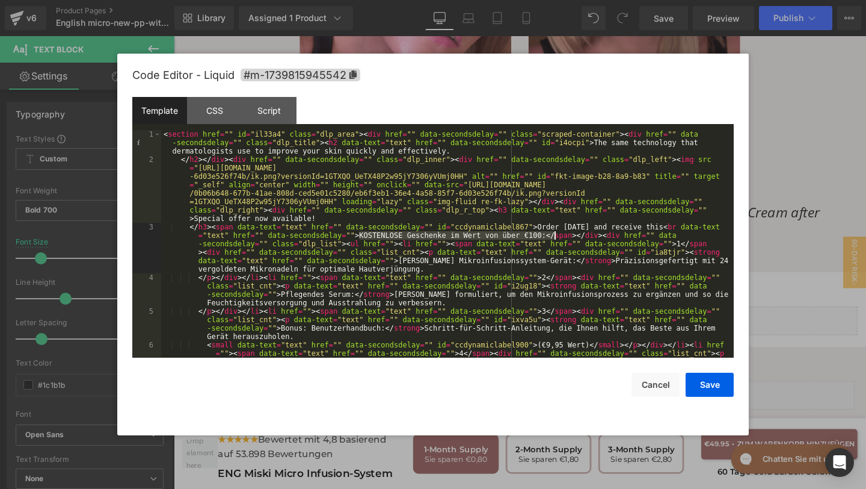
drag, startPoint x: 360, startPoint y: 233, endPoint x: 552, endPoint y: 234, distance: 192.5
click at [552, 234] on div "< section href = "" id = "il33a4" class = "dlp_area" > < div href = "" data-sec…" at bounding box center [445, 277] width 568 height 295
paste textarea
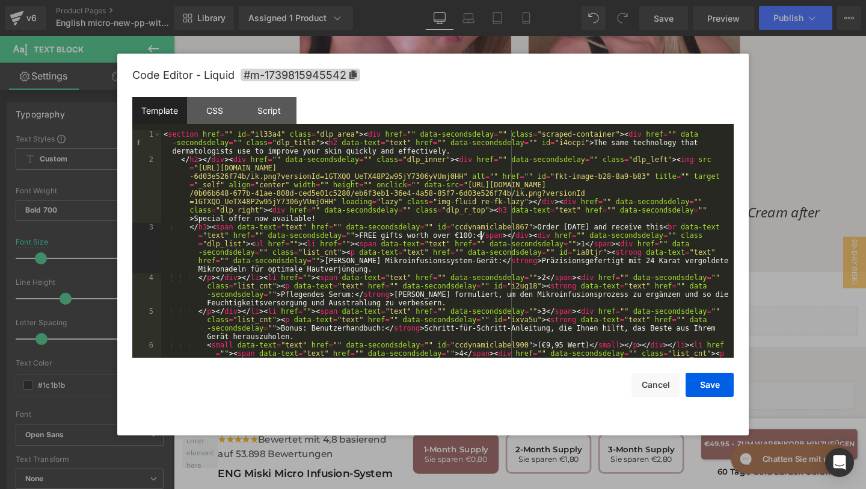
drag, startPoint x: 658, startPoint y: 226, endPoint x: 664, endPoint y: 261, distance: 35.3
click at [658, 228] on div "< section href = "" id = "il33a4" class = "dlp_area" > < div href = "" data-sec…" at bounding box center [445, 277] width 568 height 295
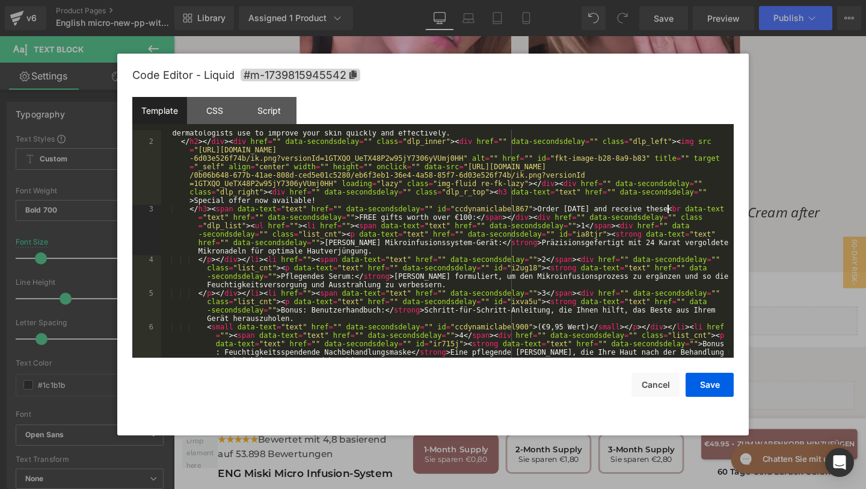
scroll to position [31, 0]
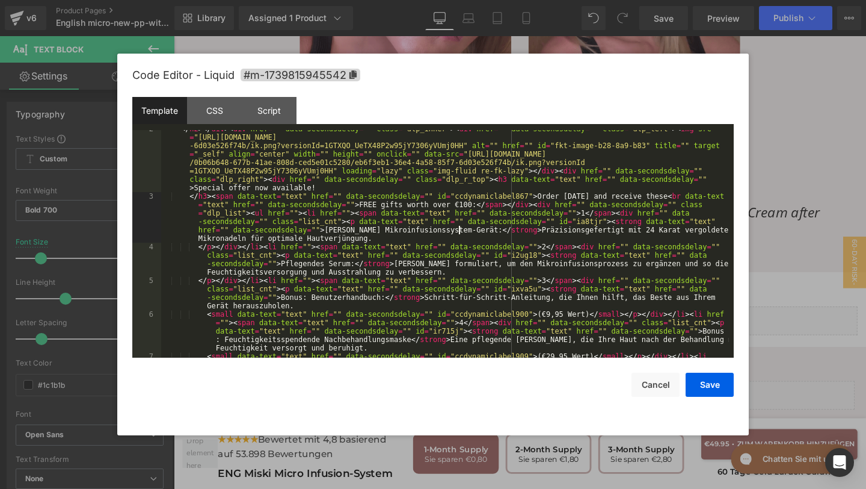
click at [461, 229] on div "</ h2 > </ div > < div href = "" data-secondsdelay = "" class = "dlp_inner" > <…" at bounding box center [445, 293] width 568 height 337
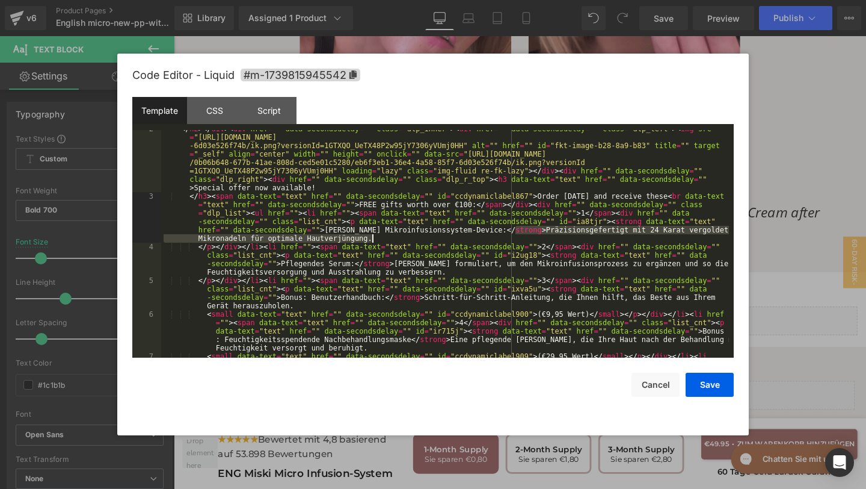
drag, startPoint x: 517, startPoint y: 230, endPoint x: 378, endPoint y: 240, distance: 139.3
click at [378, 240] on div "</ h2 > </ div > < div href = "" data-secondsdelay = "" class = "dlp_inner" > <…" at bounding box center [445, 293] width 568 height 337
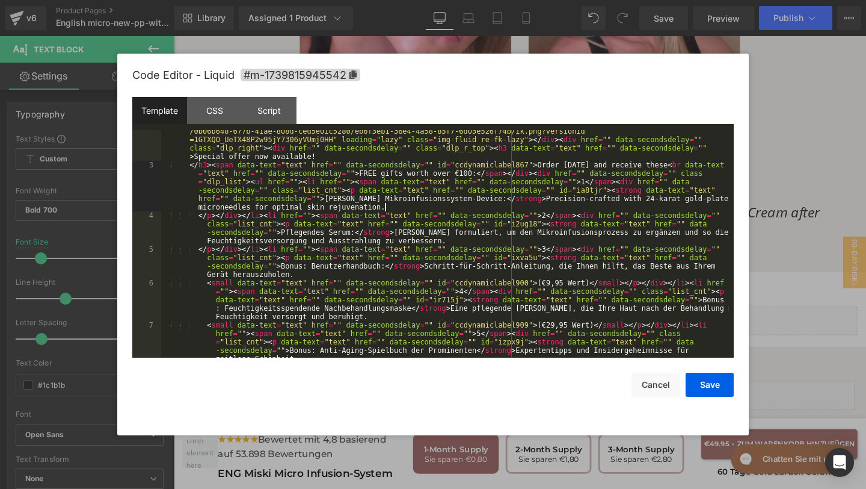
scroll to position [62, 0]
drag, startPoint x: 283, startPoint y: 231, endPoint x: 355, endPoint y: 233, distance: 71.6
click at [356, 233] on div "</ h2 > </ div > < div href = "" data-secondsdelay = "" class = "dlp_inner" > <…" at bounding box center [445, 261] width 568 height 337
click at [286, 232] on div "</ h2 > </ div > < div href = "" data-secondsdelay = "" class = "dlp_inner" > <…" at bounding box center [445, 261] width 568 height 337
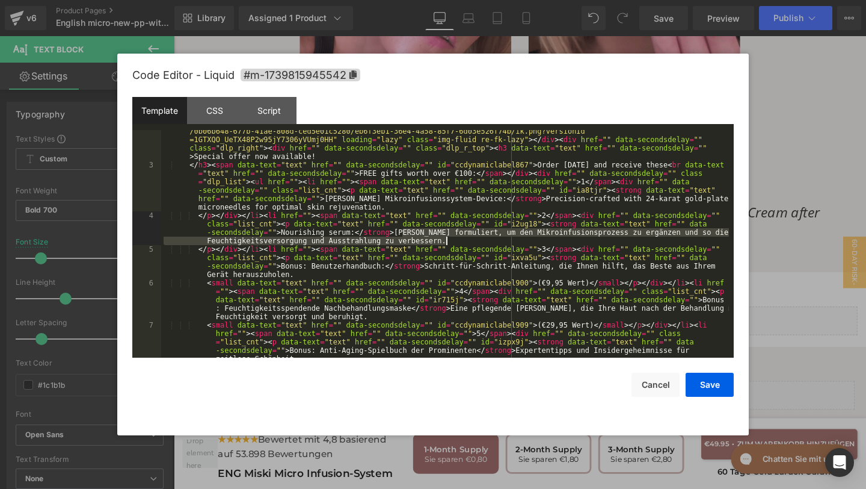
drag, startPoint x: 402, startPoint y: 230, endPoint x: 446, endPoint y: 241, distance: 45.8
click at [446, 241] on div "</ h2 > </ div > < div href = "" data-secondsdelay = "" class = "dlp_inner" > <…" at bounding box center [445, 261] width 568 height 337
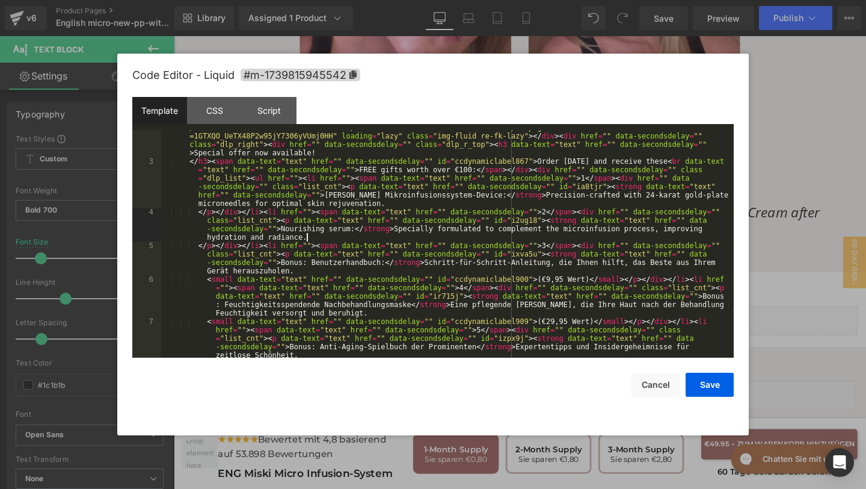
scroll to position [114, 0]
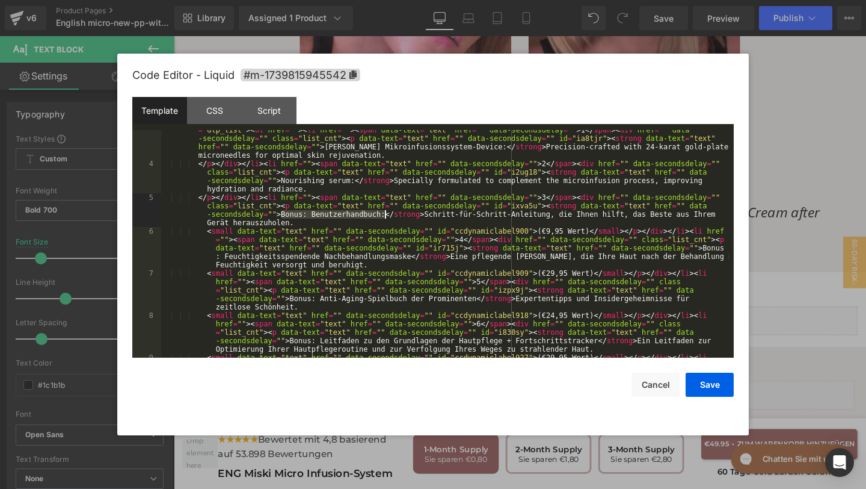
drag, startPoint x: 280, startPoint y: 215, endPoint x: 384, endPoint y: 216, distance: 104.1
click at [384, 216] on div "</ h3 > < span data-text = "text" href = "" data-secondsdelay = "" id = "ccdyna…" at bounding box center [445, 269] width 568 height 320
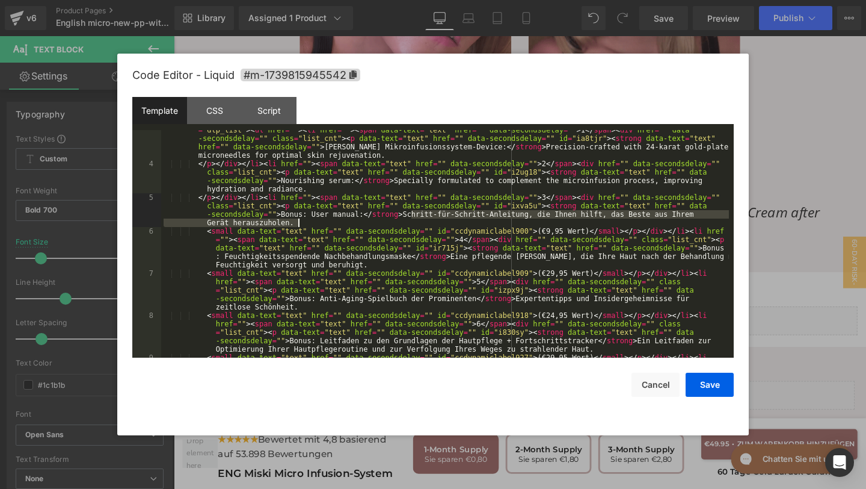
drag, startPoint x: 412, startPoint y: 212, endPoint x: 420, endPoint y: 221, distance: 12.3
click at [419, 221] on div "</ h3 > < span data-text = "text" href = "" data-secondsdelay = "" id = "ccdyna…" at bounding box center [445, 269] width 568 height 320
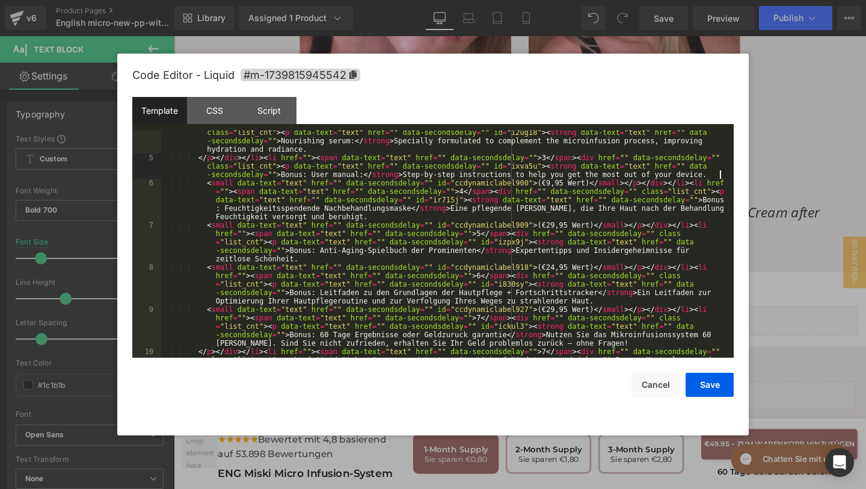
scroll to position [147, 0]
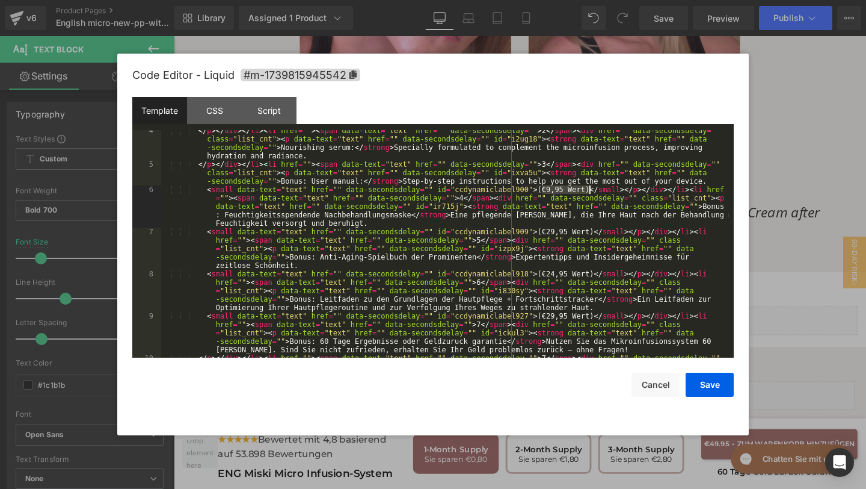
drag, startPoint x: 540, startPoint y: 190, endPoint x: 589, endPoint y: 192, distance: 48.8
click at [589, 192] on div "</ p > </ div > </ li > < li href = "" > < span data-text = "text" href = "" da…" at bounding box center [445, 282] width 568 height 312
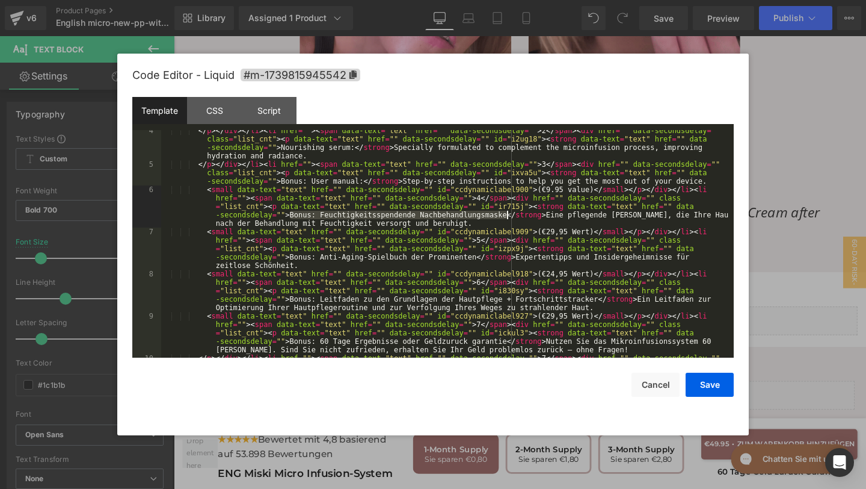
drag, startPoint x: 288, startPoint y: 214, endPoint x: 507, endPoint y: 217, distance: 219.0
click at [507, 217] on div "</ p > </ div > </ li > < li href = "" > < span data-text = "text" href = "" da…" at bounding box center [445, 282] width 568 height 312
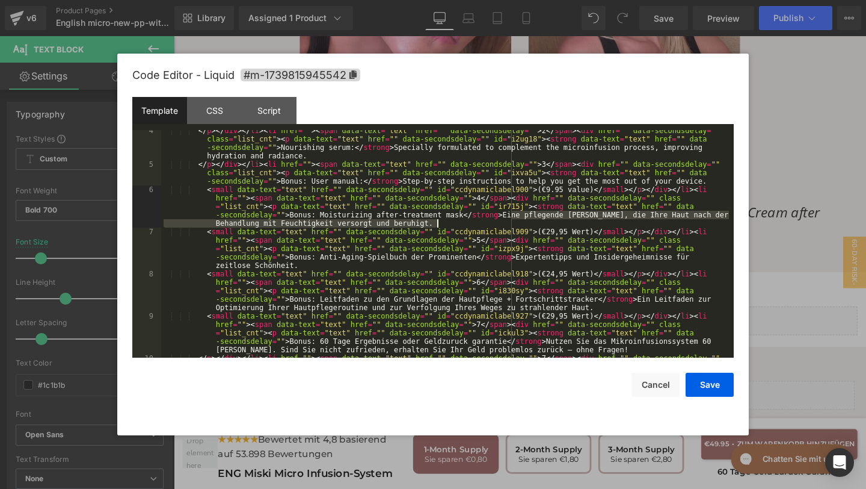
drag, startPoint x: 511, startPoint y: 215, endPoint x: 516, endPoint y: 223, distance: 8.7
click at [516, 223] on div "</ p > </ div > </ li > < li href = "" > < span data-text = "text" href = "" da…" at bounding box center [445, 282] width 568 height 312
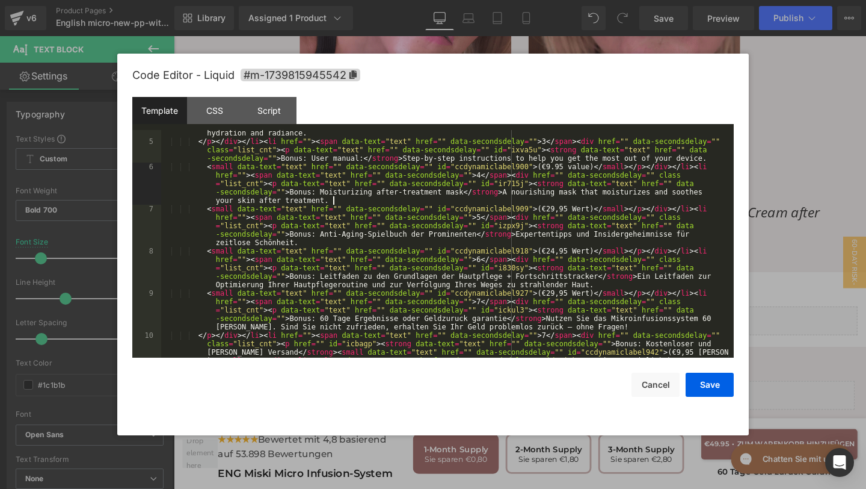
scroll to position [168, 0]
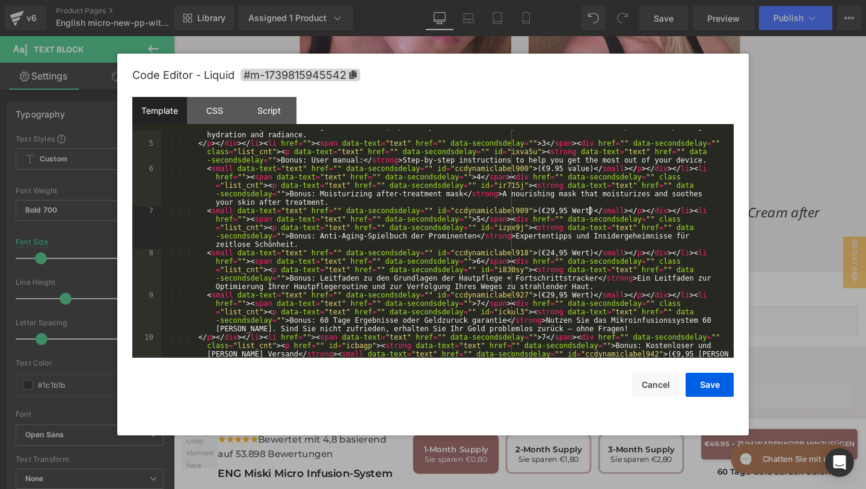
click at [589, 212] on div "</ p > </ div > </ li > < li href = "" > < span data-text = "text" href = "" da…" at bounding box center [445, 261] width 568 height 312
click at [574, 168] on div "</ p > </ div > </ li > < li href = "" > < span data-text = "text" href = "" da…" at bounding box center [445, 261] width 568 height 312
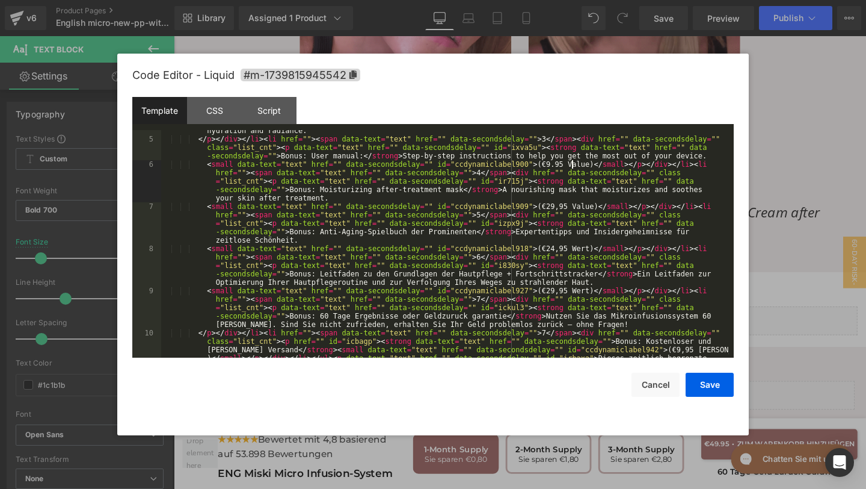
scroll to position [181, 0]
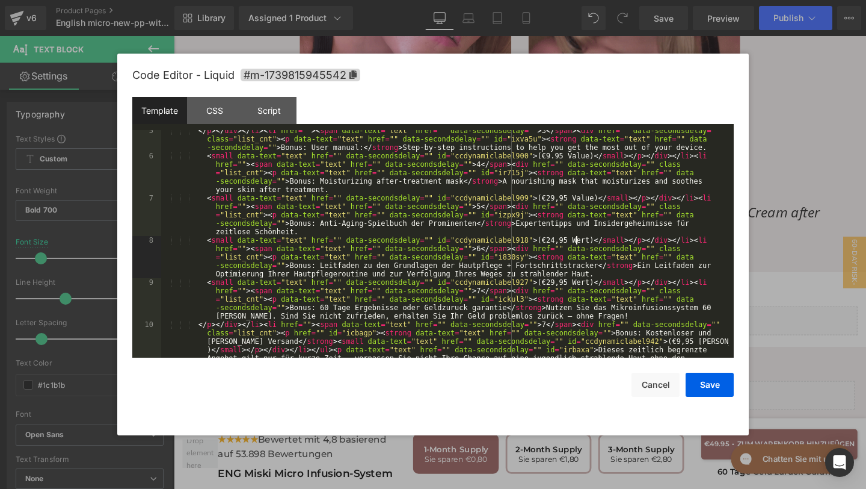
click at [578, 241] on div "</ p > </ div > </ li > < li href = "" > < span data-text = "text" href = "" da…" at bounding box center [445, 277] width 568 height 303
drag, startPoint x: 289, startPoint y: 222, endPoint x: 477, endPoint y: 226, distance: 187.8
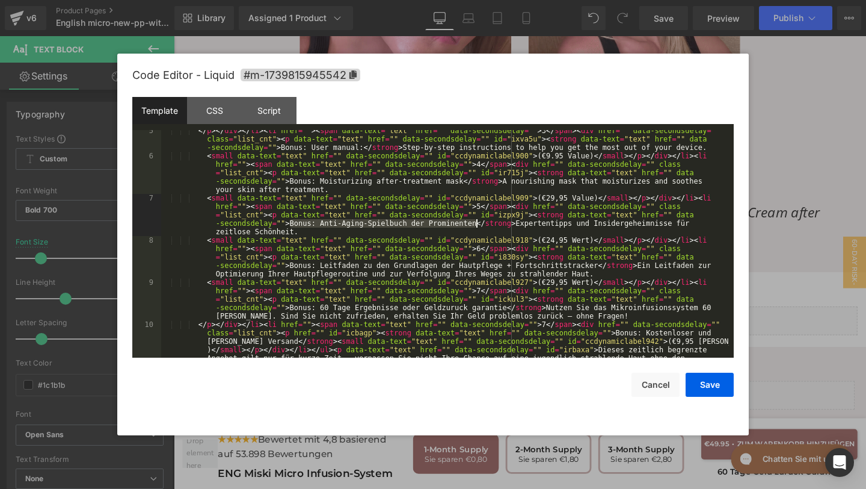
click at [477, 226] on div "</ p > </ div > </ li > < li href = "" > < span data-text = "text" href = "" da…" at bounding box center [445, 277] width 568 height 303
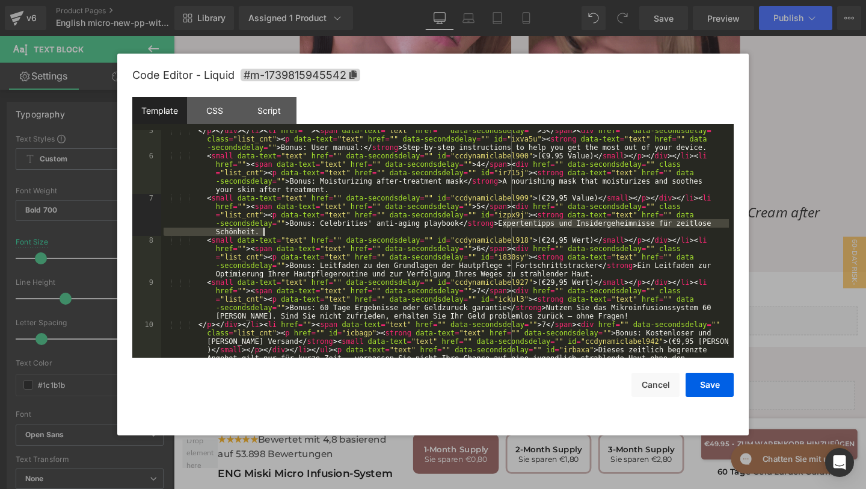
drag, startPoint x: 504, startPoint y: 223, endPoint x: 546, endPoint y: 235, distance: 44.5
click at [546, 235] on div "</ p > </ div > </ li > < li href = "" > < span data-text = "text" href = "" da…" at bounding box center [445, 277] width 568 height 303
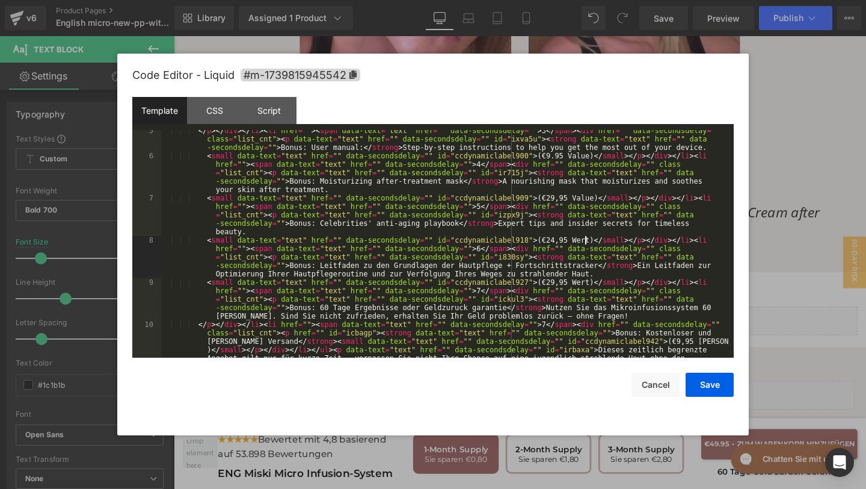
click at [587, 239] on div "</ p > </ div > </ li > < li href = "" > < span data-text = "text" href = "" da…" at bounding box center [445, 277] width 568 height 303
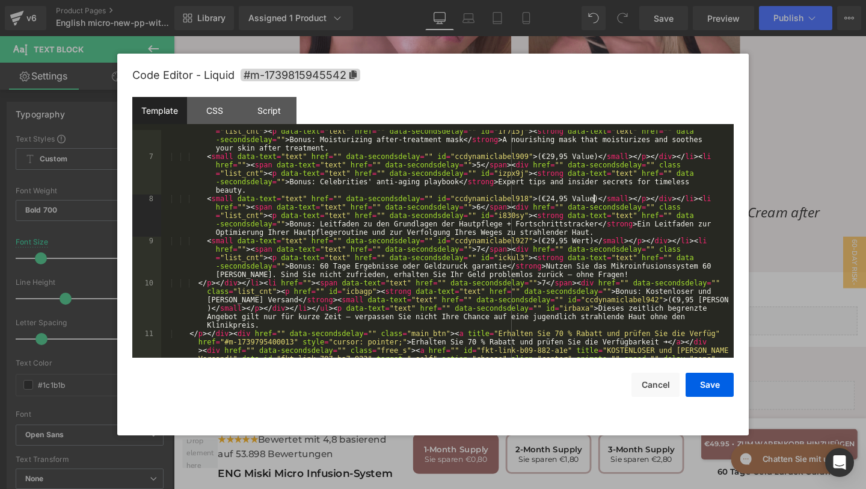
scroll to position [222, 0]
drag, startPoint x: 289, startPoint y: 222, endPoint x: 597, endPoint y: 227, distance: 308.1
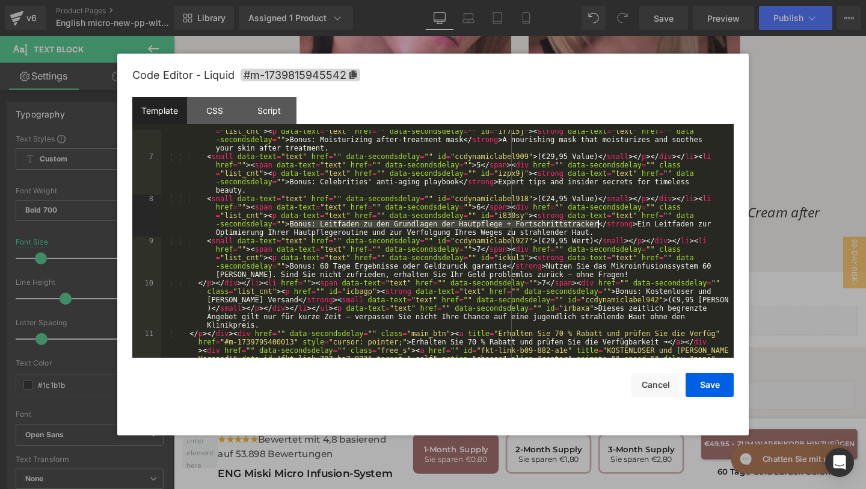
click at [597, 227] on div "< small data-text = "text" href = "" data-secondsdelay = "" id = "ccdynamiclabe…" at bounding box center [445, 291] width 568 height 362
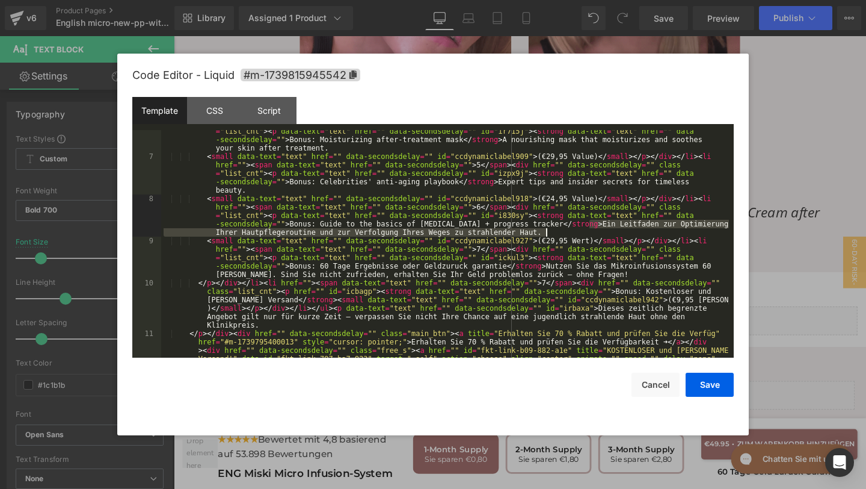
drag, startPoint x: 591, startPoint y: 225, endPoint x: 600, endPoint y: 235, distance: 13.3
click at [600, 235] on div "< small data-text = "text" href = "" data-secondsdelay = "" id = "ccdynamiclabe…" at bounding box center [445, 291] width 568 height 362
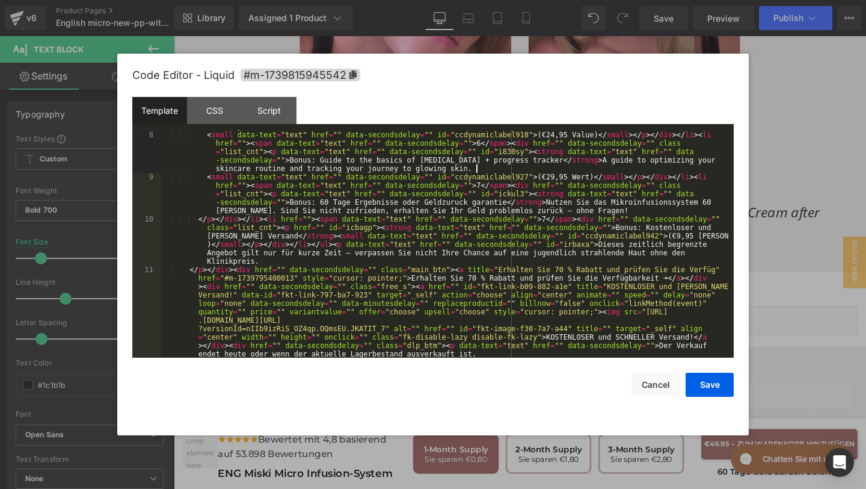
scroll to position [285, 0]
click at [589, 179] on div "< small data-text = "text" href = "" data-secondsdelay = "" id = "ccdynamiclabe…" at bounding box center [445, 270] width 568 height 362
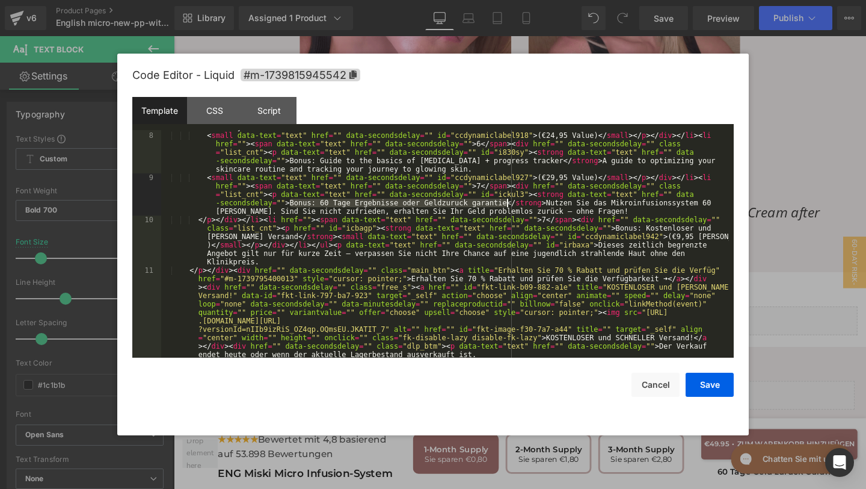
drag, startPoint x: 288, startPoint y: 203, endPoint x: 508, endPoint y: 206, distance: 220.2
click at [508, 206] on div "< small data-text = "text" href = "" data-secondsdelay = "" id = "ccdynamiclabe…" at bounding box center [445, 270] width 568 height 362
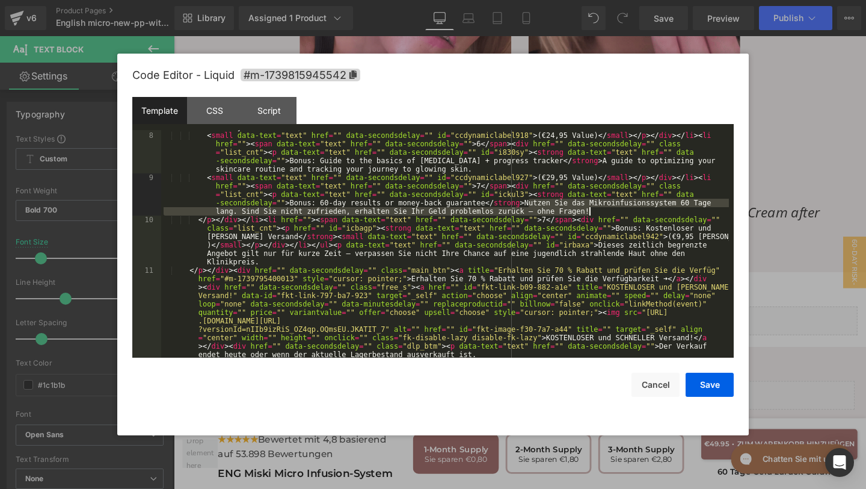
drag, startPoint x: 528, startPoint y: 201, endPoint x: 608, endPoint y: 209, distance: 79.9
click at [608, 210] on div "< small data-text = "text" href = "" data-secondsdelay = "" id = "ccdynamiclabe…" at bounding box center [445, 270] width 568 height 362
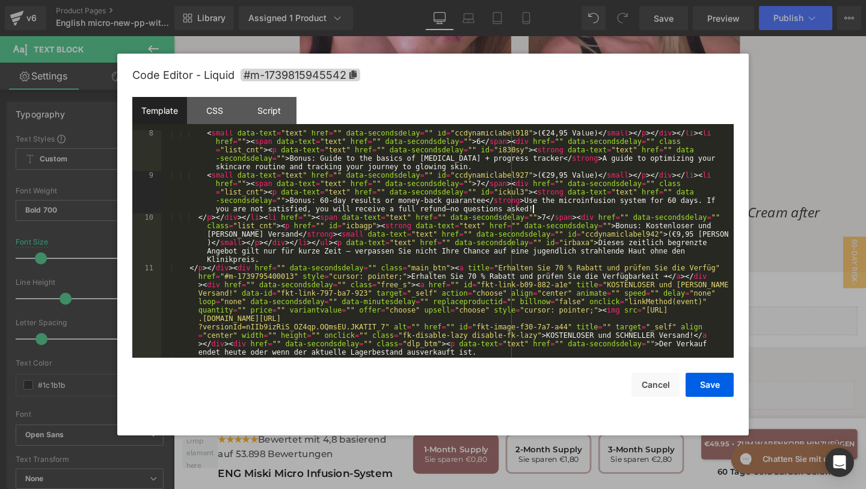
scroll to position [295, 0]
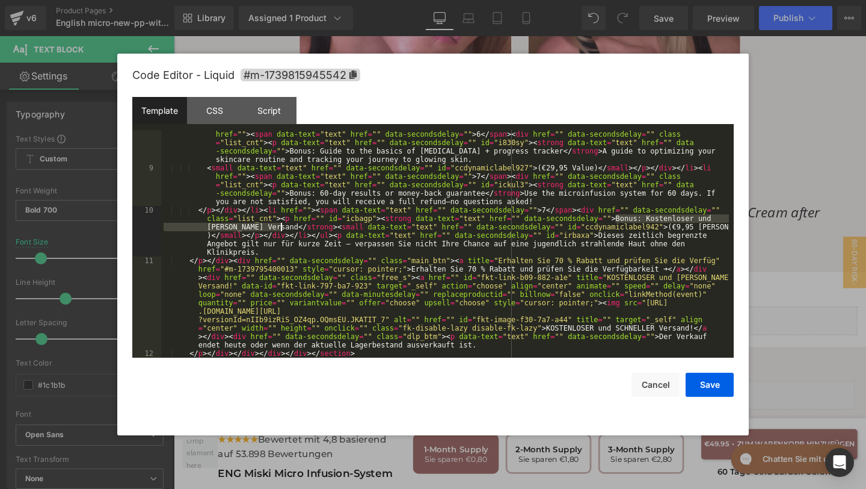
drag, startPoint x: 614, startPoint y: 217, endPoint x: 281, endPoint y: 224, distance: 333.4
click at [282, 224] on div "< small data-text = "text" href = "" data-secondsdelay = "" id = "ccdynamiclabe…" at bounding box center [445, 261] width 568 height 278
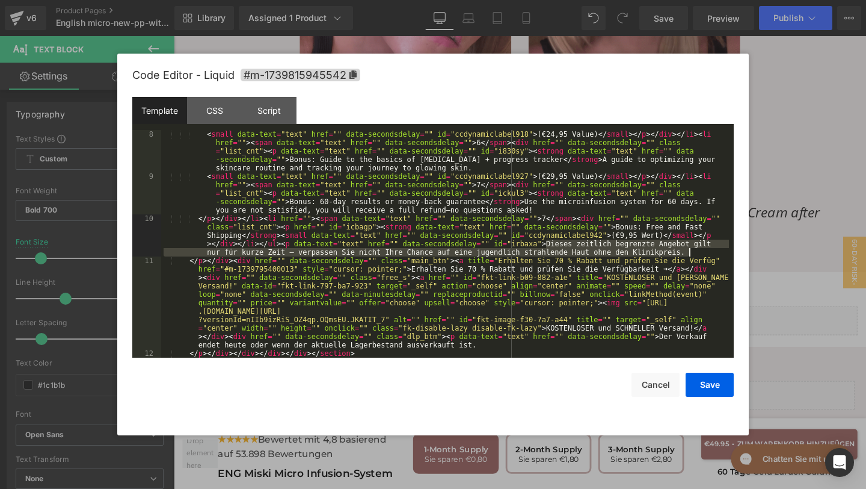
drag, startPoint x: 546, startPoint y: 242, endPoint x: 699, endPoint y: 253, distance: 153.8
click at [700, 253] on div "< small data-text = "text" href = "" data-secondsdelay = "" id = "ccdynamiclabe…" at bounding box center [445, 269] width 568 height 278
paste textarea
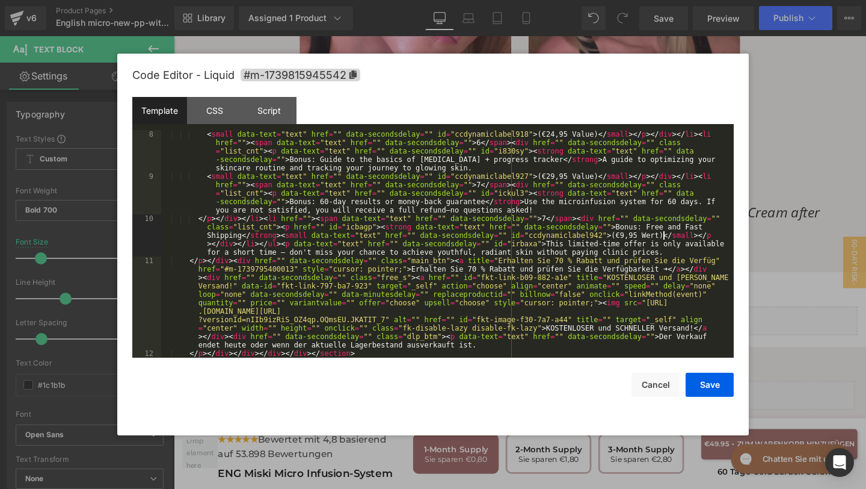
click at [666, 236] on div "< small data-text = "text" href = "" data-secondsdelay = "" id = "ccdynamiclabe…" at bounding box center [445, 269] width 568 height 278
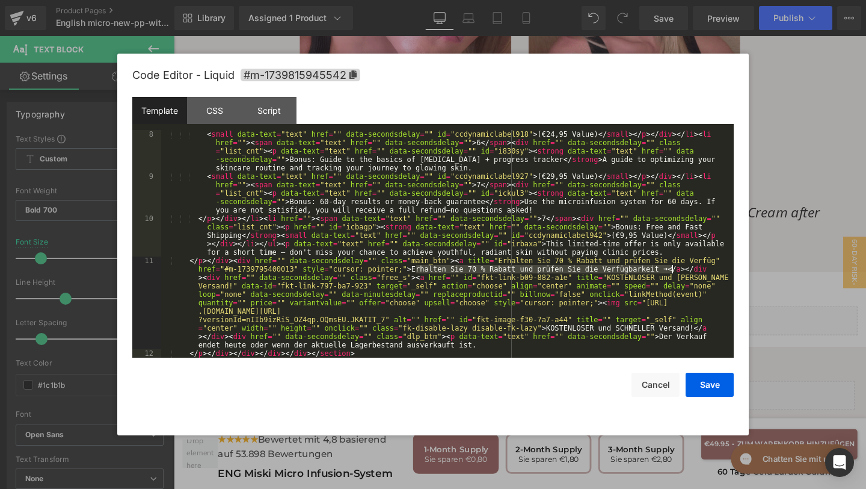
drag, startPoint x: 415, startPoint y: 270, endPoint x: 671, endPoint y: 271, distance: 256.3
click at [671, 271] on div "< small data-text = "text" href = "" data-secondsdelay = "" id = "ccdynamiclabe…" at bounding box center [445, 269] width 568 height 278
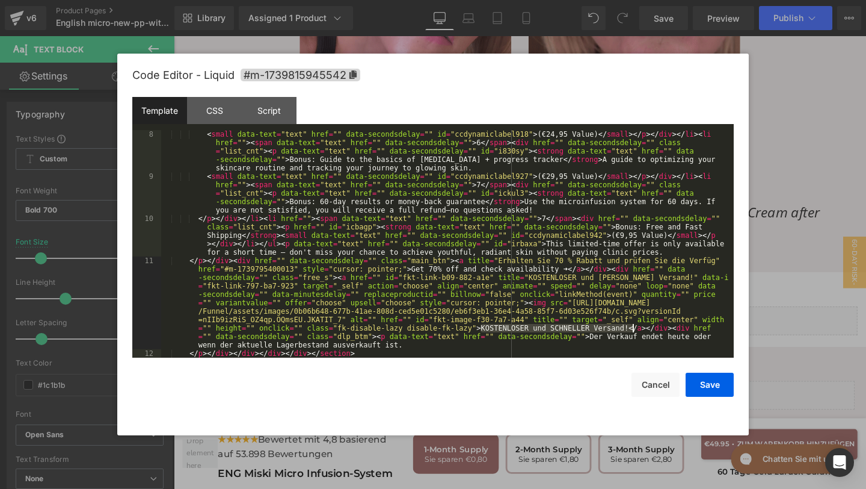
drag, startPoint x: 483, startPoint y: 327, endPoint x: 633, endPoint y: 324, distance: 149.9
click at [634, 324] on div "< small data-text = "text" href = "" data-secondsdelay = "" id = "ccdynamiclabe…" at bounding box center [445, 269] width 568 height 278
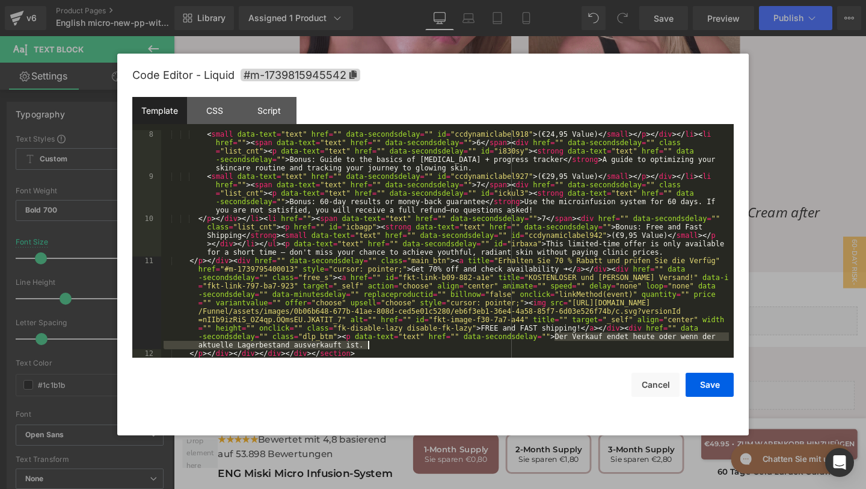
drag, startPoint x: 557, startPoint y: 337, endPoint x: 643, endPoint y: 343, distance: 86.8
click at [643, 343] on div "< small data-text = "text" href = "" data-secondsdelay = "" id = "ccdynamiclabe…" at bounding box center [445, 269] width 568 height 278
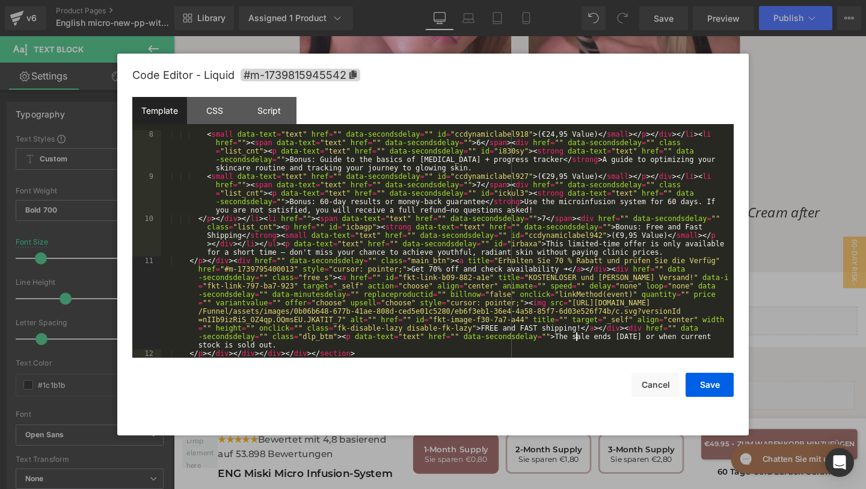
click at [578, 336] on div "< small data-text = "text" href = "" data-secondsdelay = "" id = "ccdynamiclabe…" at bounding box center [445, 269] width 568 height 278
click at [695, 374] on button "Save" at bounding box center [710, 384] width 48 height 24
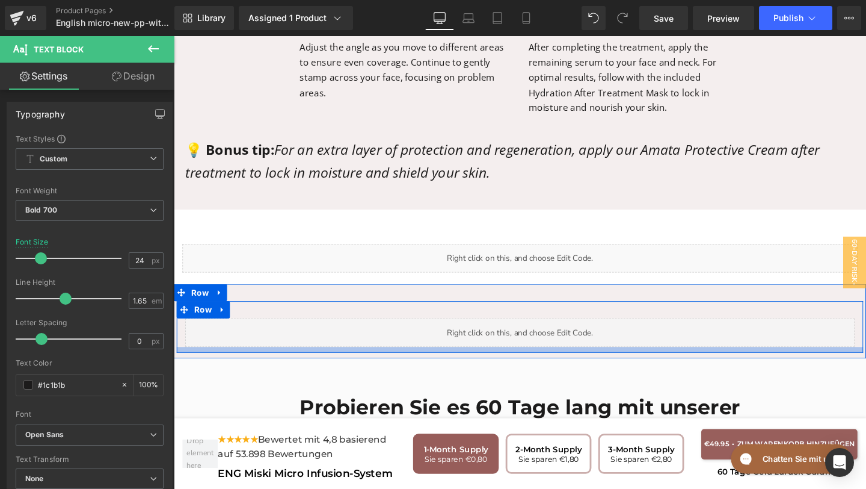
scroll to position [4983, 0]
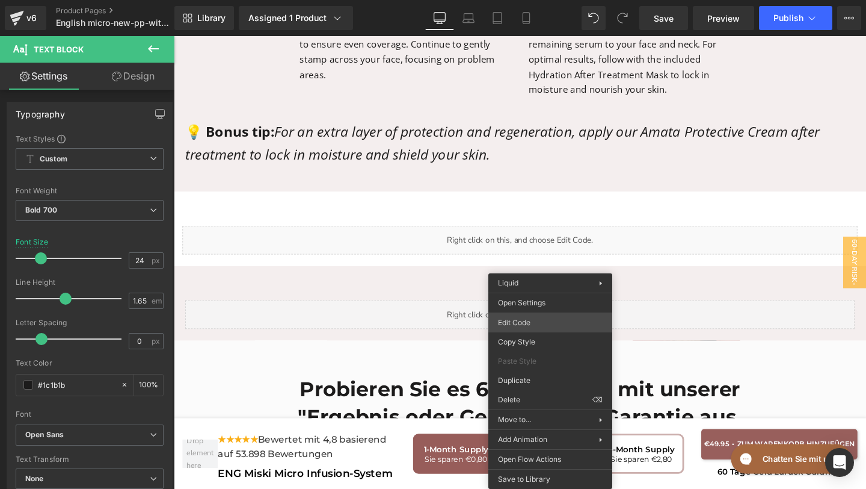
click at [532, 0] on div "You are previewing how the will restyle your page. You can not edit Elements in…" at bounding box center [433, 0] width 866 height 0
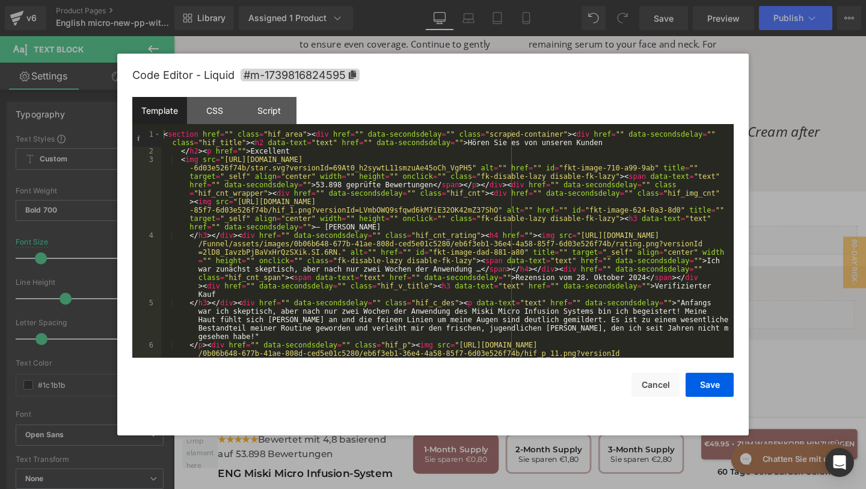
scroll to position [0, 0]
drag, startPoint x: 469, startPoint y: 141, endPoint x: 600, endPoint y: 142, distance: 131.8
click at [600, 142] on div "< section href = "" class = "hif_area" > < div href = "" data-secondsdelay = ""…" at bounding box center [445, 290] width 568 height 320
click at [608, 141] on div "< section href = "" class = "hif_area" > < div href = "" data-secondsdelay = ""…" at bounding box center [445, 290] width 568 height 320
drag, startPoint x: 608, startPoint y: 141, endPoint x: 466, endPoint y: 141, distance: 142.0
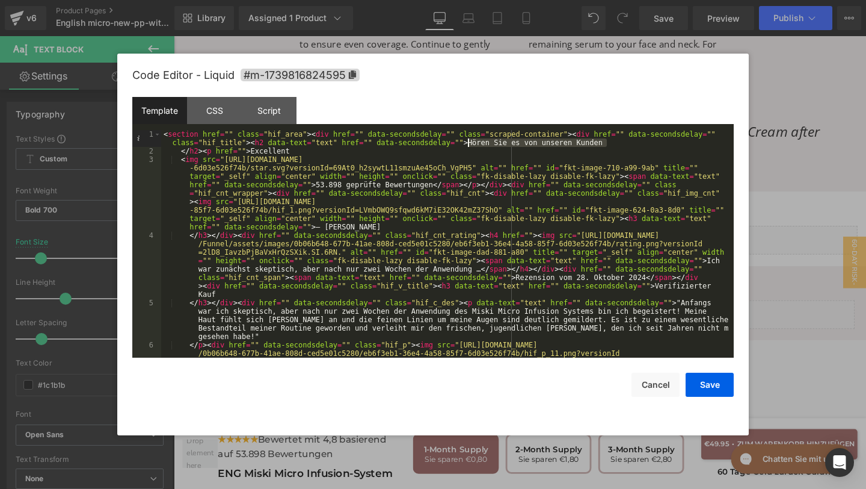
click at [466, 141] on div "< section href = "" class = "hif_area" > < div href = "" data-secondsdelay = ""…" at bounding box center [445, 290] width 568 height 320
drag, startPoint x: 321, startPoint y: 185, endPoint x: 436, endPoint y: 187, distance: 115.5
click at [436, 187] on div "< section href = "" class = "hif_area" > < div href = "" data-secondsdelay = ""…" at bounding box center [445, 290] width 568 height 320
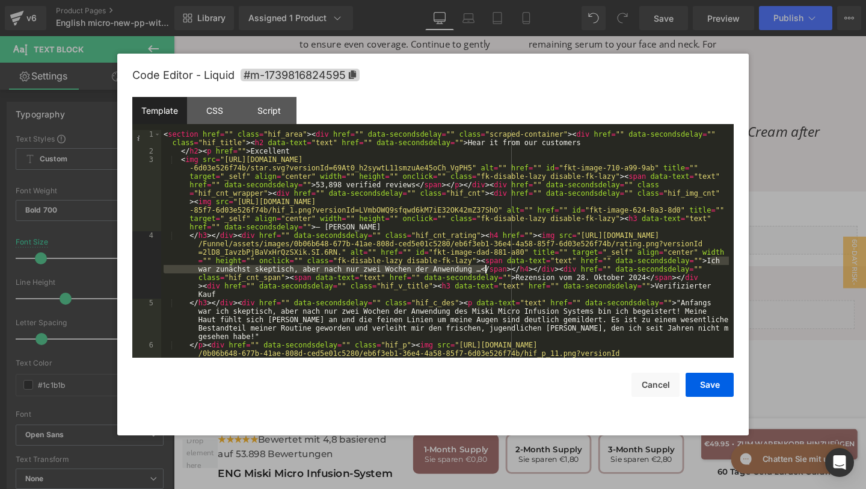
drag, startPoint x: 712, startPoint y: 261, endPoint x: 482, endPoint y: 270, distance: 230.6
click at [483, 270] on div "< section href = "" class = "hif_area" > < div href = "" data-secondsdelay = ""…" at bounding box center [445, 290] width 568 height 320
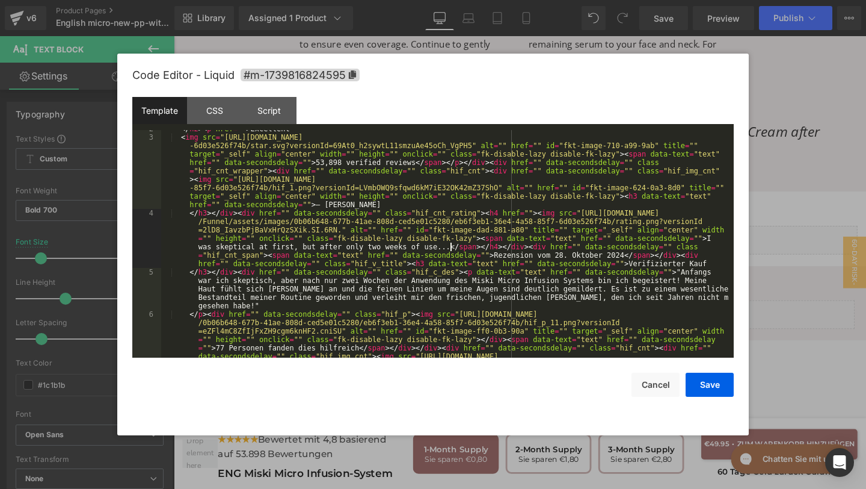
scroll to position [22, 0]
drag, startPoint x: 497, startPoint y: 255, endPoint x: 628, endPoint y: 253, distance: 131.2
click at [628, 253] on div "</ h2 > < p href = "" > Excellent < img src = "https://assets.checkoutchamp.com…" at bounding box center [445, 281] width 568 height 312
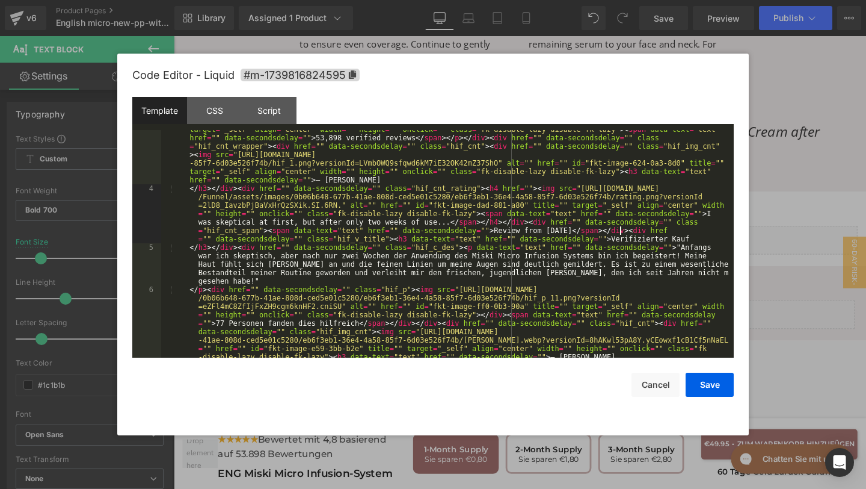
scroll to position [55, 0]
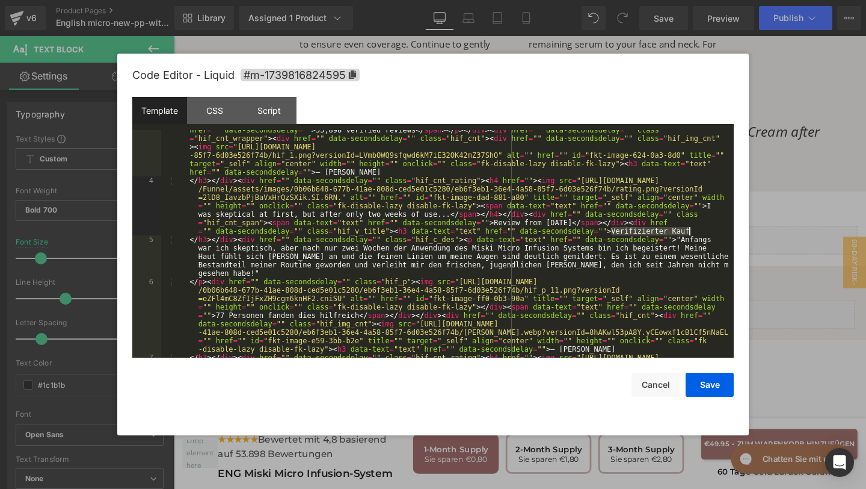
drag, startPoint x: 613, startPoint y: 230, endPoint x: 690, endPoint y: 232, distance: 76.4
click at [690, 232] on div "< img src = "https://assets.checkoutchamp.com/Funnel/assets/images/0b06b648-677…" at bounding box center [445, 281] width 568 height 362
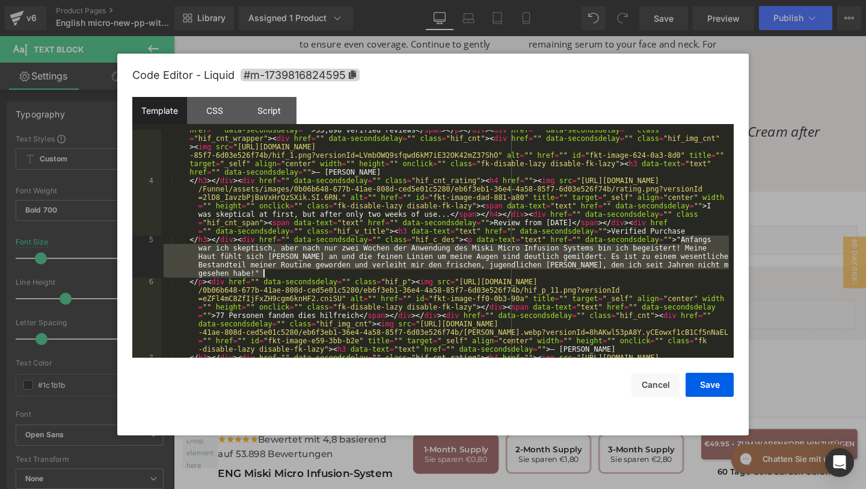
drag, startPoint x: 682, startPoint y: 240, endPoint x: 709, endPoint y: 269, distance: 40.0
click at [709, 270] on div "< img src = "https://assets.checkoutchamp.com/Funnel/assets/images/0b06b648-677…" at bounding box center [445, 281] width 568 height 362
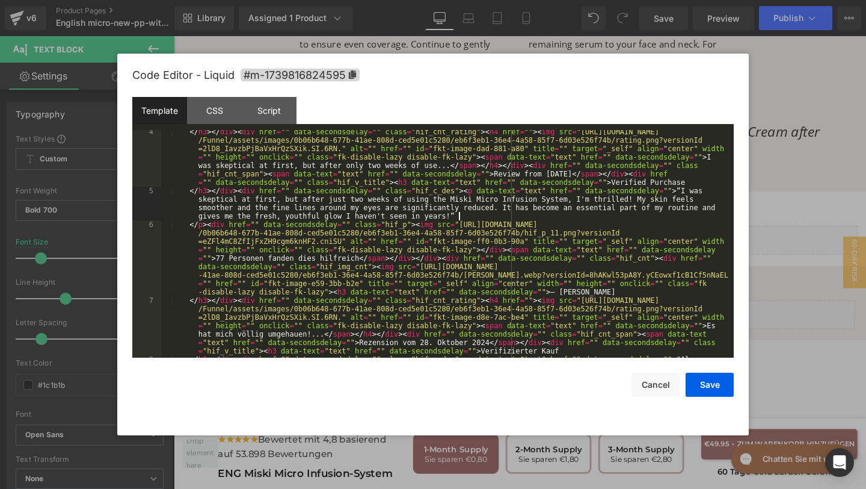
scroll to position [113, 0]
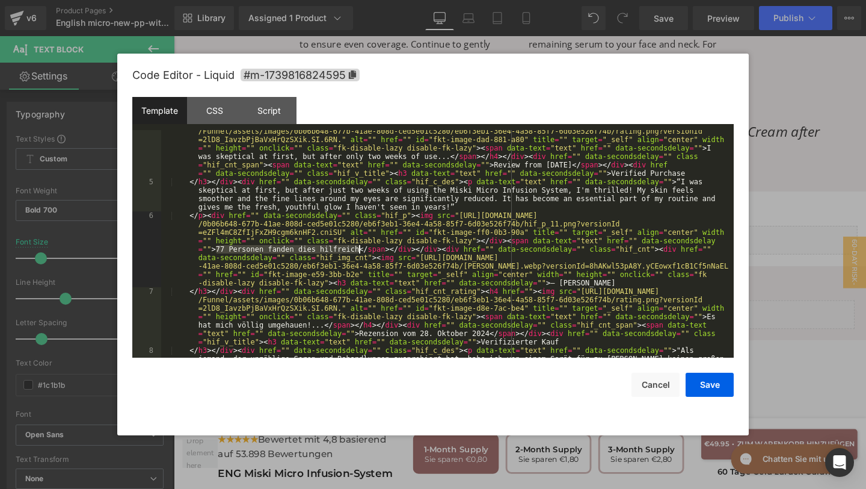
drag, startPoint x: 217, startPoint y: 250, endPoint x: 360, endPoint y: 251, distance: 143.2
click at [360, 251] on div "</ h3 > </ div > < div href = "" data-secondsdelay = "" class = "hif_cnt_rating…" at bounding box center [445, 283] width 568 height 329
paste textarea
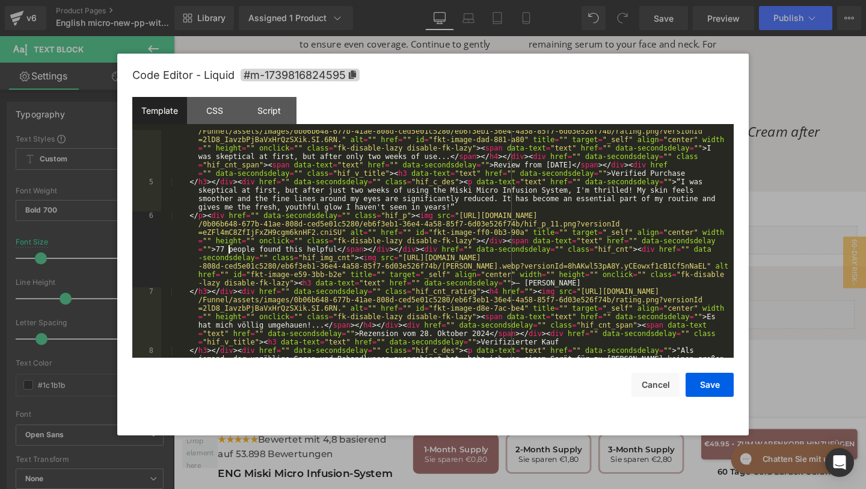
click at [230, 251] on div "</ h3 > </ div > < div href = "" data-secondsdelay = "" class = "hif_cnt_rating…" at bounding box center [445, 283] width 568 height 329
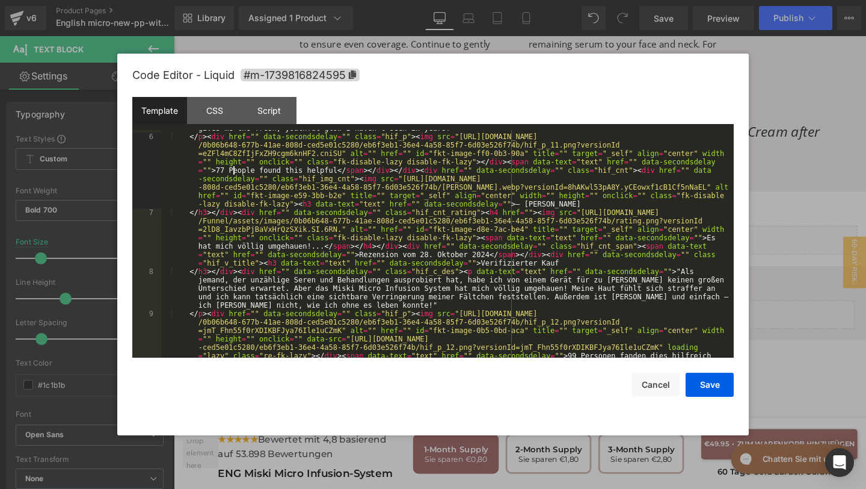
scroll to position [221, 0]
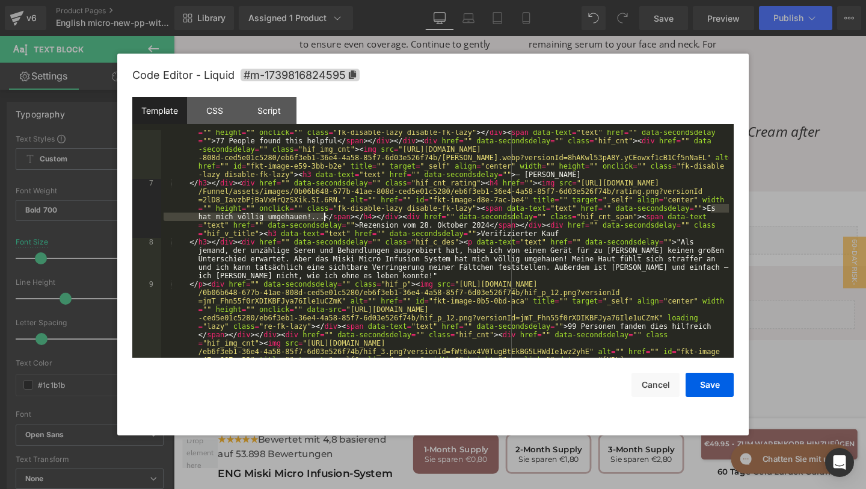
drag, startPoint x: 712, startPoint y: 208, endPoint x: 325, endPoint y: 217, distance: 387.6
click at [324, 217] on div "</ p > < div href = "" data-secondsdelay = "" class = "hif_p" > < img src = "ht…" at bounding box center [445, 309] width 568 height 413
drag, startPoint x: 359, startPoint y: 224, endPoint x: 490, endPoint y: 226, distance: 130.6
click at [490, 226] on div "</ p > < div href = "" data-secondsdelay = "" class = "hif_p" > < img src = "ht…" at bounding box center [445, 309] width 568 height 413
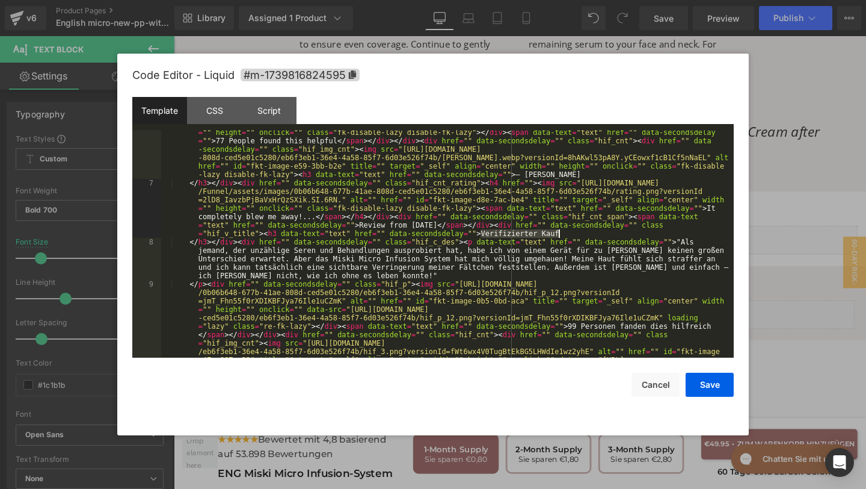
drag, startPoint x: 481, startPoint y: 233, endPoint x: 561, endPoint y: 233, distance: 80.0
click at [561, 233] on div "</ p > < div href = "" data-secondsdelay = "" class = "hif_p" > < img src = "ht…" at bounding box center [445, 309] width 568 height 413
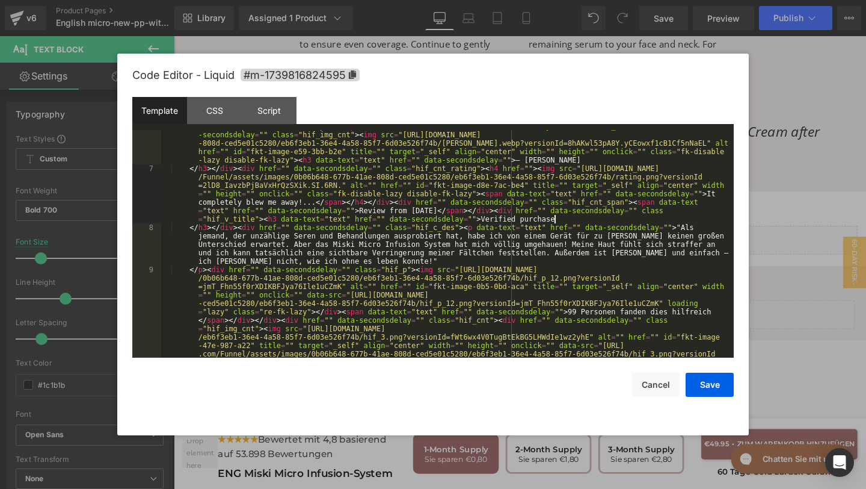
scroll to position [240, 0]
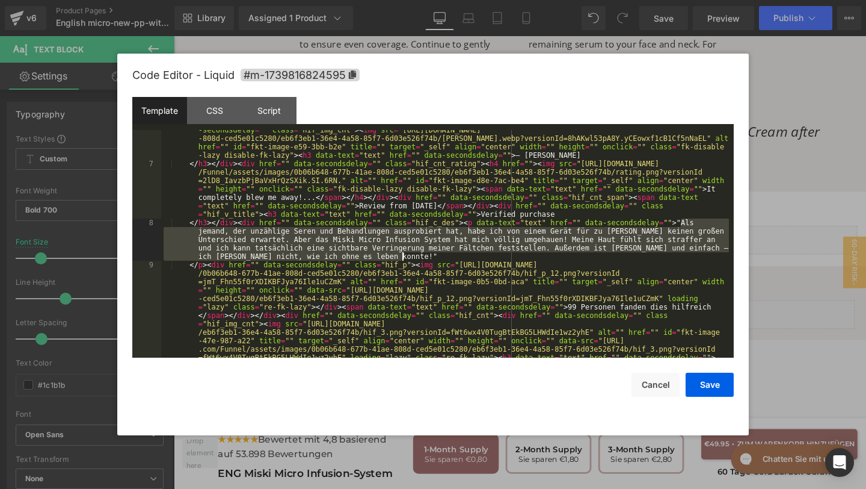
drag, startPoint x: 682, startPoint y: 222, endPoint x: 691, endPoint y: 259, distance: 38.5
click at [691, 259] on div "</ p > < div href = "" data-secondsdelay = "" class = "hif_p" > < img src = "ht…" at bounding box center [445, 290] width 568 height 413
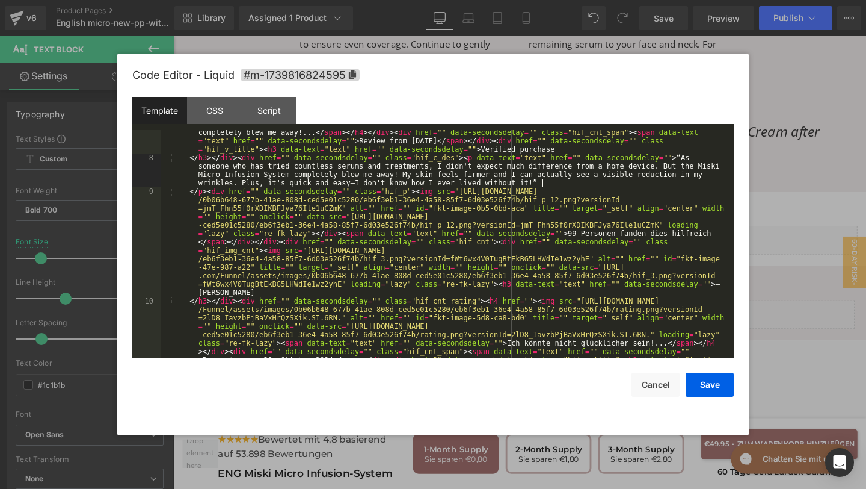
scroll to position [312, 0]
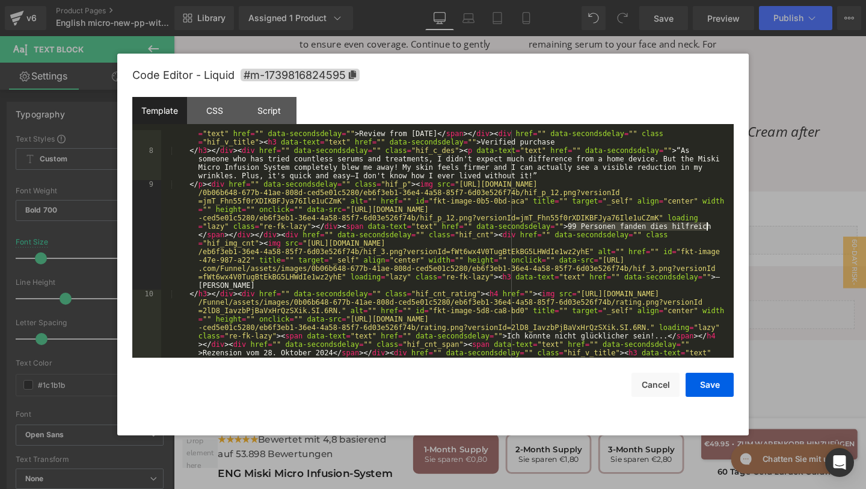
drag, startPoint x: 568, startPoint y: 227, endPoint x: 715, endPoint y: 227, distance: 147.4
click at [715, 228] on div "</ h3 > </ div > < div href = "" data-secondsdelay = "" class = "hif_cnt_rating…" at bounding box center [445, 268] width 568 height 362
click at [714, 226] on div "</ h3 > </ div > < div href = "" data-secondsdelay = "" class = "hif_cnt_rating…" at bounding box center [445, 268] width 568 height 362
drag, startPoint x: 570, startPoint y: 227, endPoint x: 738, endPoint y: 226, distance: 167.9
click at [738, 226] on div "Code Editor - Liquid #m-1739816824595 Template CSS Script Data 7 8 9 10 11 12 <…" at bounding box center [433, 244] width 632 height 381
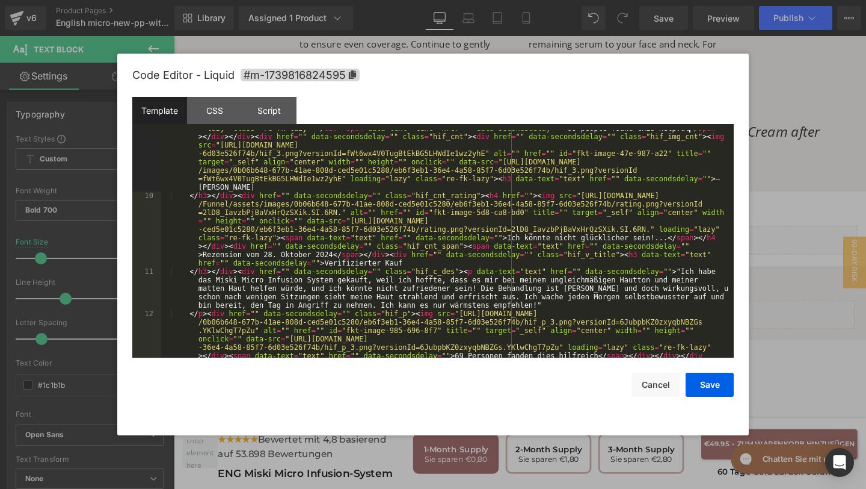
scroll to position [414, 0]
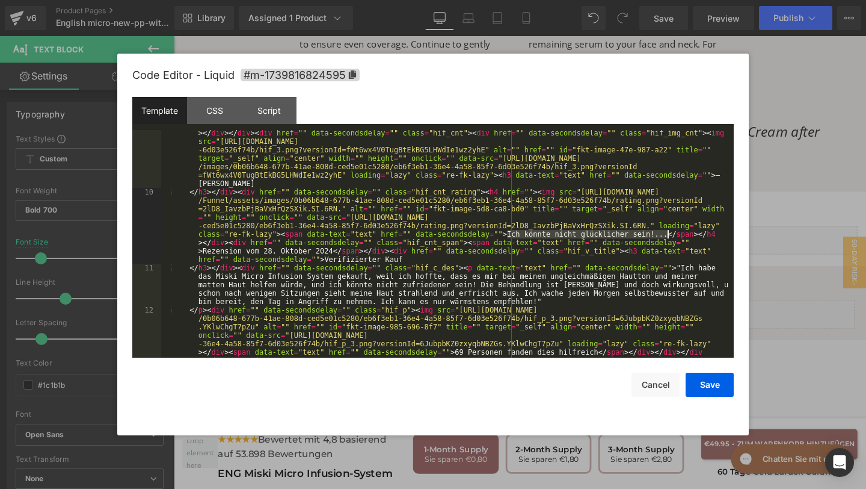
drag, startPoint x: 508, startPoint y: 235, endPoint x: 667, endPoint y: 233, distance: 159.5
click at [668, 234] on div "</ p > < div href = "" data-secondsdelay = "" class = "hif_p" > < img src = "ht…" at bounding box center [445, 276] width 568 height 396
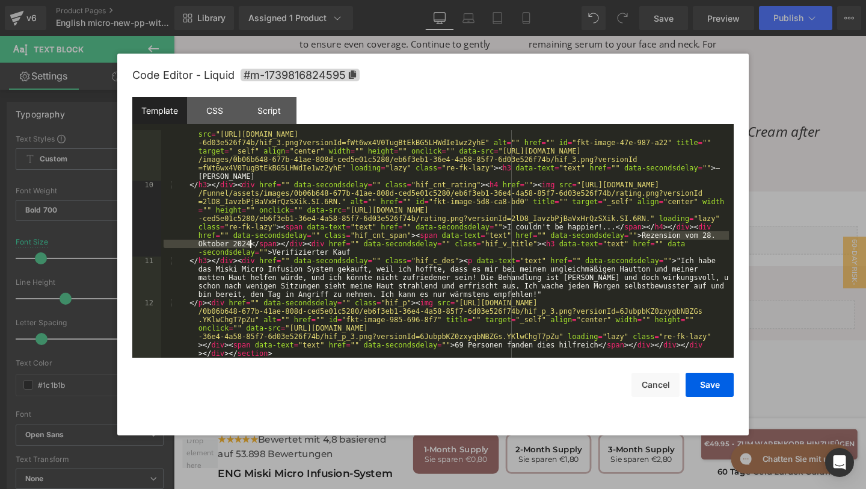
drag, startPoint x: 642, startPoint y: 233, endPoint x: 250, endPoint y: 245, distance: 391.9
click at [250, 245] on div "</ p > < div href = "" data-secondsdelay = "" class = "hif_p" > < img src = "ht…" at bounding box center [445, 269] width 568 height 396
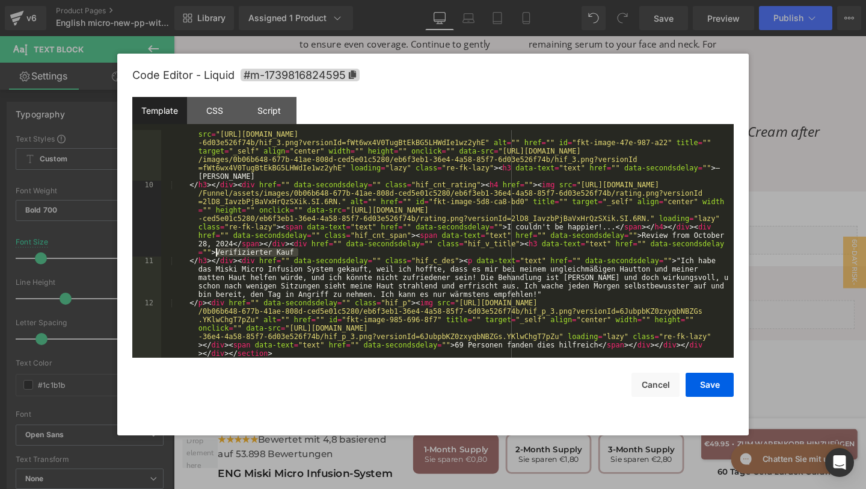
drag, startPoint x: 303, startPoint y: 251, endPoint x: 218, endPoint y: 251, distance: 84.8
click at [218, 251] on div "</ p > < div href = "" data-secondsdelay = "" class = "hif_p" > < img src = "ht…" at bounding box center [445, 269] width 568 height 396
paste textarea
click at [259, 253] on div "</ p > < div href = "" data-secondsdelay = "" class = "hif_p" > < img src = "ht…" at bounding box center [445, 269] width 568 height 396
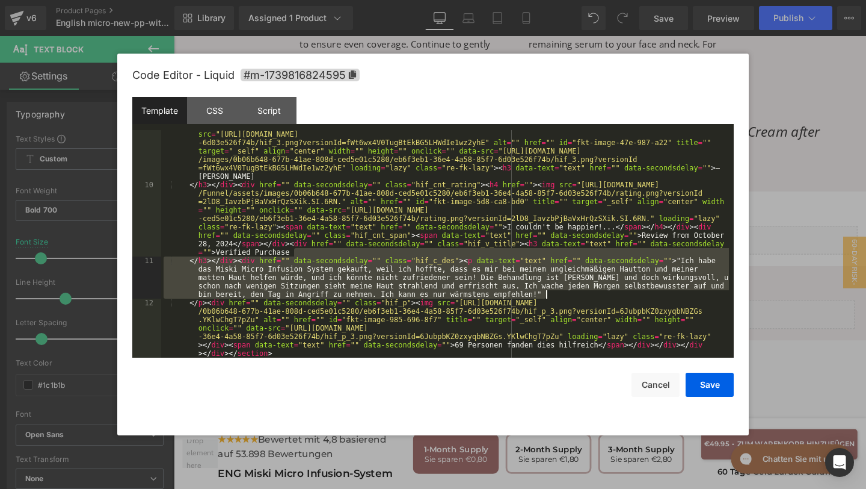
drag, startPoint x: 682, startPoint y: 255, endPoint x: 713, endPoint y: 292, distance: 48.3
click at [714, 293] on div "</ p > < div href = "" data-secondsdelay = "" class = "hif_p" > < img src = "ht…" at bounding box center [445, 269] width 568 height 396
click at [684, 265] on div "</ p > < div href = "" data-secondsdelay = "" class = "hif_p" > < img src = "ht…" at bounding box center [445, 269] width 568 height 396
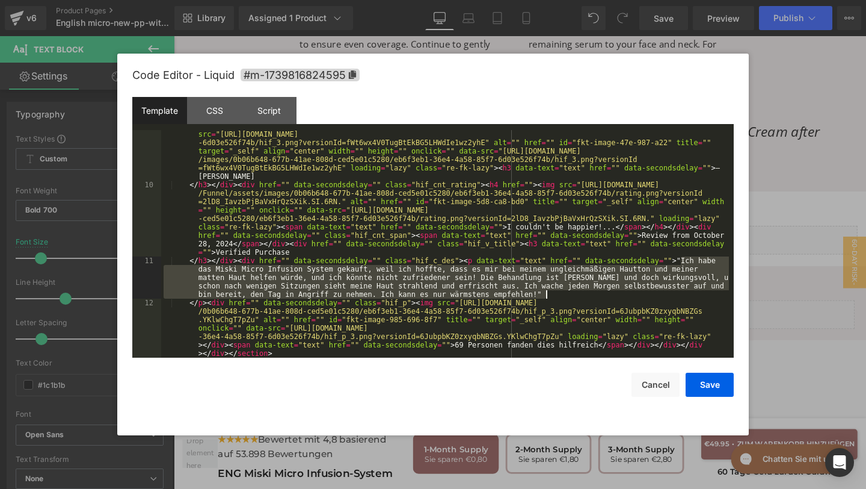
drag, startPoint x: 681, startPoint y: 258, endPoint x: 688, endPoint y: 295, distance: 38.0
click at [688, 295] on div "</ p > < div href = "" data-secondsdelay = "" class = "hif_p" > < img src = "ht…" at bounding box center [445, 269] width 568 height 396
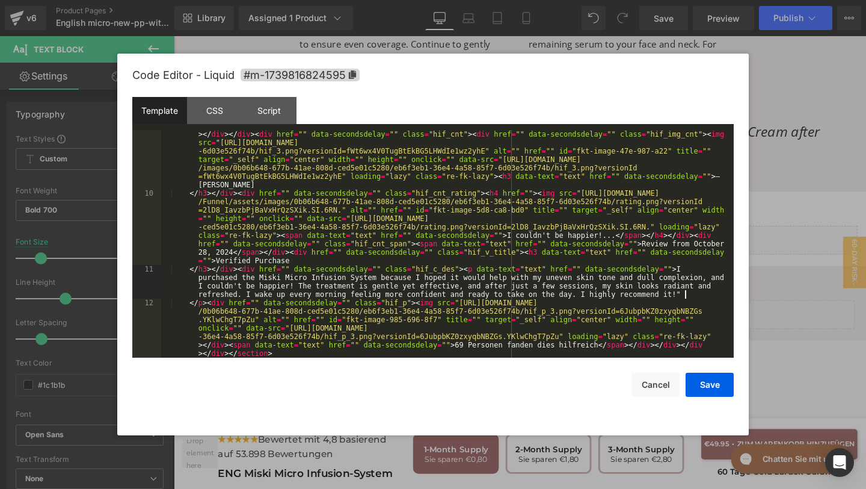
scroll to position [413, 0]
drag, startPoint x: 455, startPoint y: 347, endPoint x: 596, endPoint y: 344, distance: 140.8
click at [597, 344] on div "</ p > < div href = "" data-secondsdelay = "" class = "hif_p" > < img src = "ht…" at bounding box center [445, 277] width 568 height 396
click at [472, 343] on div "</ p > < div href = "" data-secondsdelay = "" class = "hif_p" > < img src = "ht…" at bounding box center [445, 277] width 568 height 396
click at [706, 390] on button "Save" at bounding box center [710, 384] width 48 height 24
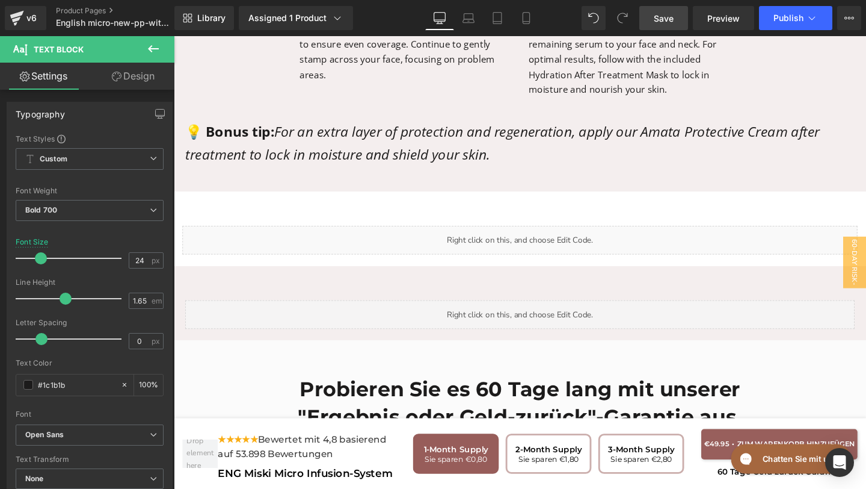
click at [668, 14] on span "Save" at bounding box center [664, 18] width 20 height 13
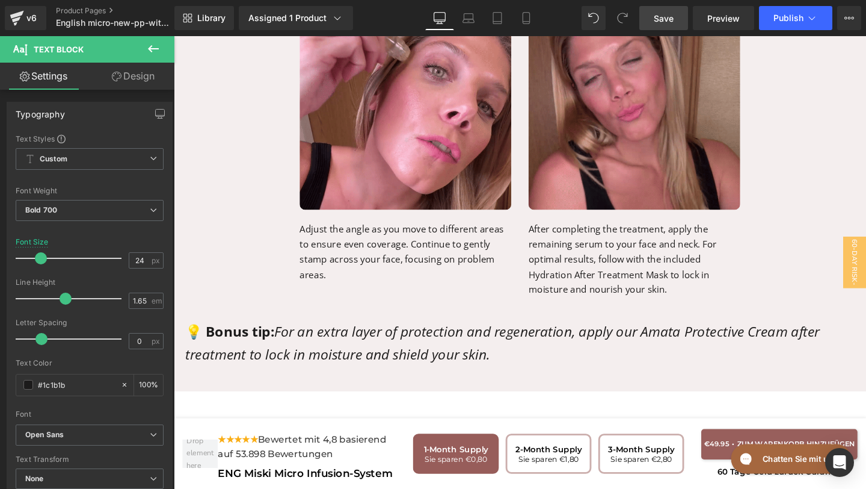
scroll to position [4774, 0]
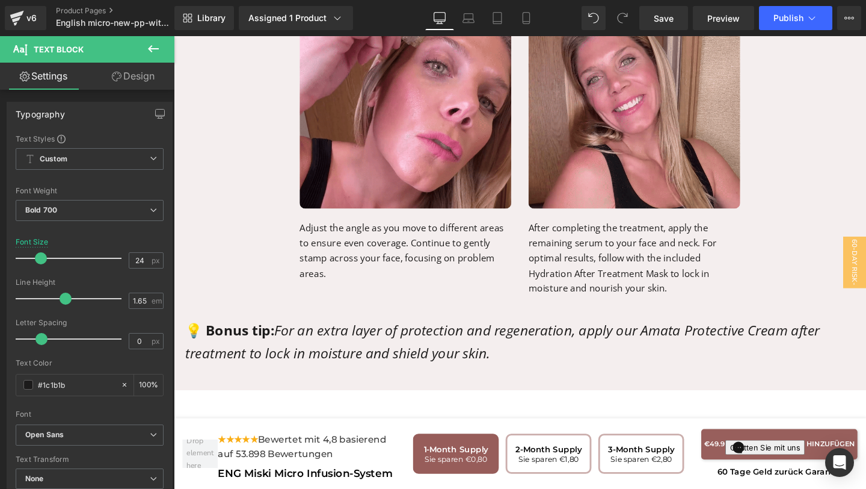
scroll to position [413, 0]
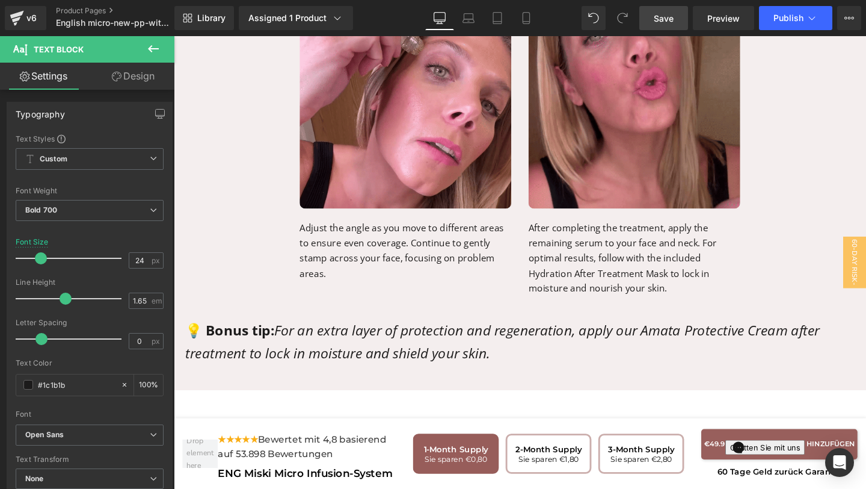
click at [654, 11] on link "Save" at bounding box center [664, 18] width 49 height 24
